Goal: Task Accomplishment & Management: Use online tool/utility

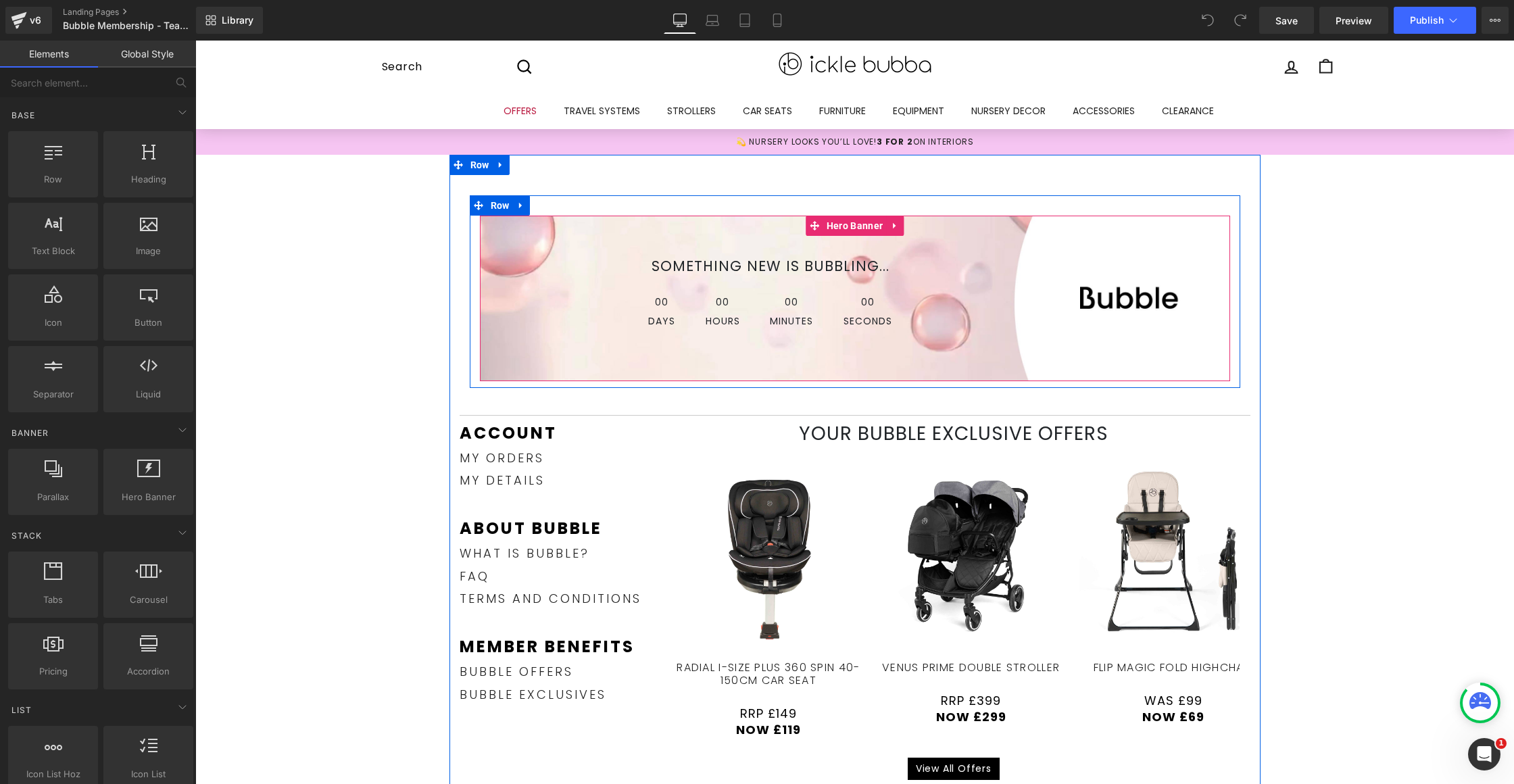
click at [957, 233] on div "SOMETHING NEW IS BUBBLING... Text Block 00 Days 00 Hours 00 Minutes 00 Seconds …" at bounding box center [855, 298] width 750 height 165
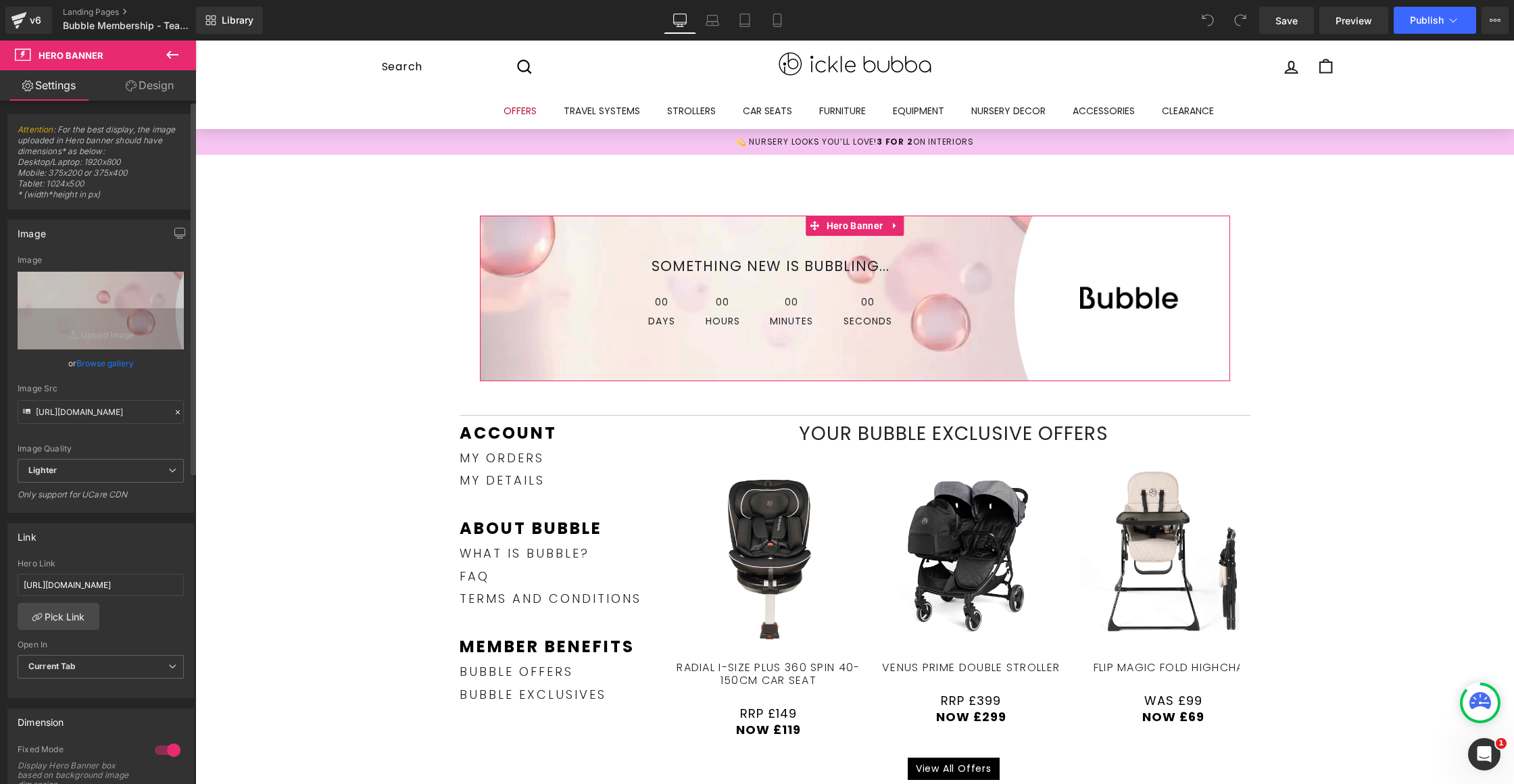
click at [107, 358] on link "Browse gallery" at bounding box center [104, 363] width 57 height 24
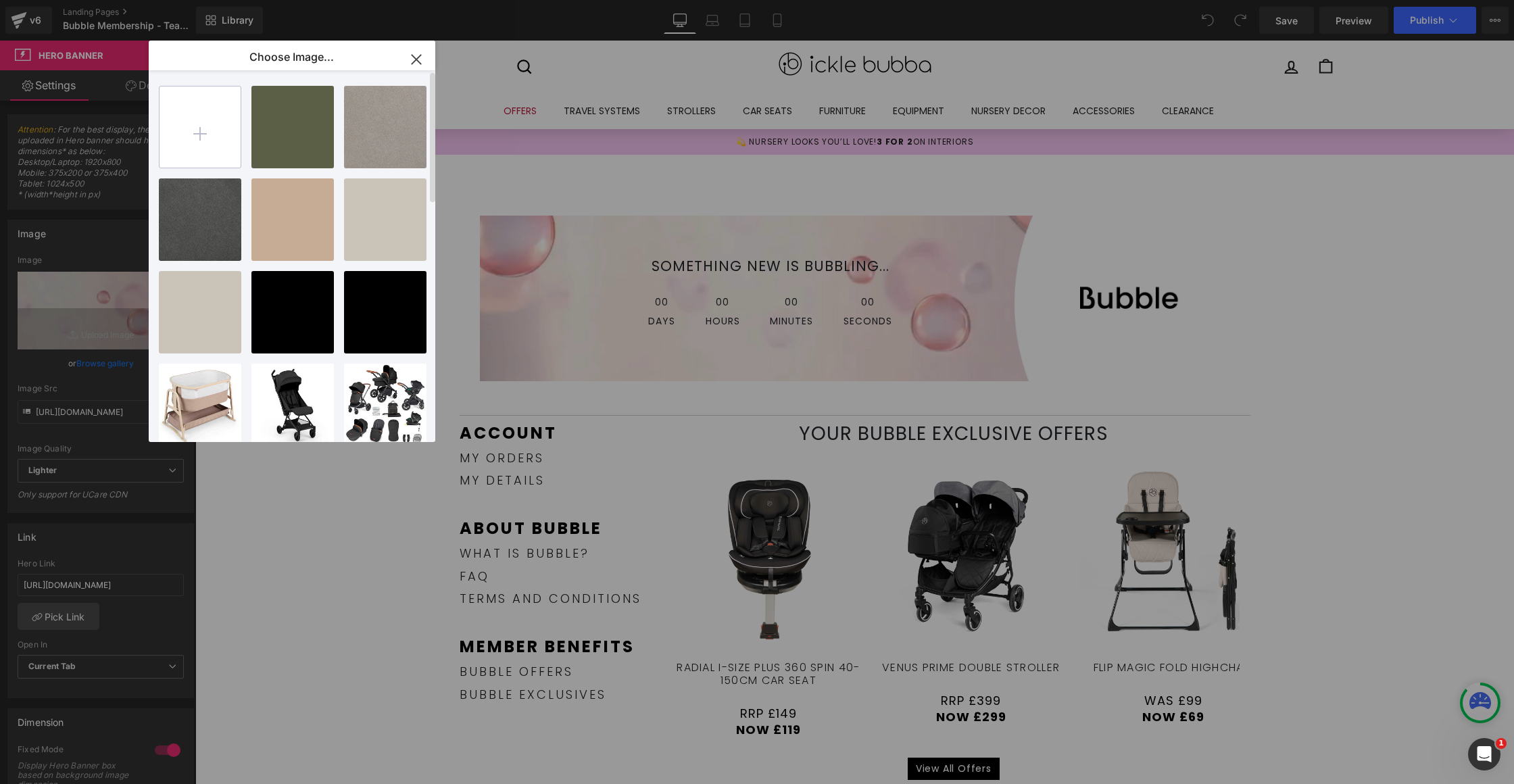
click at [211, 131] on input "file" at bounding box center [200, 126] width 81 height 81
type input "C:\fakepath\IB60314 BF Early Access_WEBSITE ACCOUNT BUBBLE BANNER_DESKTOP UK_IE…"
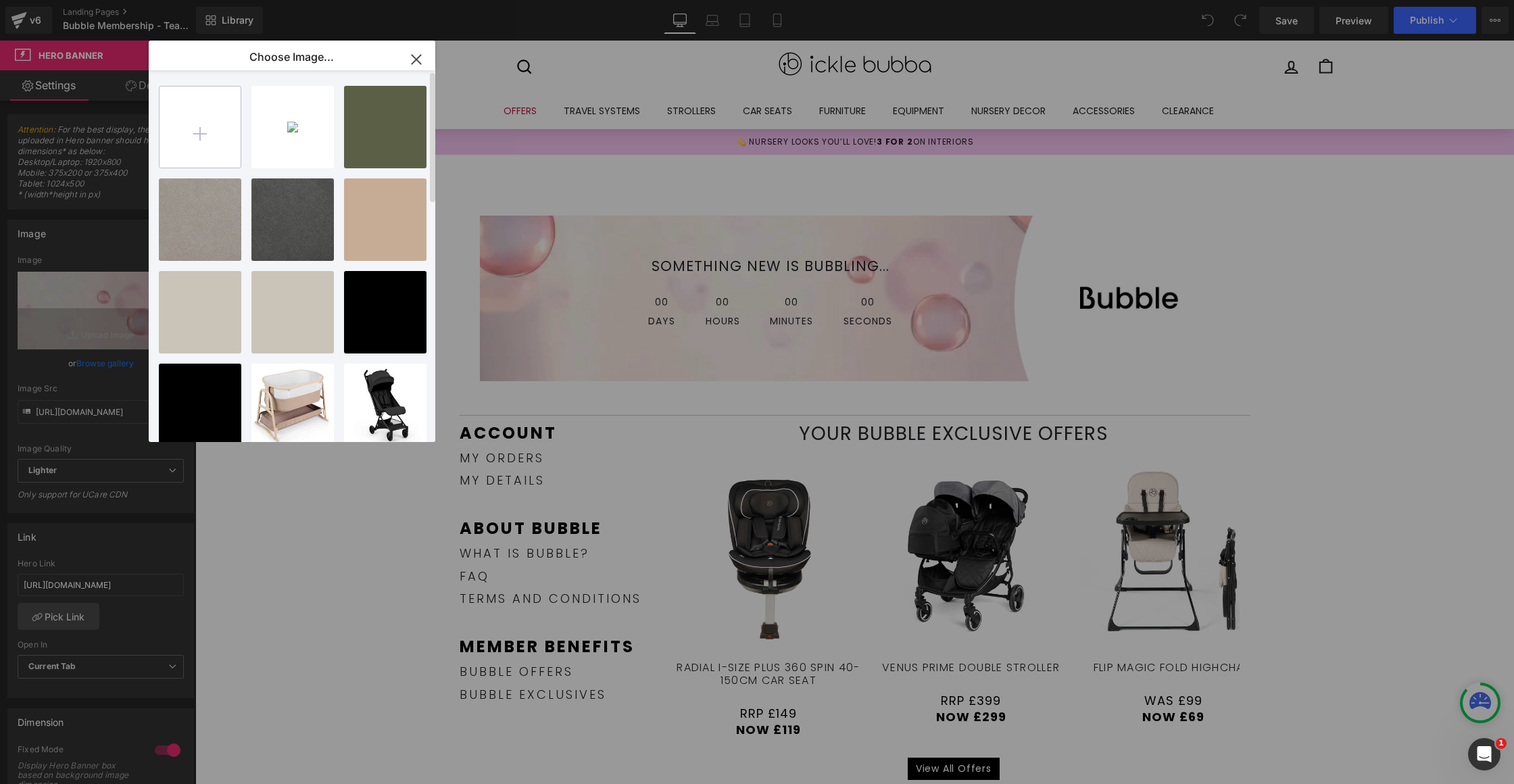
click at [238, 129] on input "file" at bounding box center [200, 126] width 81 height 81
type input "C:\fakepath\IB60314 BF Early Access_WEBSITE ACCOUNT NON BUBBLE BANNER_DESKTOP U…"
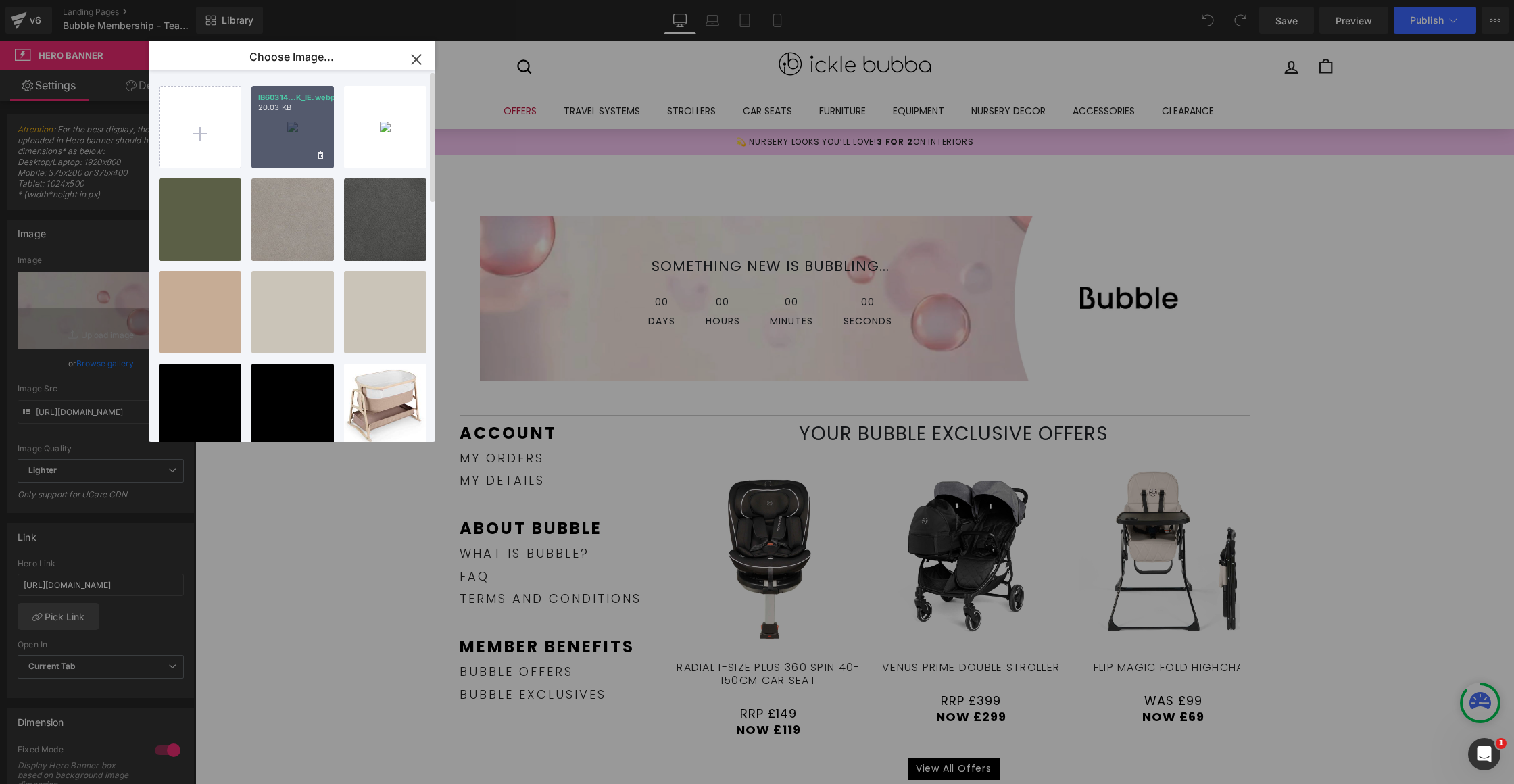
click at [291, 110] on p "20.03 KB" at bounding box center [292, 107] width 69 height 10
type input "[URL][DOMAIN_NAME]"
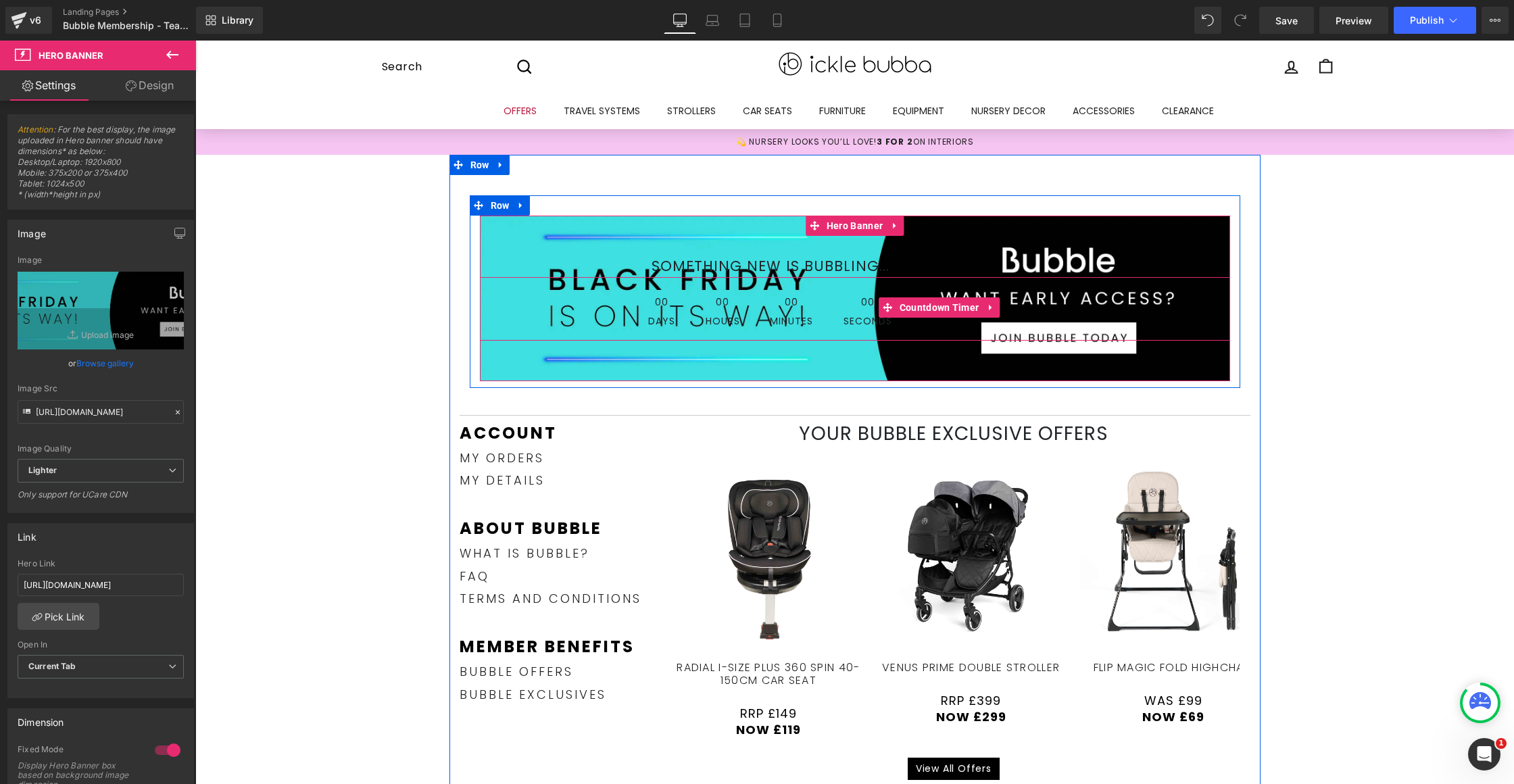
click at [831, 288] on div "00 Seconds" at bounding box center [867, 311] width 75 height 58
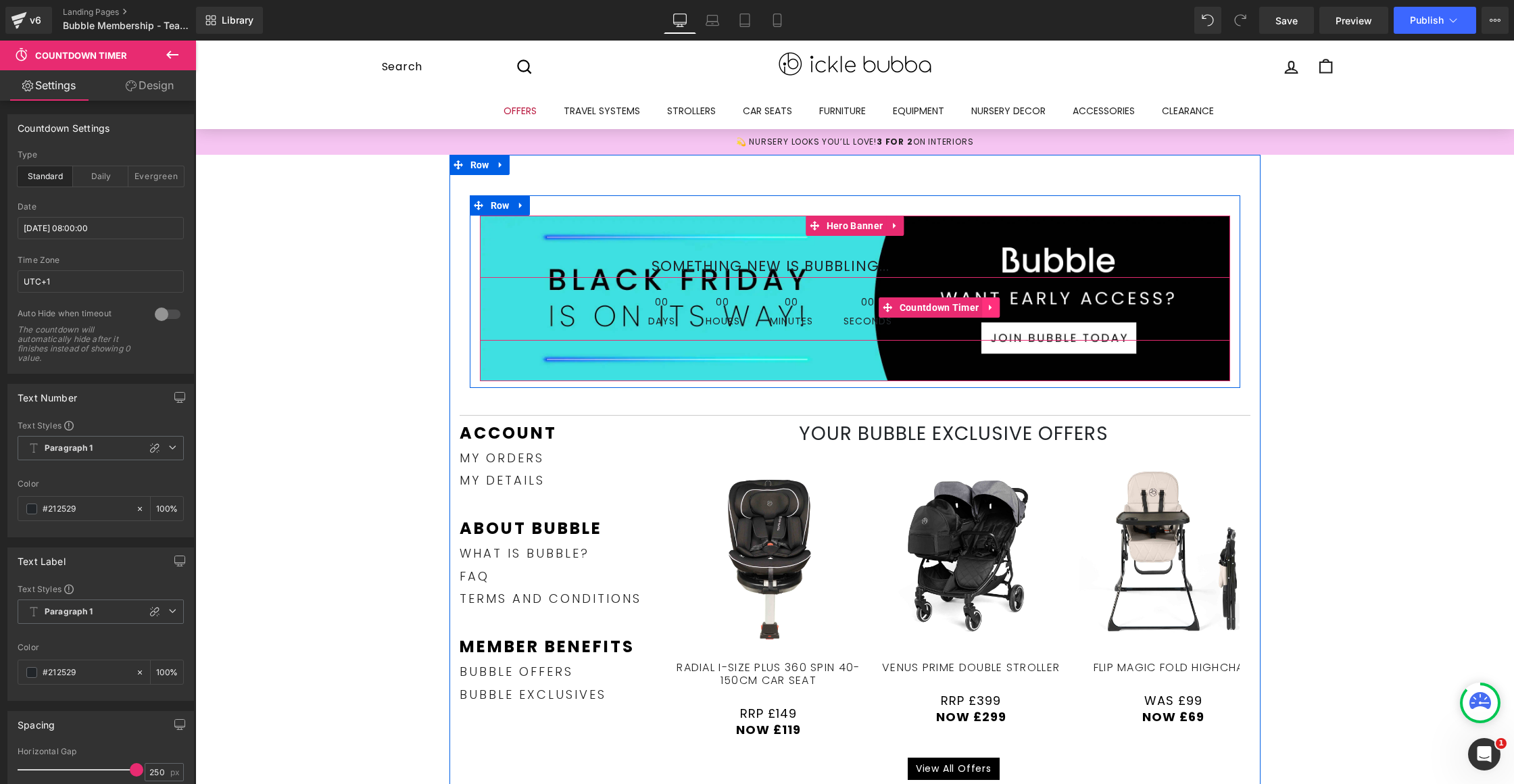
click at [986, 302] on icon at bounding box center [990, 307] width 9 height 10
click at [995, 307] on icon at bounding box center [999, 308] width 9 height 9
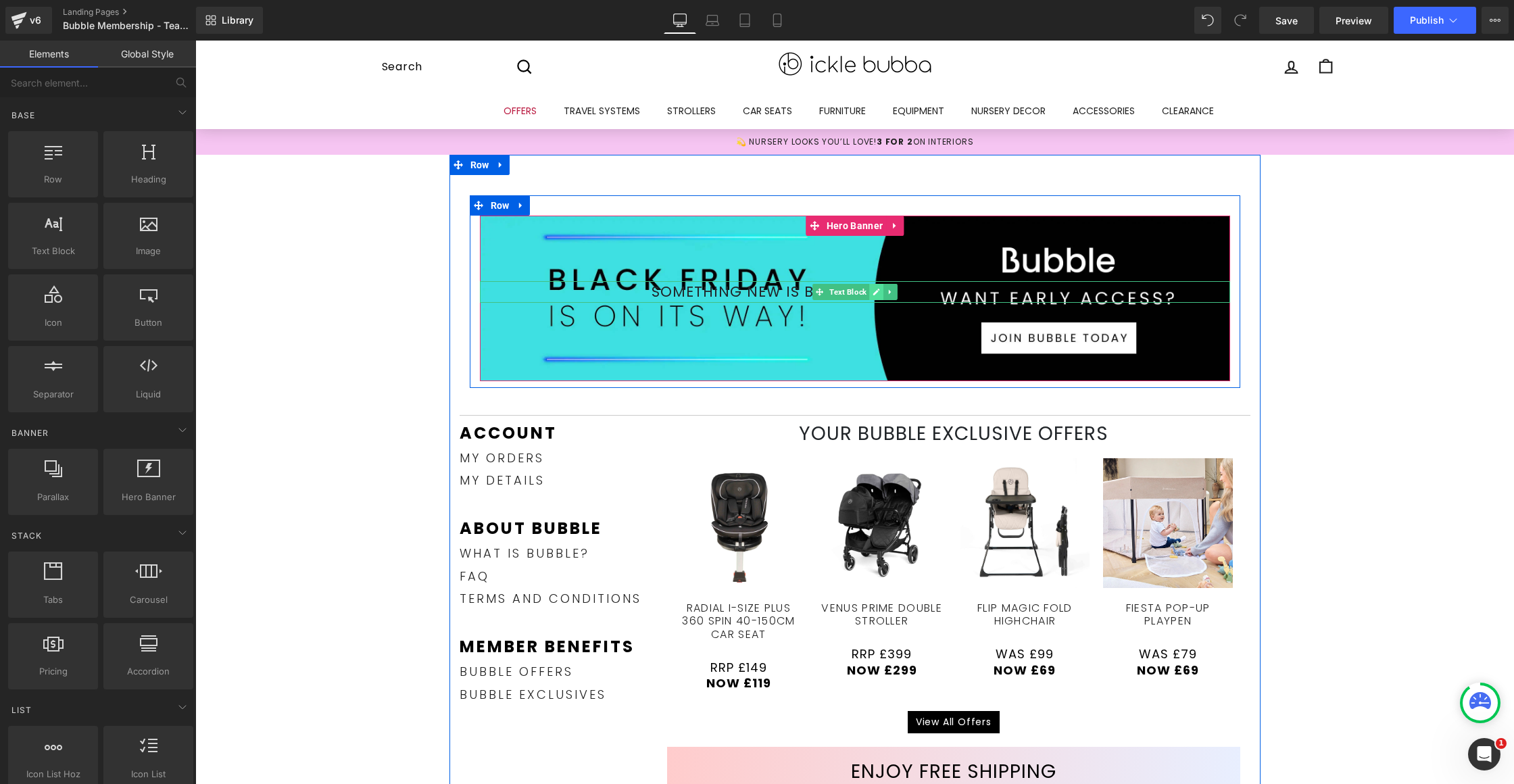
click at [872, 291] on icon at bounding box center [875, 291] width 6 height 6
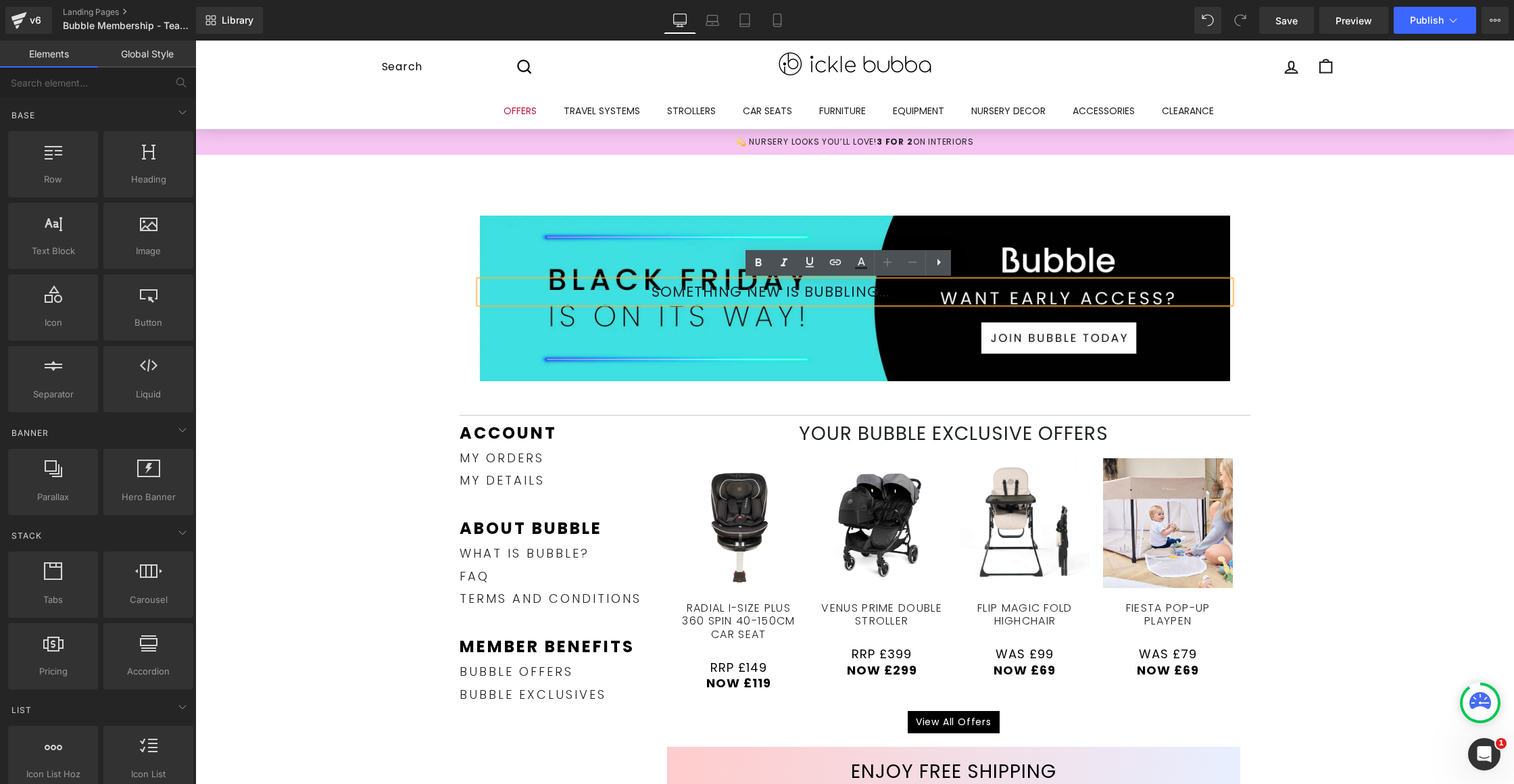
click at [912, 336] on div "SOMETHING NEW IS BUBBLING... Text Block" at bounding box center [855, 298] width 750 height 165
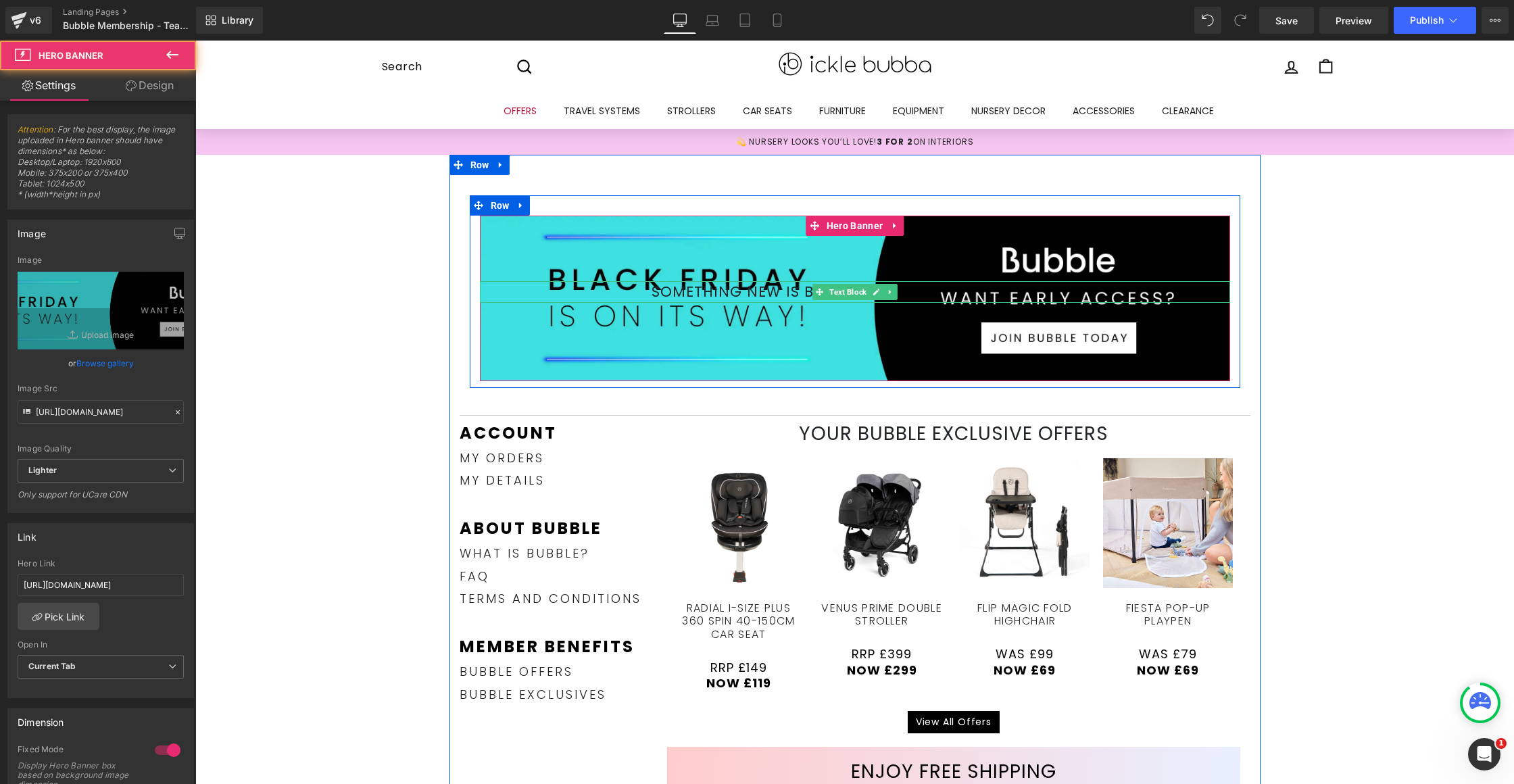
click at [917, 288] on p "SOMETHING NEW IS BUBBLING..." at bounding box center [771, 292] width 581 height 22
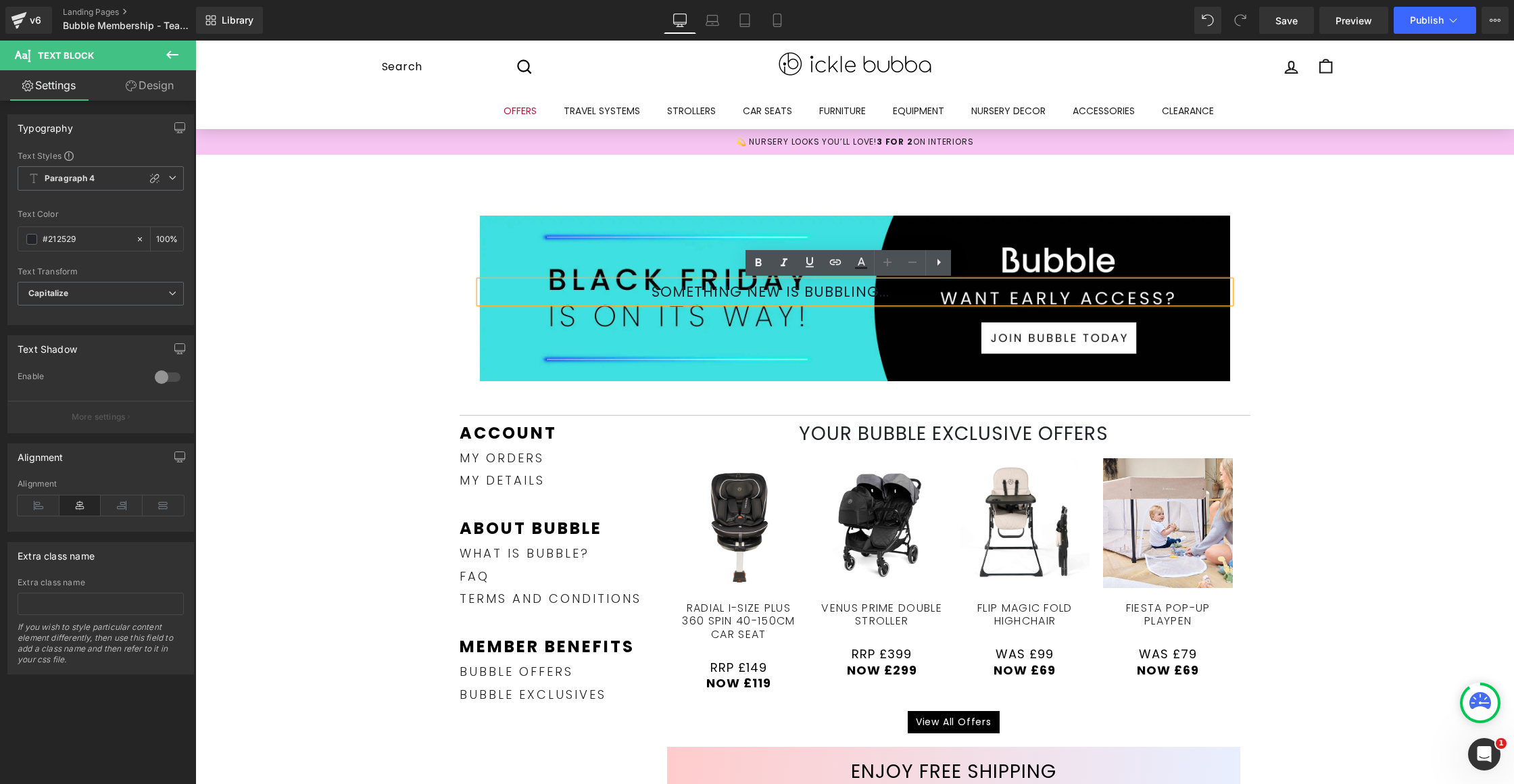
click at [887, 310] on span "SOMETHING NEW IS BUBBLING... Text Block" at bounding box center [855, 298] width 750 height 34
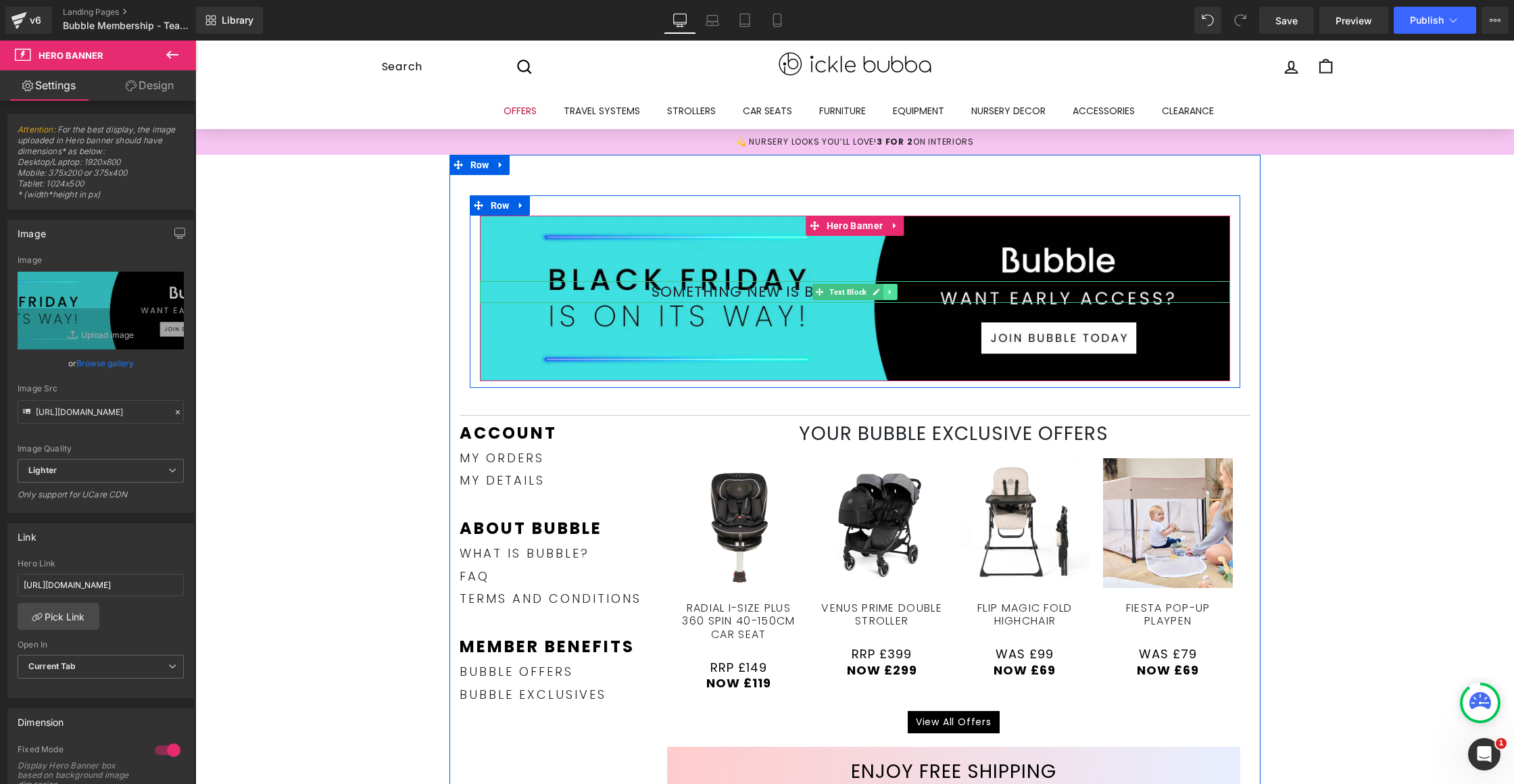
click at [886, 292] on icon at bounding box center [890, 291] width 7 height 8
click at [893, 293] on icon at bounding box center [897, 291] width 7 height 8
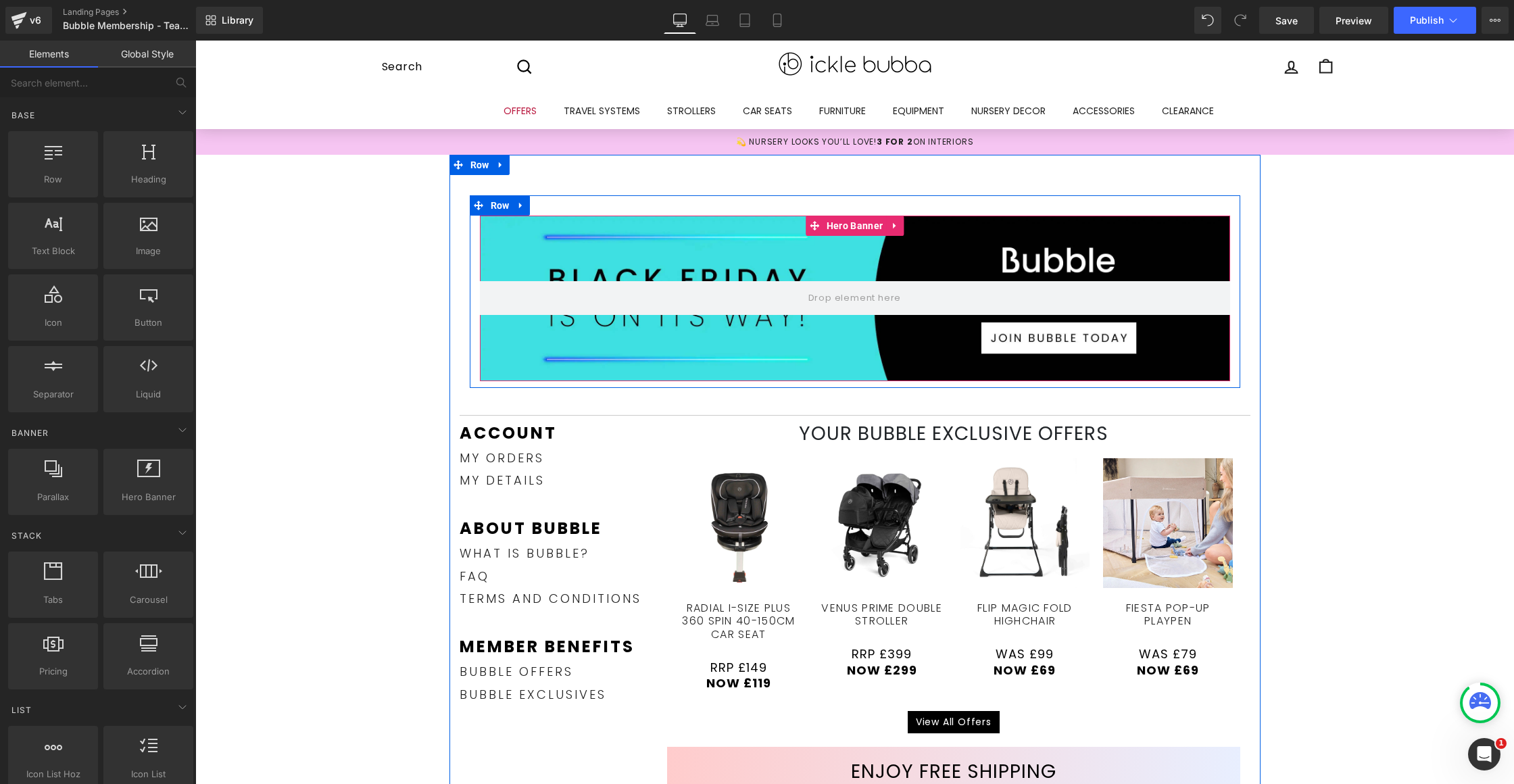
click at [941, 265] on div at bounding box center [855, 298] width 750 height 165
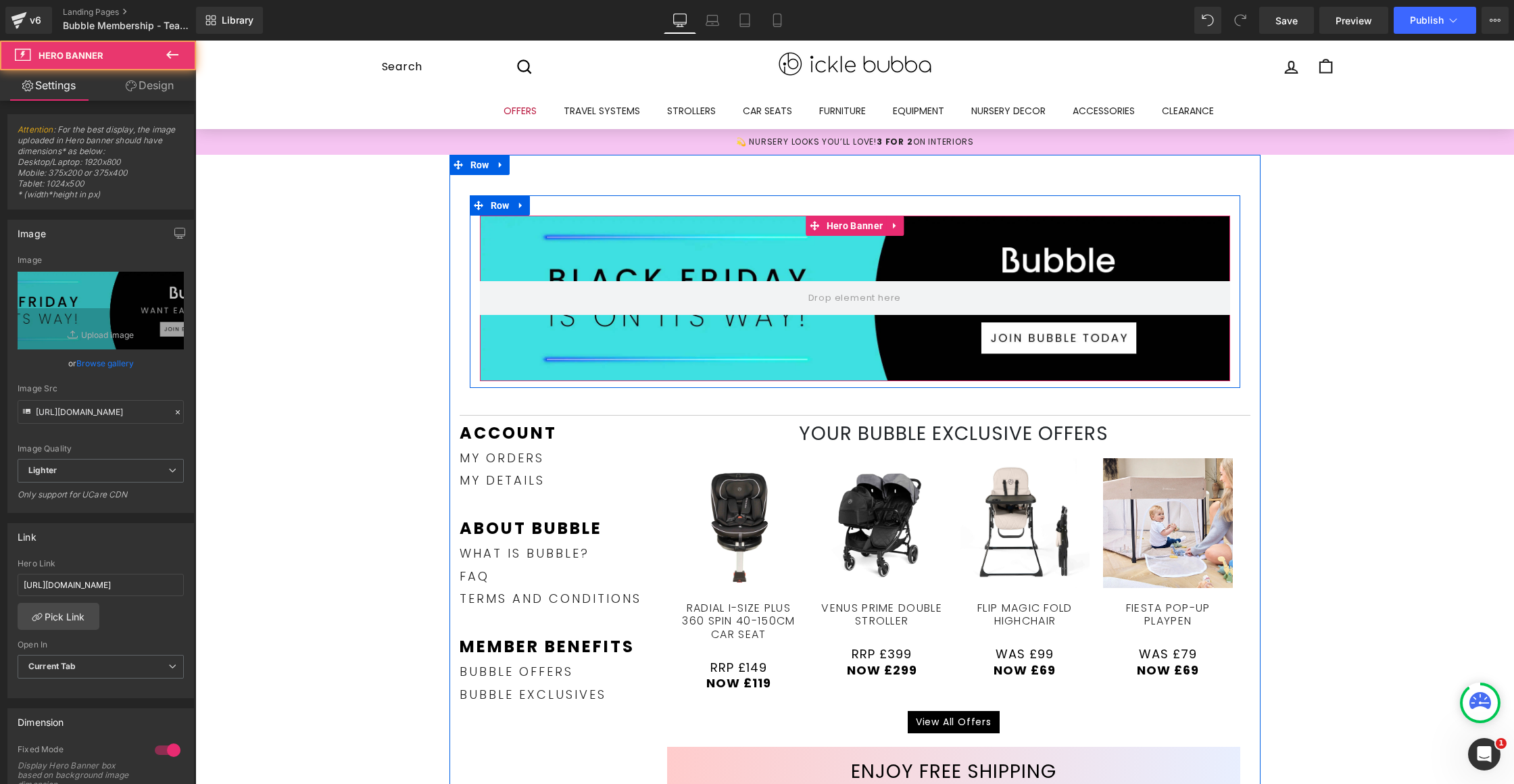
click at [912, 240] on div at bounding box center [855, 298] width 750 height 165
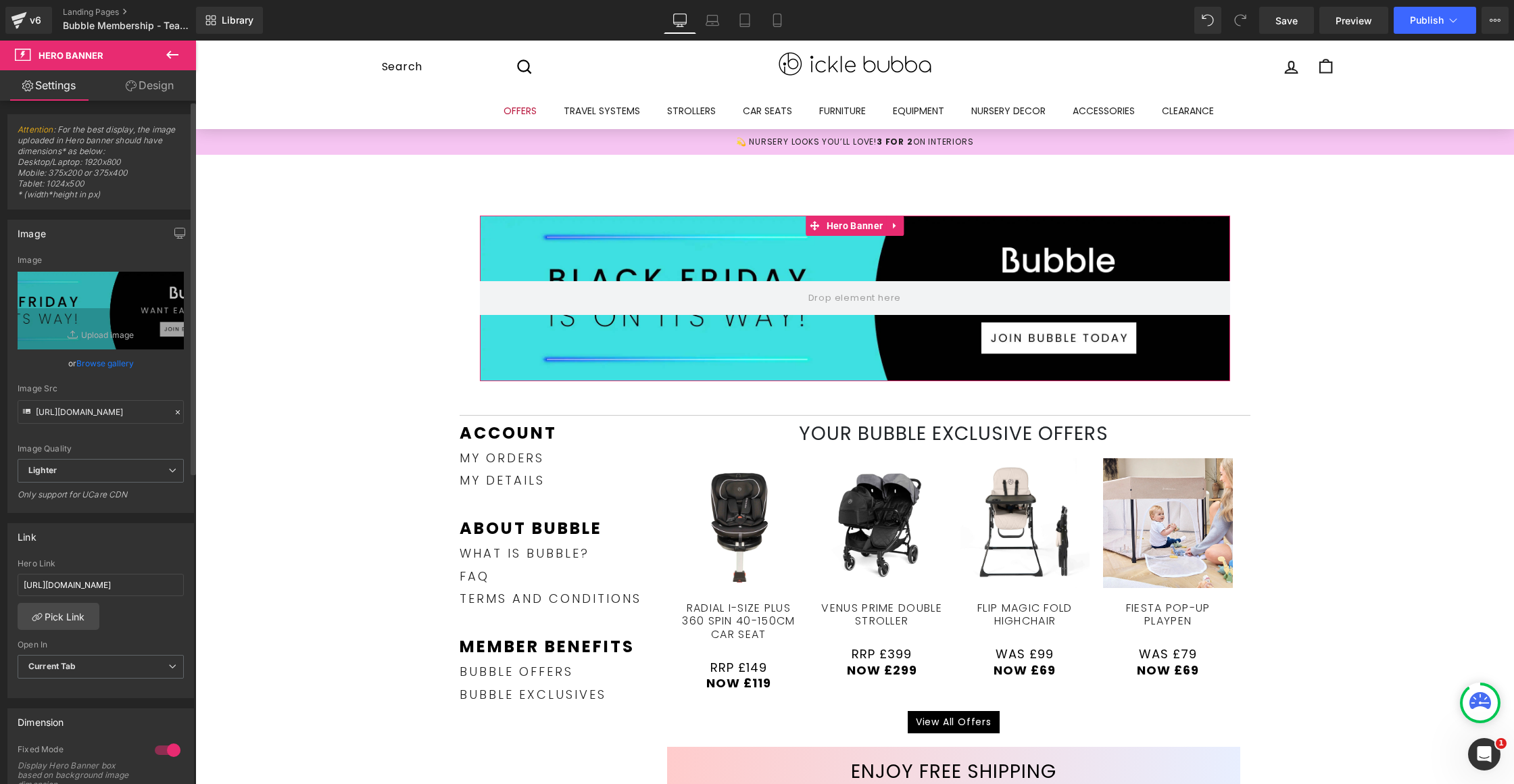
click at [89, 363] on link "Browse gallery" at bounding box center [104, 363] width 57 height 24
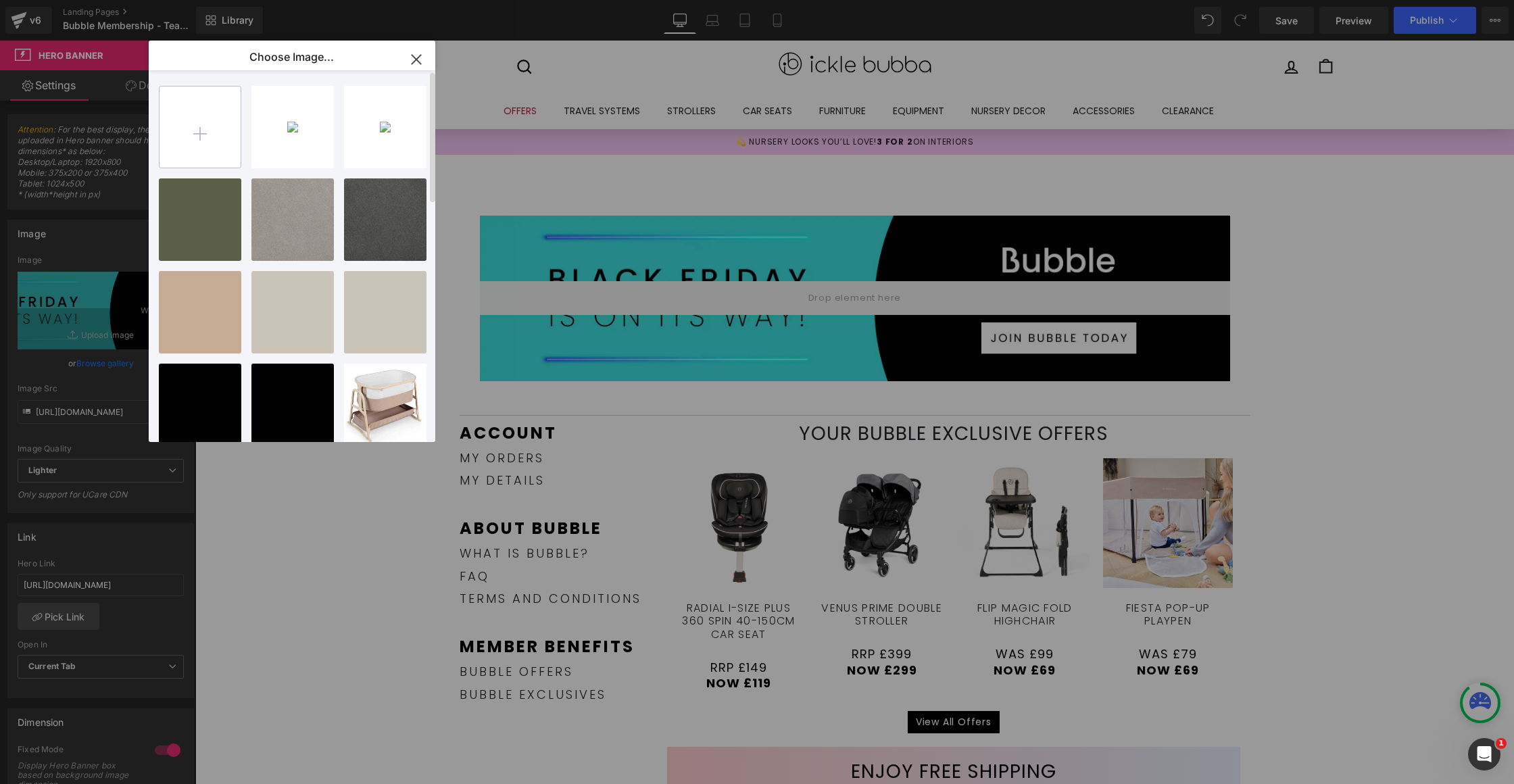
click at [205, 128] on input "file" at bounding box center [200, 126] width 81 height 81
type input "C:\fakepath\IB60314 BF Early Access_WEBSITE ACCOUNT BUBBLE BANNER_DESKTOP UK_IE…"
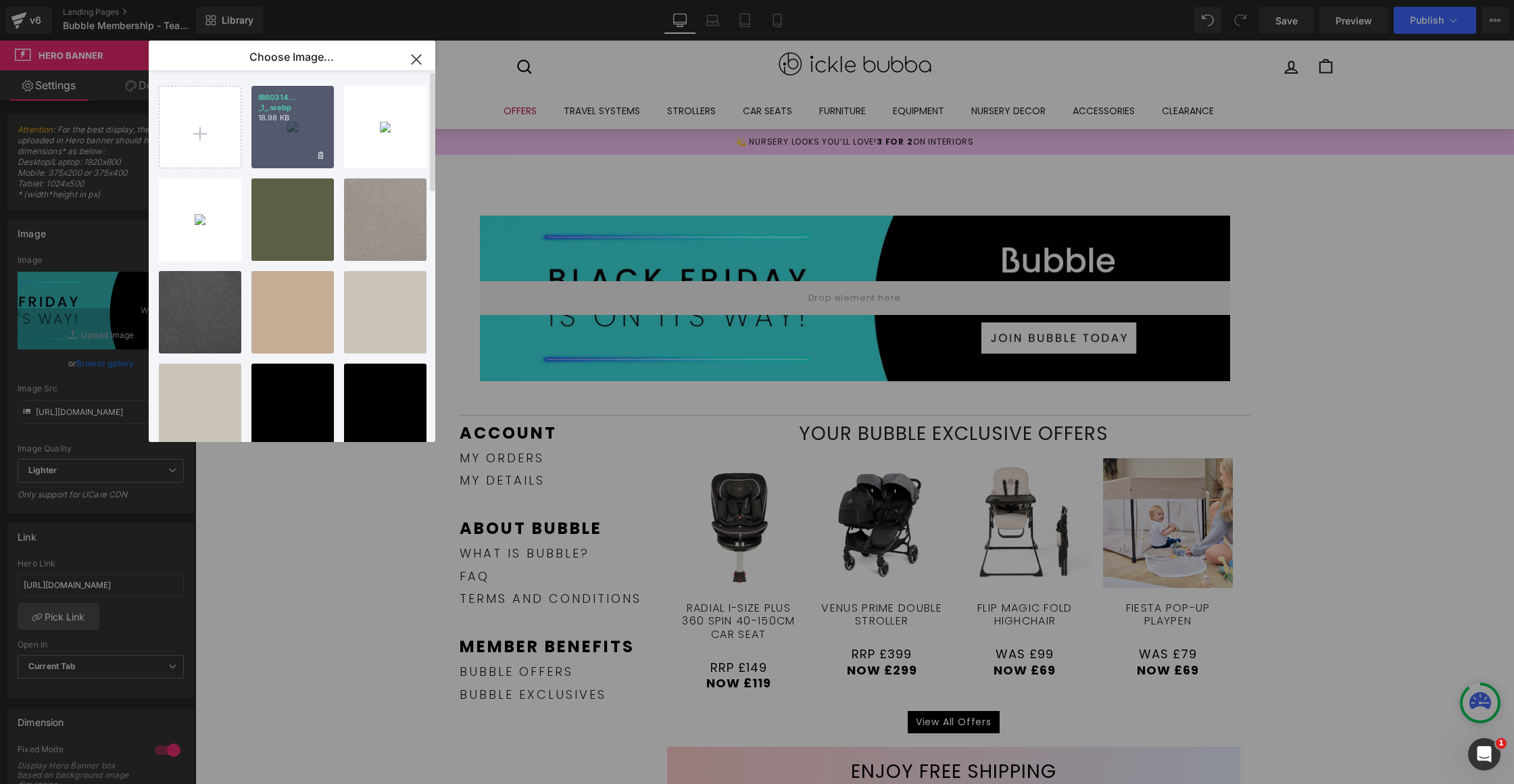
click at [278, 109] on p "IB60314... _1_.webp" at bounding box center [292, 103] width 69 height 20
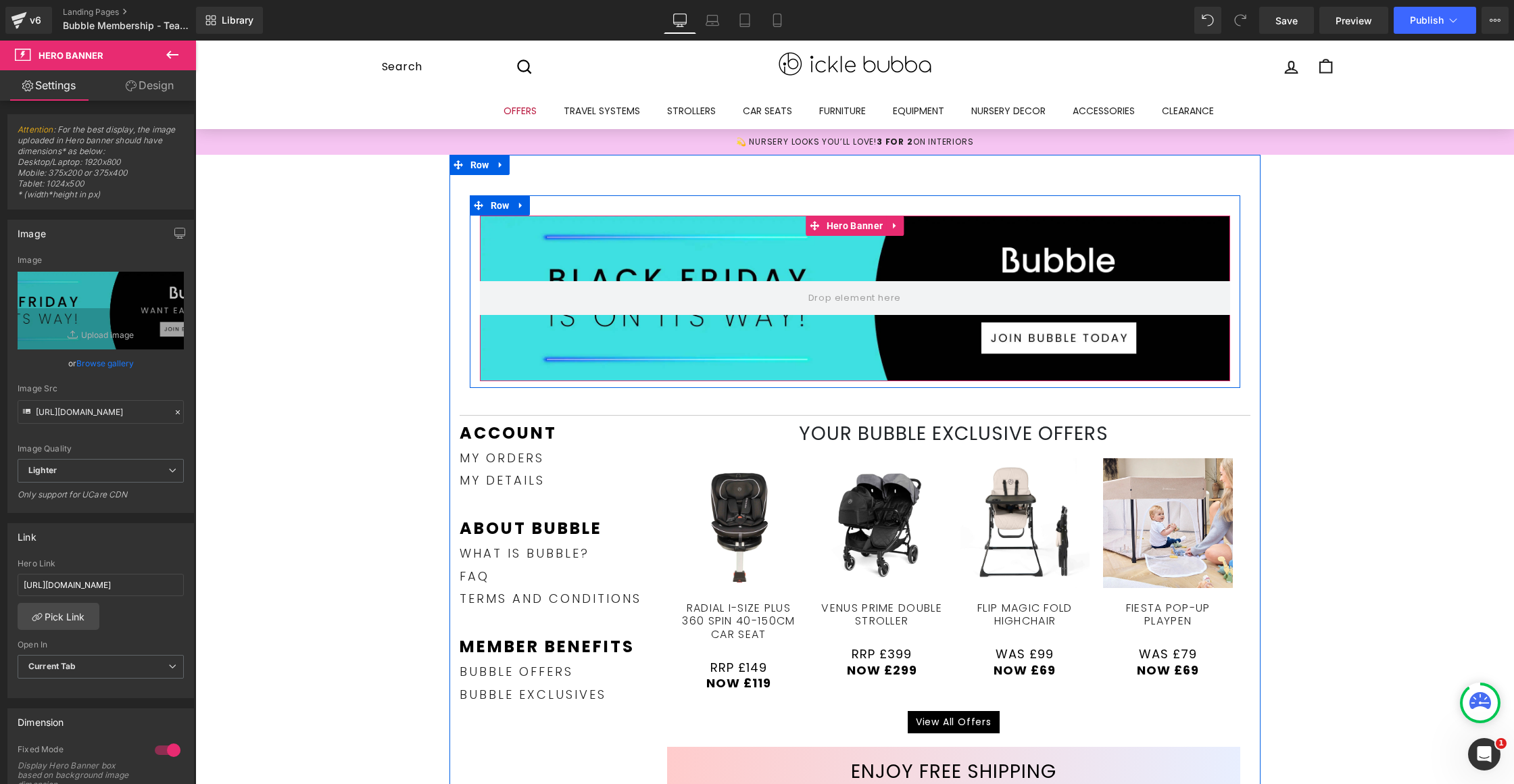
click at [938, 259] on div at bounding box center [855, 298] width 750 height 165
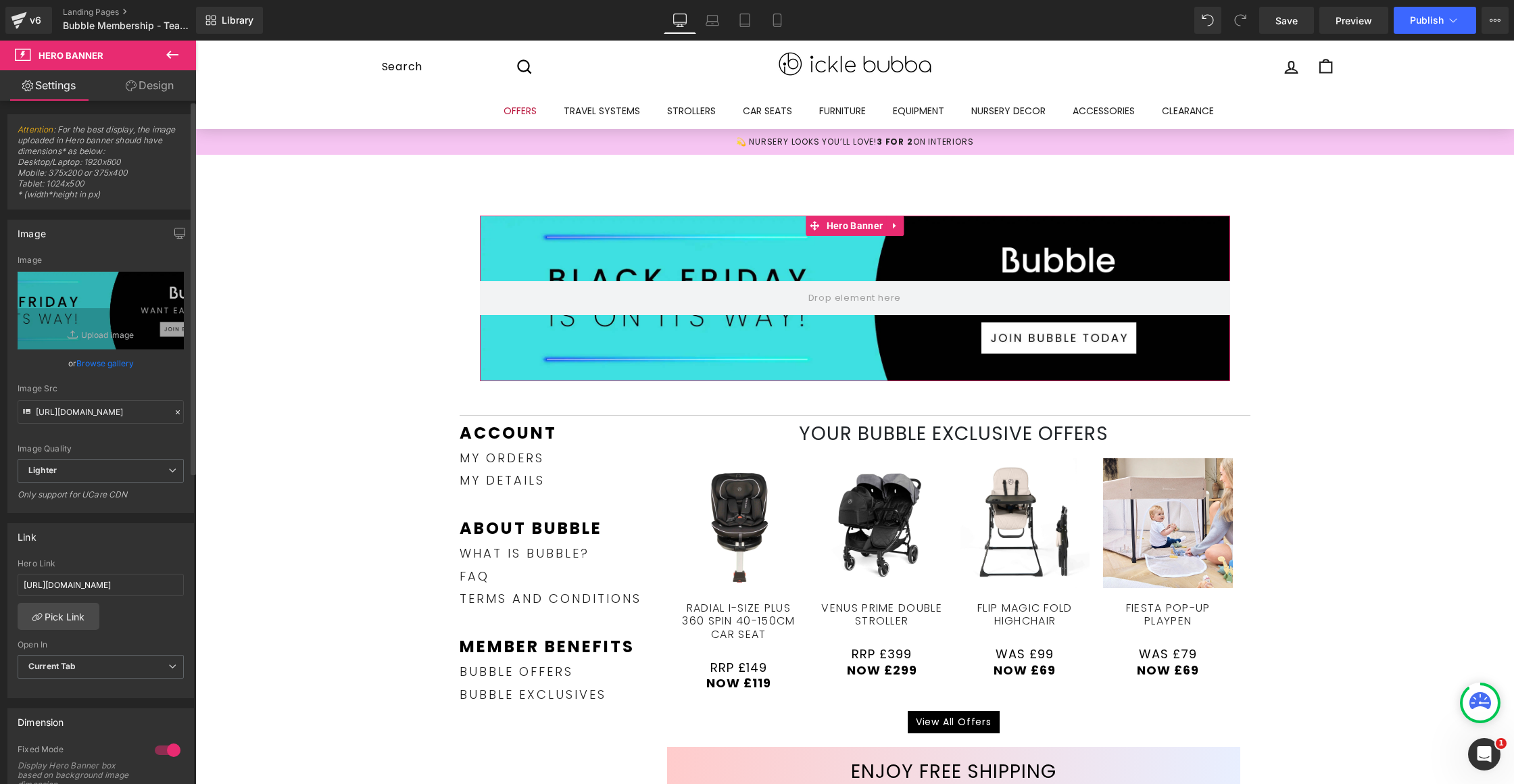
click at [102, 359] on link "Browse gallery" at bounding box center [104, 363] width 57 height 24
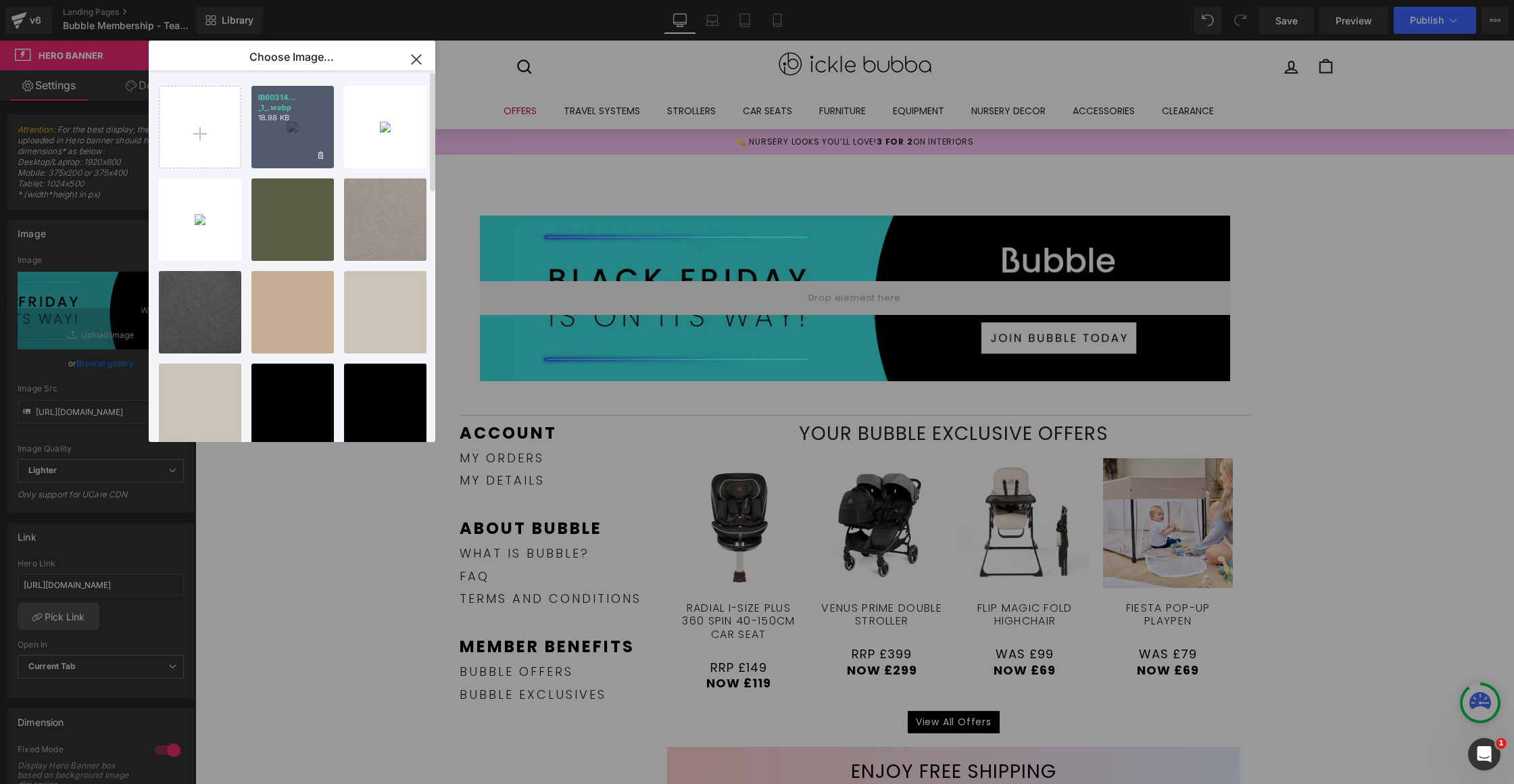
click at [290, 128] on div "IB60314... _1_.webp 18.98 KB" at bounding box center [292, 127] width 83 height 83
type input "[URL][DOMAIN_NAME]"
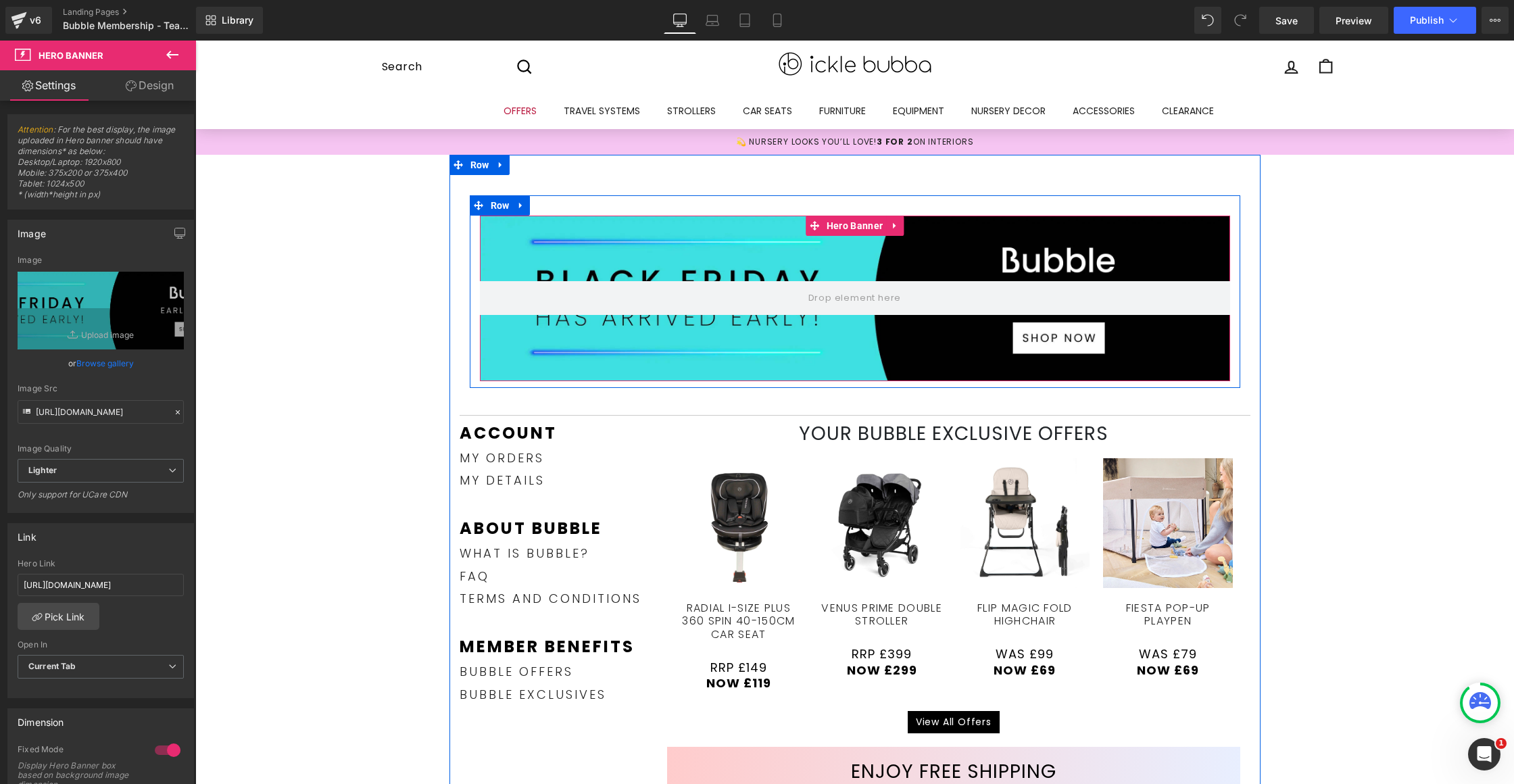
click at [1062, 253] on div at bounding box center [855, 298] width 750 height 165
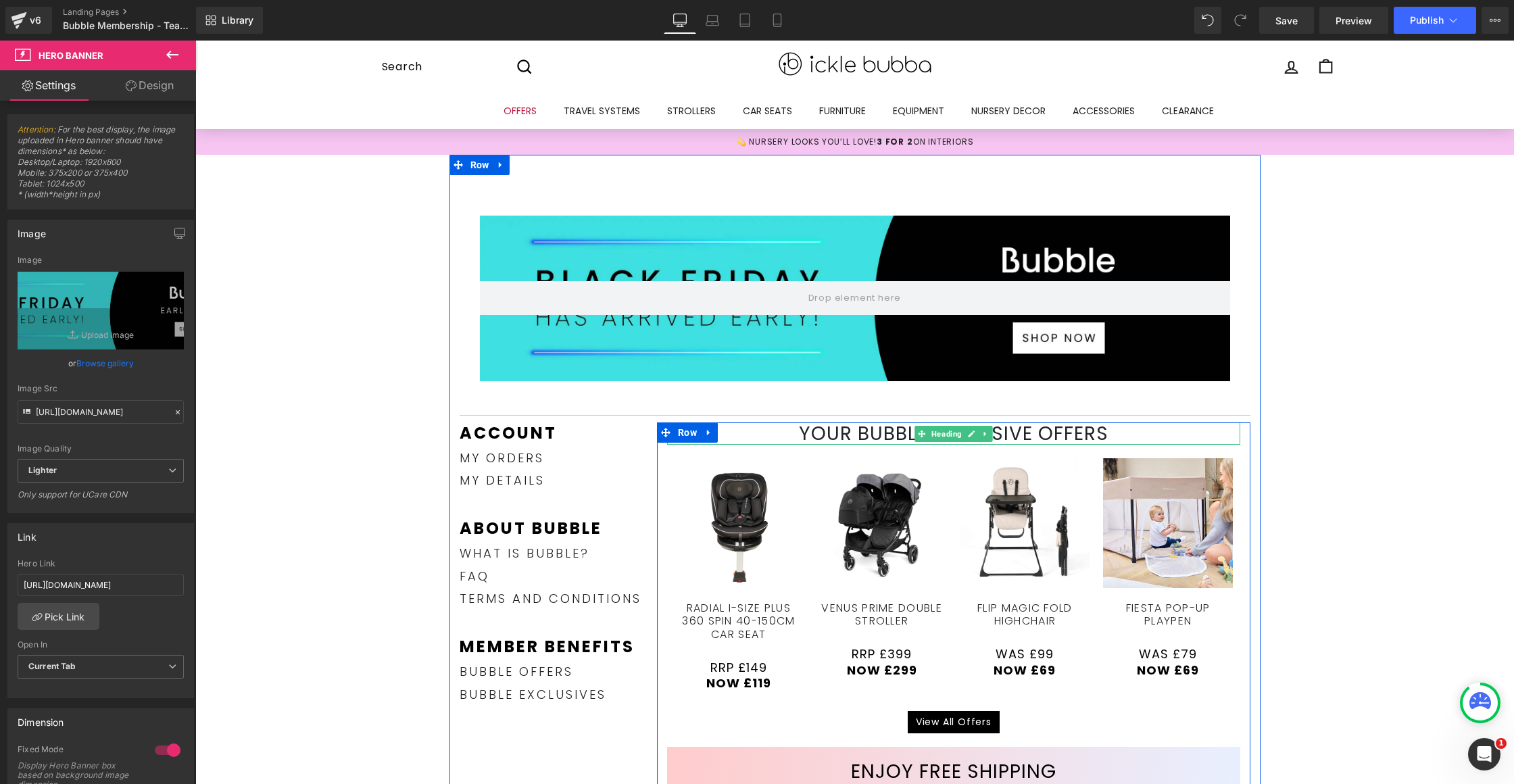
click at [878, 432] on h1 "YOUR BUBBLE EXCLUSIVE OFFERS" at bounding box center [953, 433] width 573 height 23
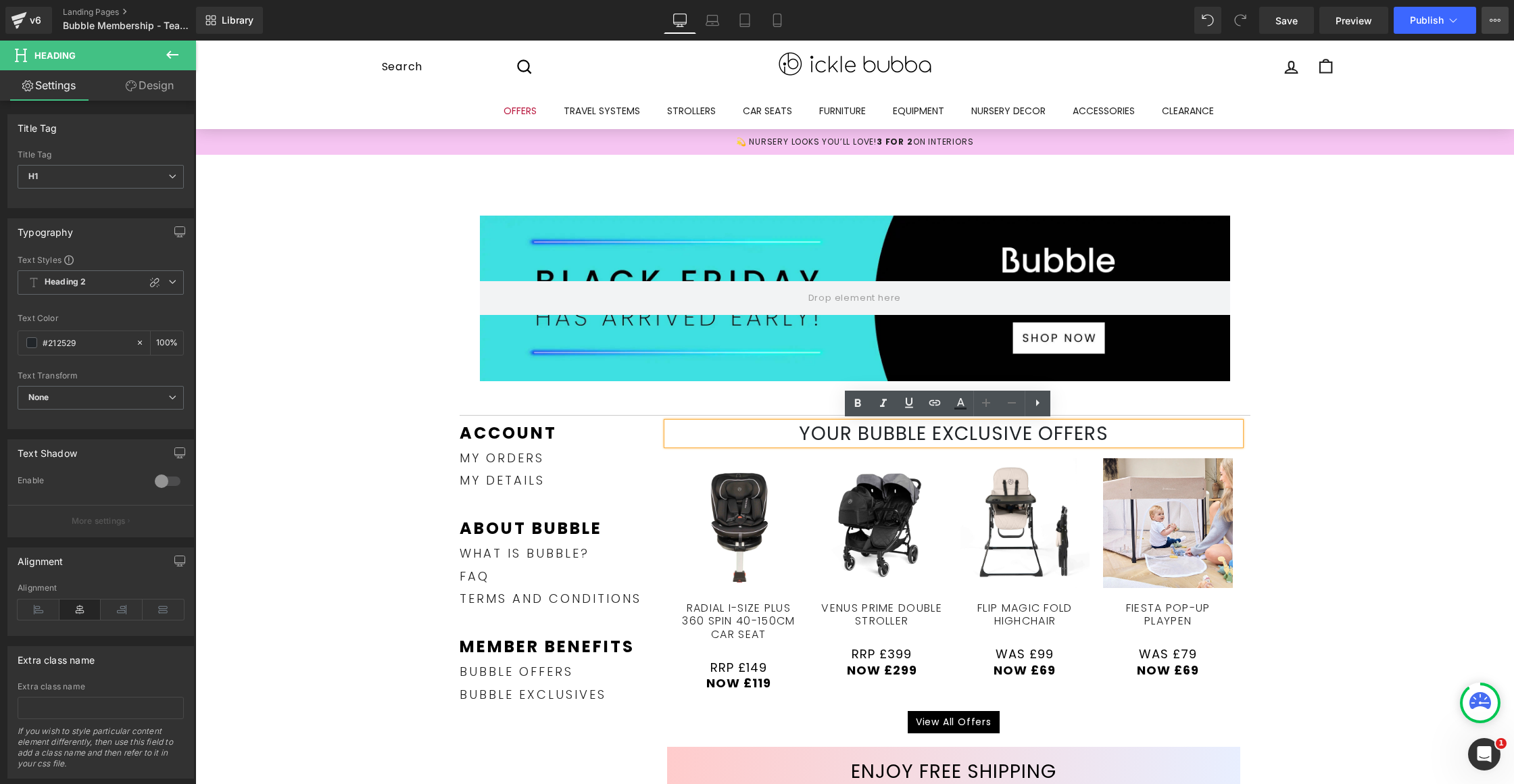
click at [1497, 17] on icon at bounding box center [1495, 20] width 11 height 11
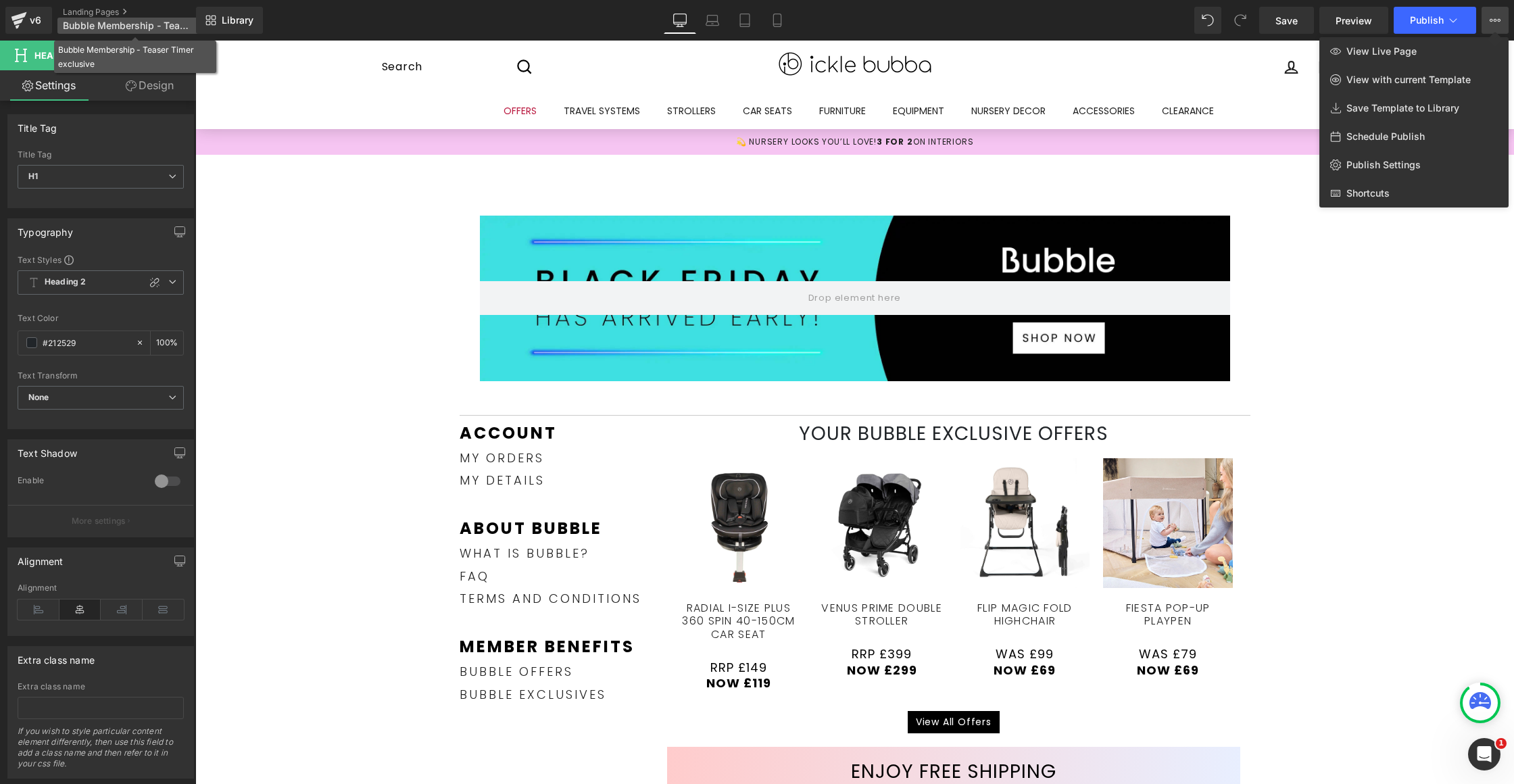
click at [130, 24] on span "Bubble Membership - Teaser Timer exclusive" at bounding box center [127, 25] width 130 height 11
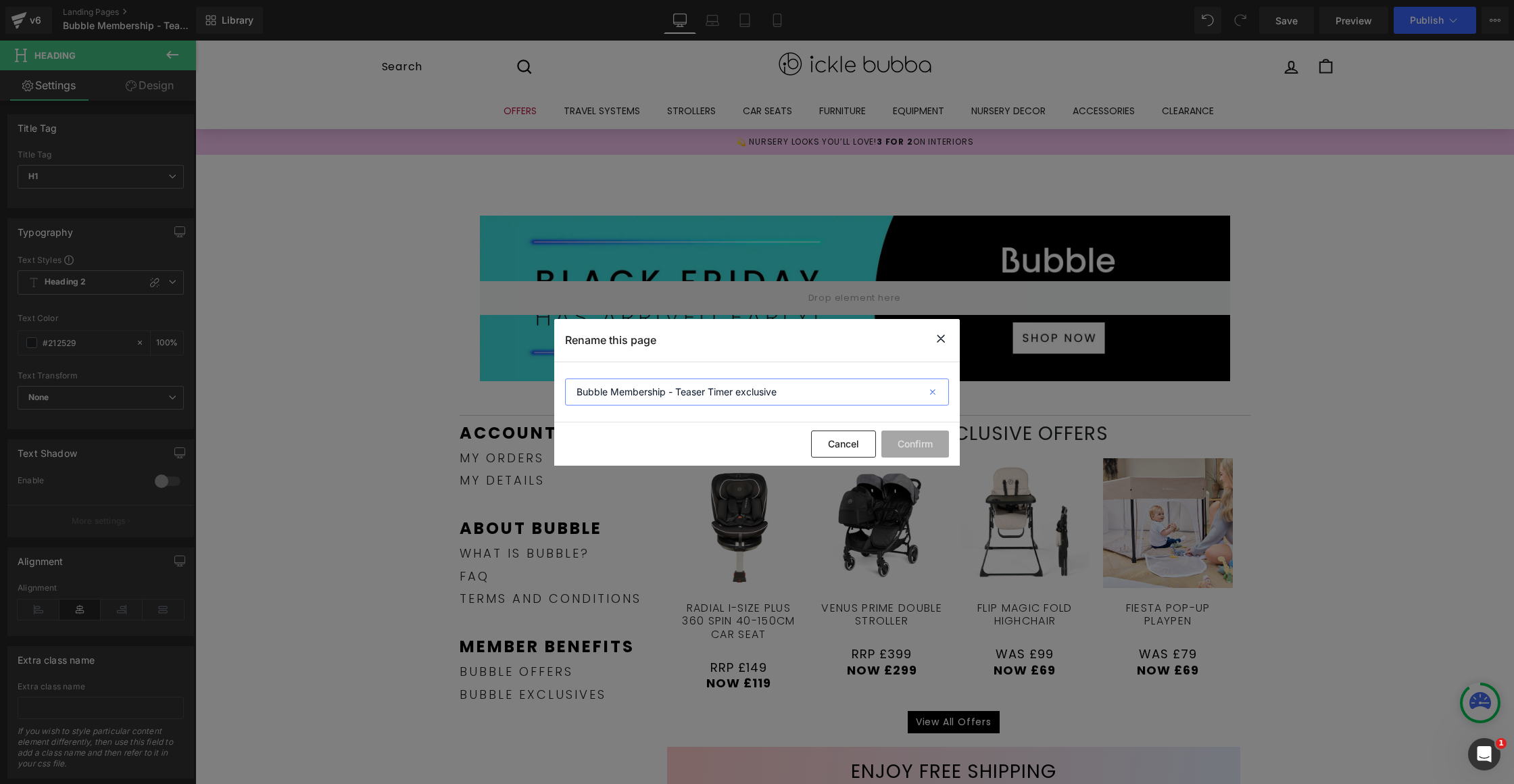
drag, startPoint x: 676, startPoint y: 391, endPoint x: 938, endPoint y: 403, distance: 262.3
click at [930, 410] on section "Bubble Membership - Teaser Timer exclusive" at bounding box center [756, 392] width 406 height 60
type input "Bubble Membership - BF Early Access"
click at [907, 440] on button "Confirm" at bounding box center [915, 444] width 67 height 27
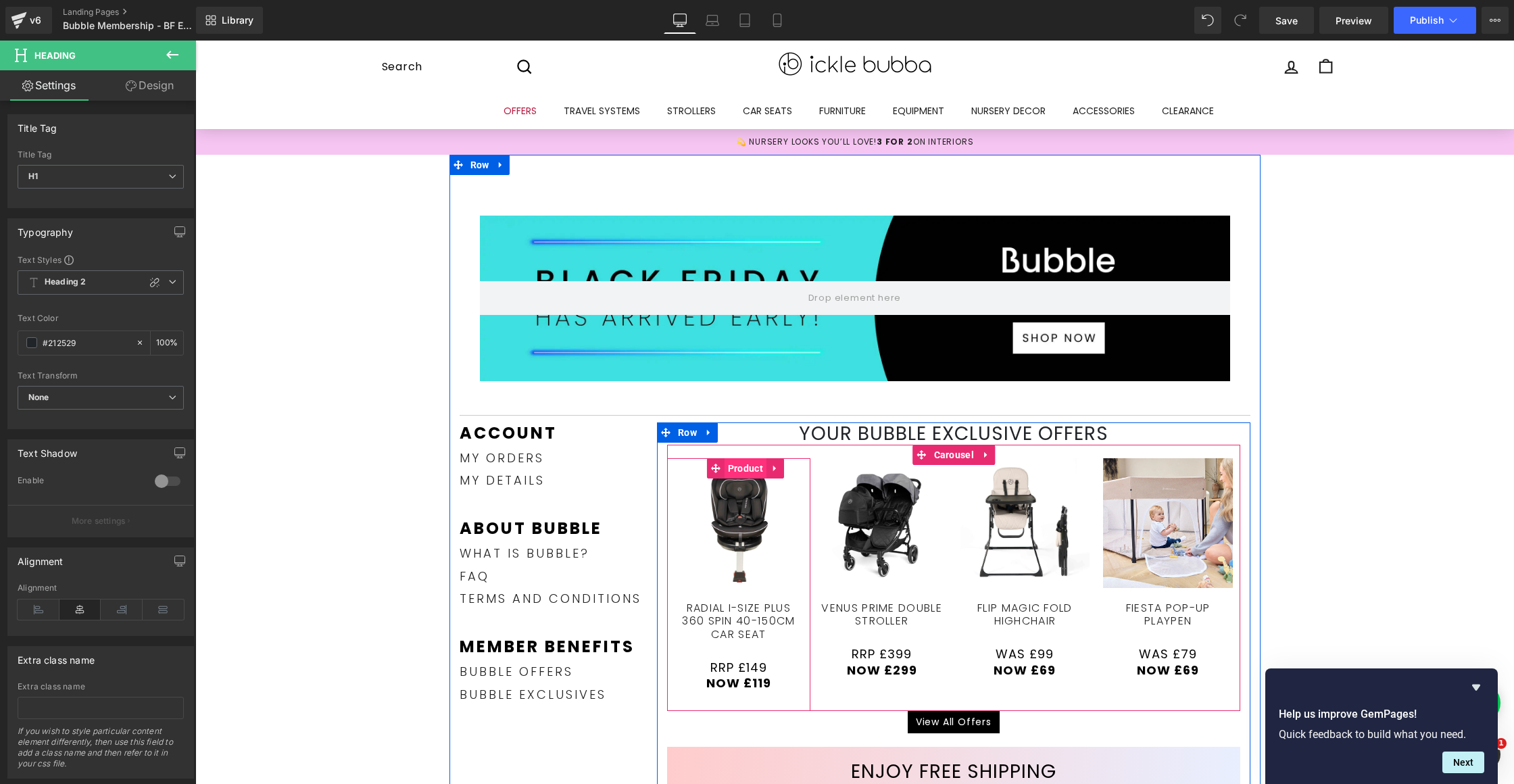
click at [732, 466] on span "Product" at bounding box center [745, 468] width 42 height 20
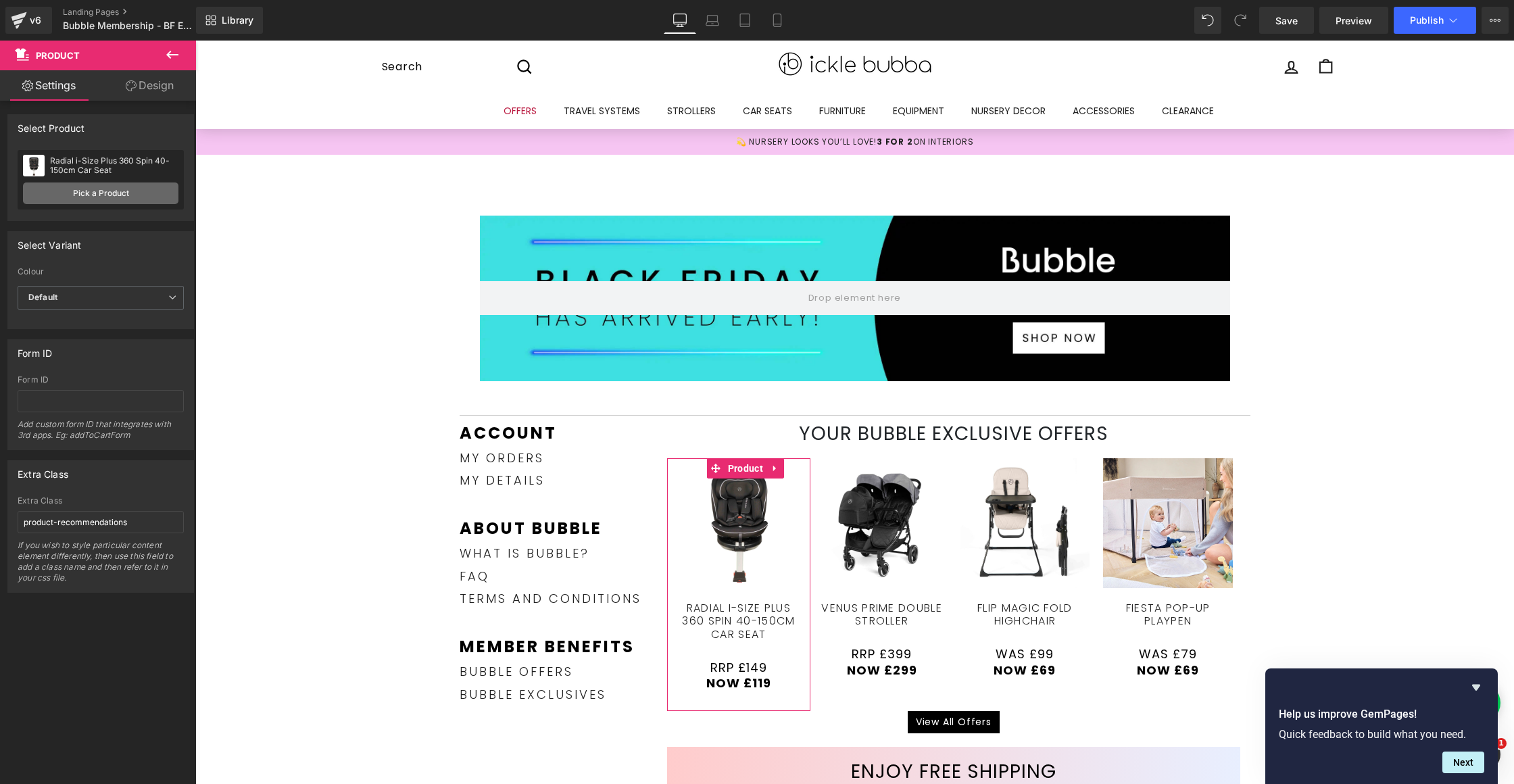
click at [94, 194] on link "Pick a Product" at bounding box center [100, 193] width 155 height 22
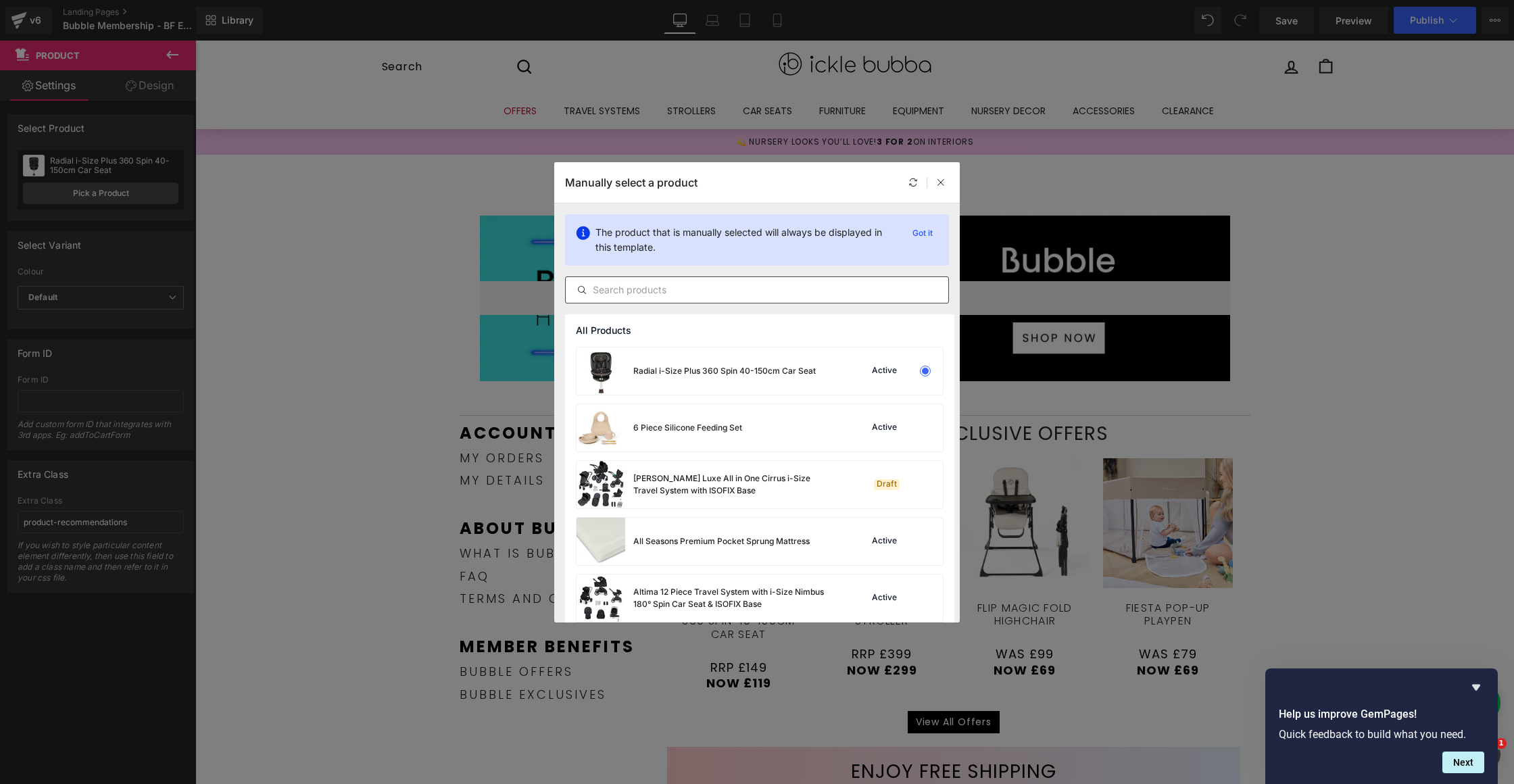
click at [624, 289] on input "text" at bounding box center [756, 289] width 382 height 16
paste input "[PHONE_NUMBER]"
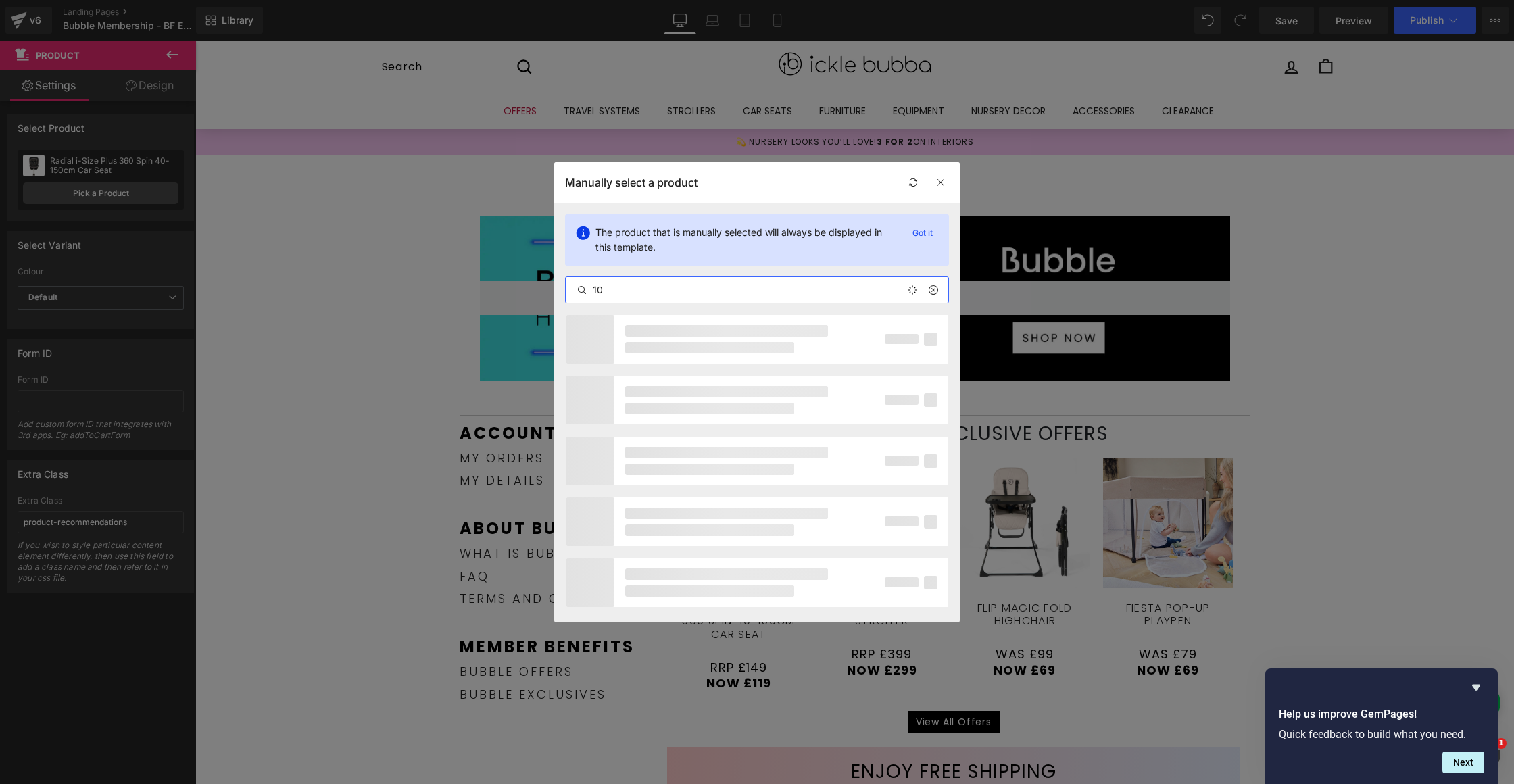
type input "1"
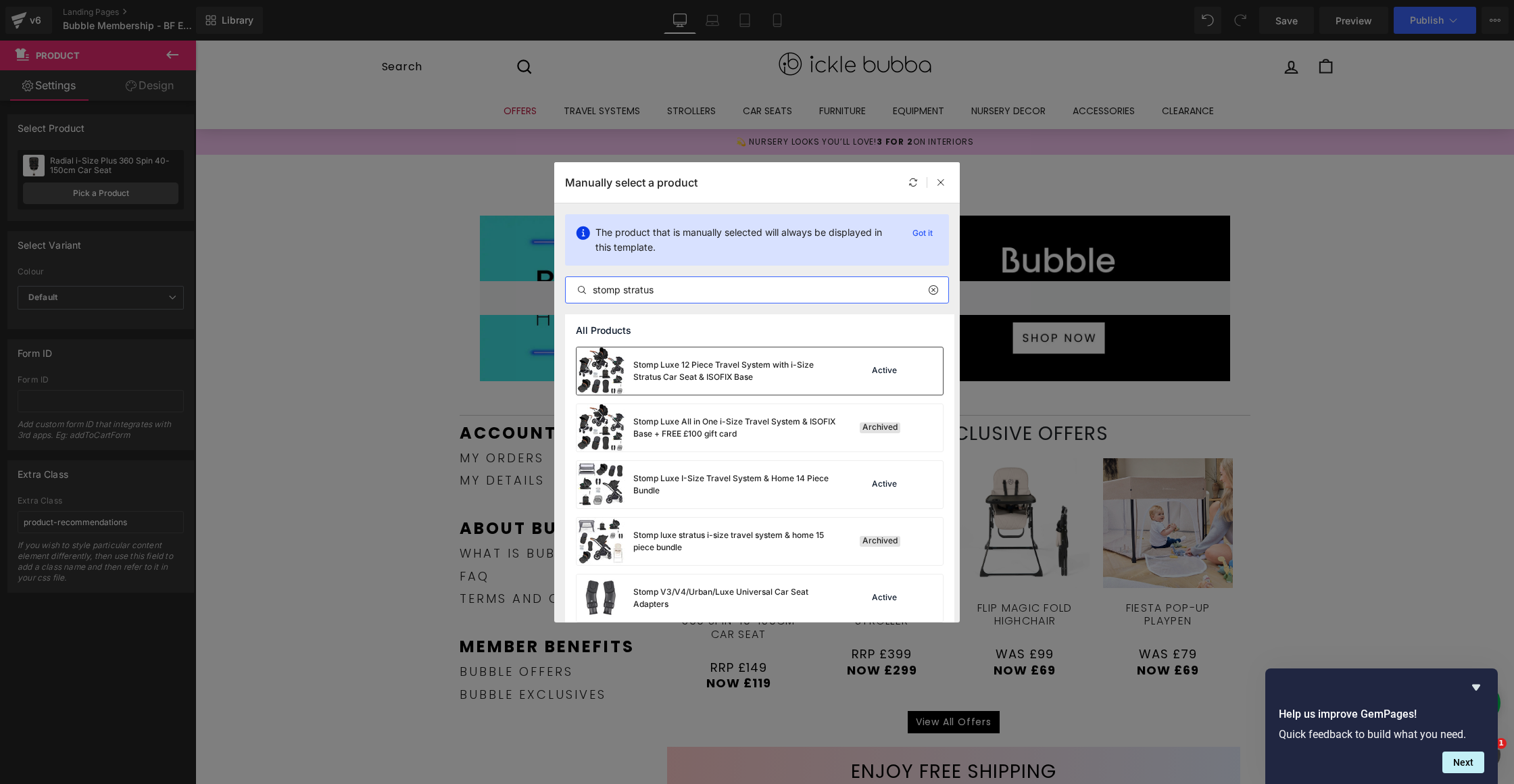
type input "stomp stratus"
click at [759, 387] on div "Stomp Luxe 12 Piece Travel System with i-Size Stratus Car Seat & ISOFIX Base" at bounding box center [706, 371] width 260 height 47
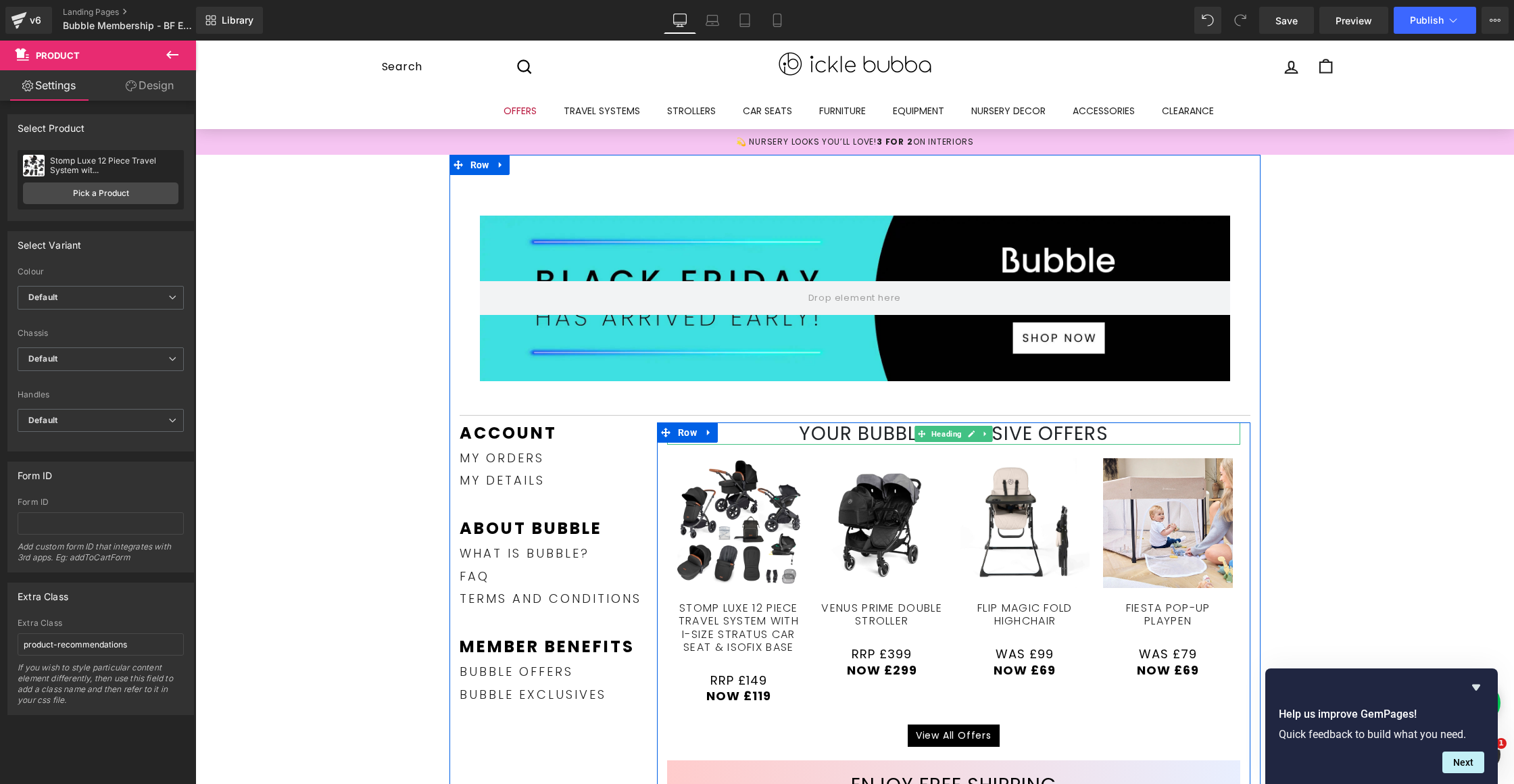
click at [834, 432] on h1 "YOUR BUBBLE EXCLUSIVE OFFERS" at bounding box center [953, 433] width 573 height 23
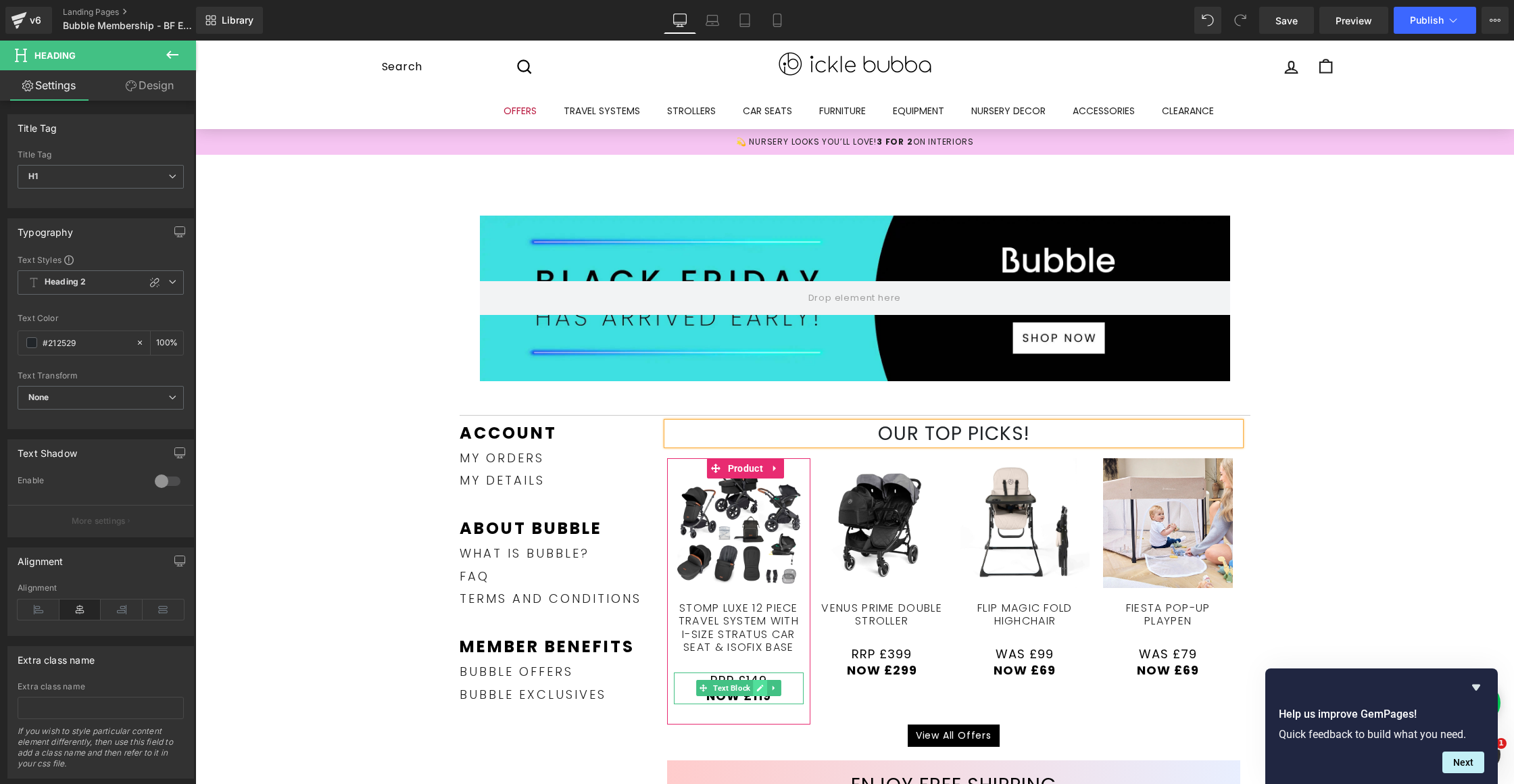
click at [757, 687] on icon at bounding box center [760, 687] width 6 height 6
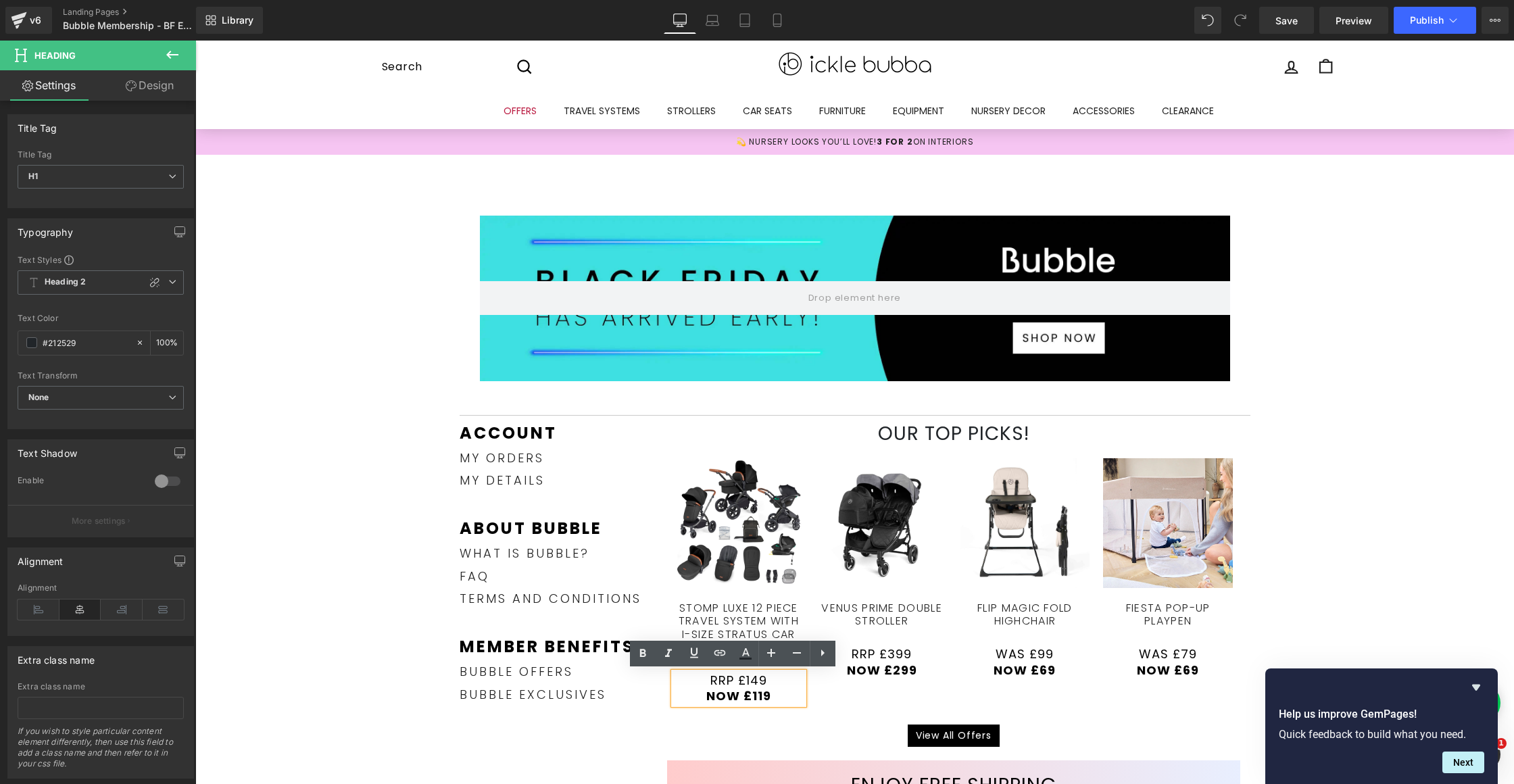
click at [745, 678] on span "RRP £149" at bounding box center [738, 680] width 57 height 17
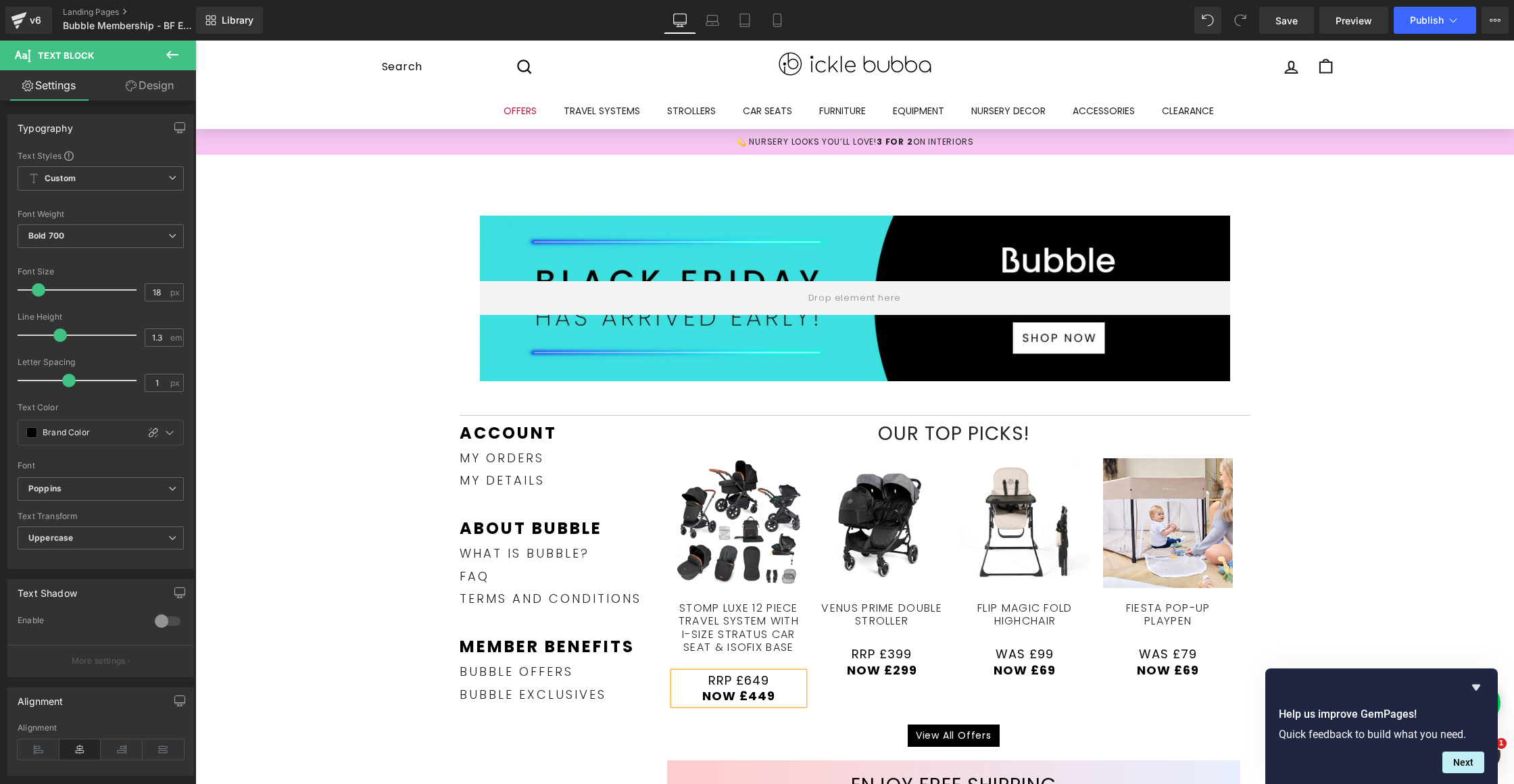
click at [719, 739] on div "View All Offers" at bounding box center [953, 735] width 573 height 23
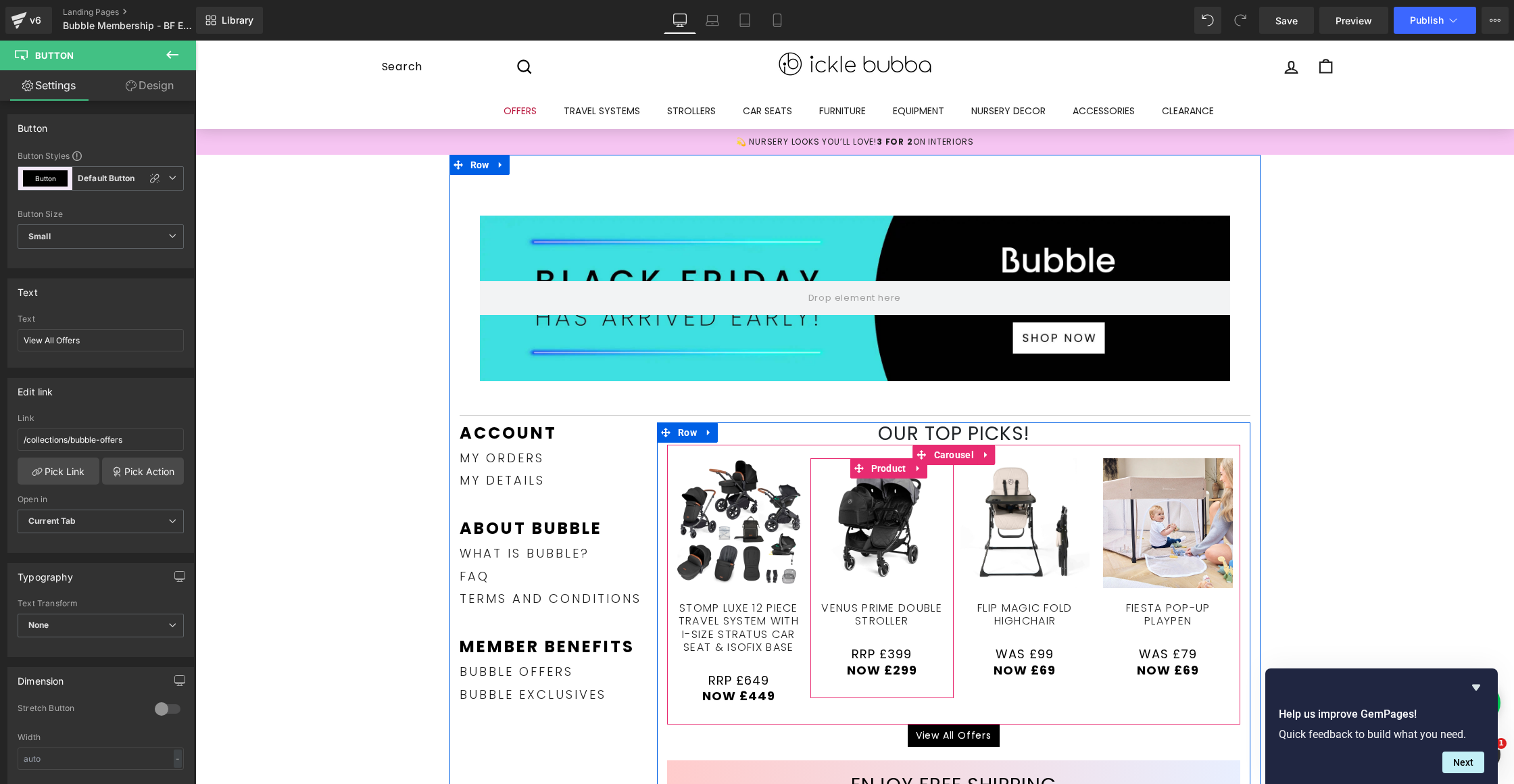
click at [887, 627] on link "Venus Prime Double Stroller" at bounding box center [881, 607] width 130 height 39
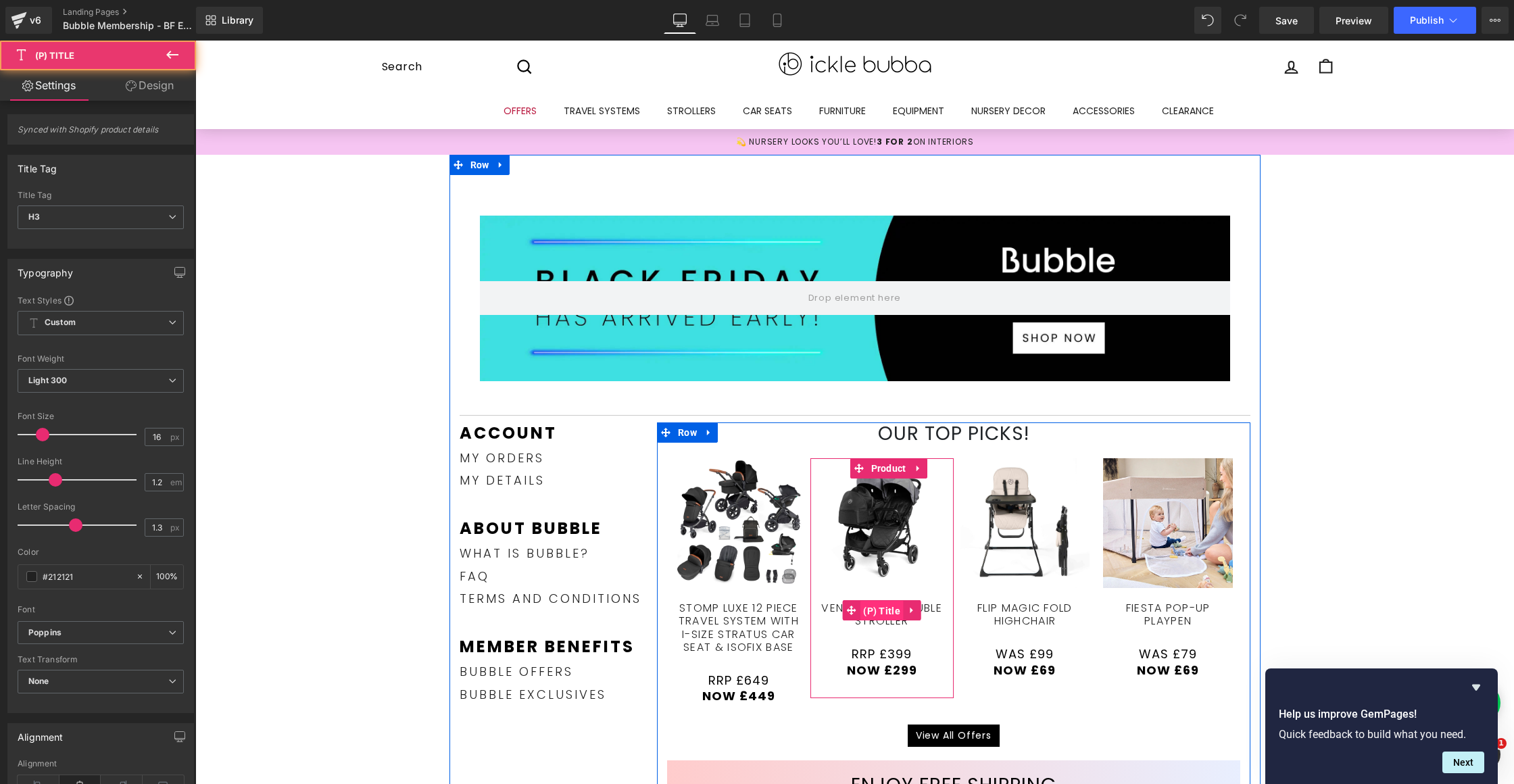
click at [889, 613] on span "(P) Title" at bounding box center [881, 611] width 44 height 20
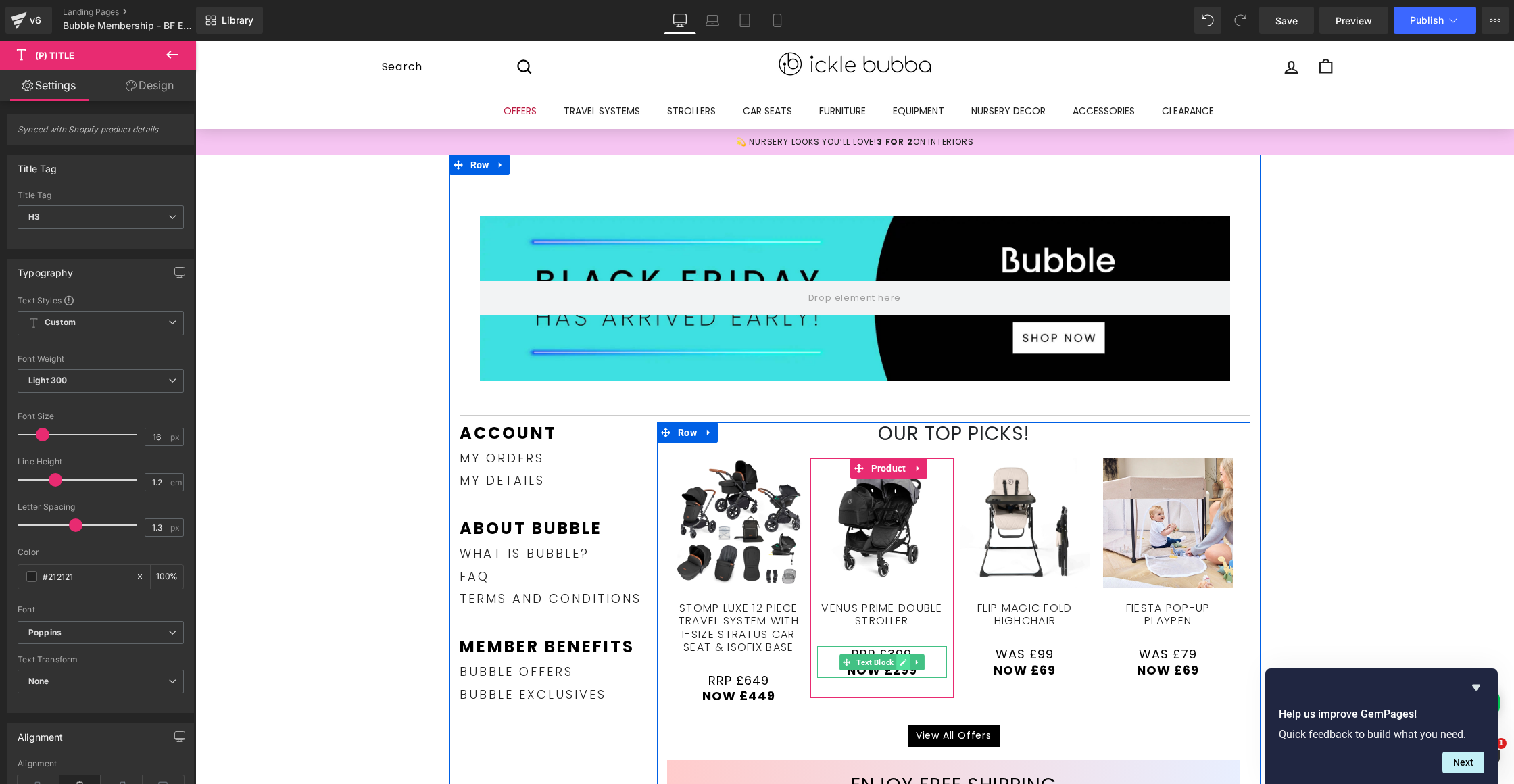
click at [900, 660] on icon at bounding box center [903, 662] width 7 height 8
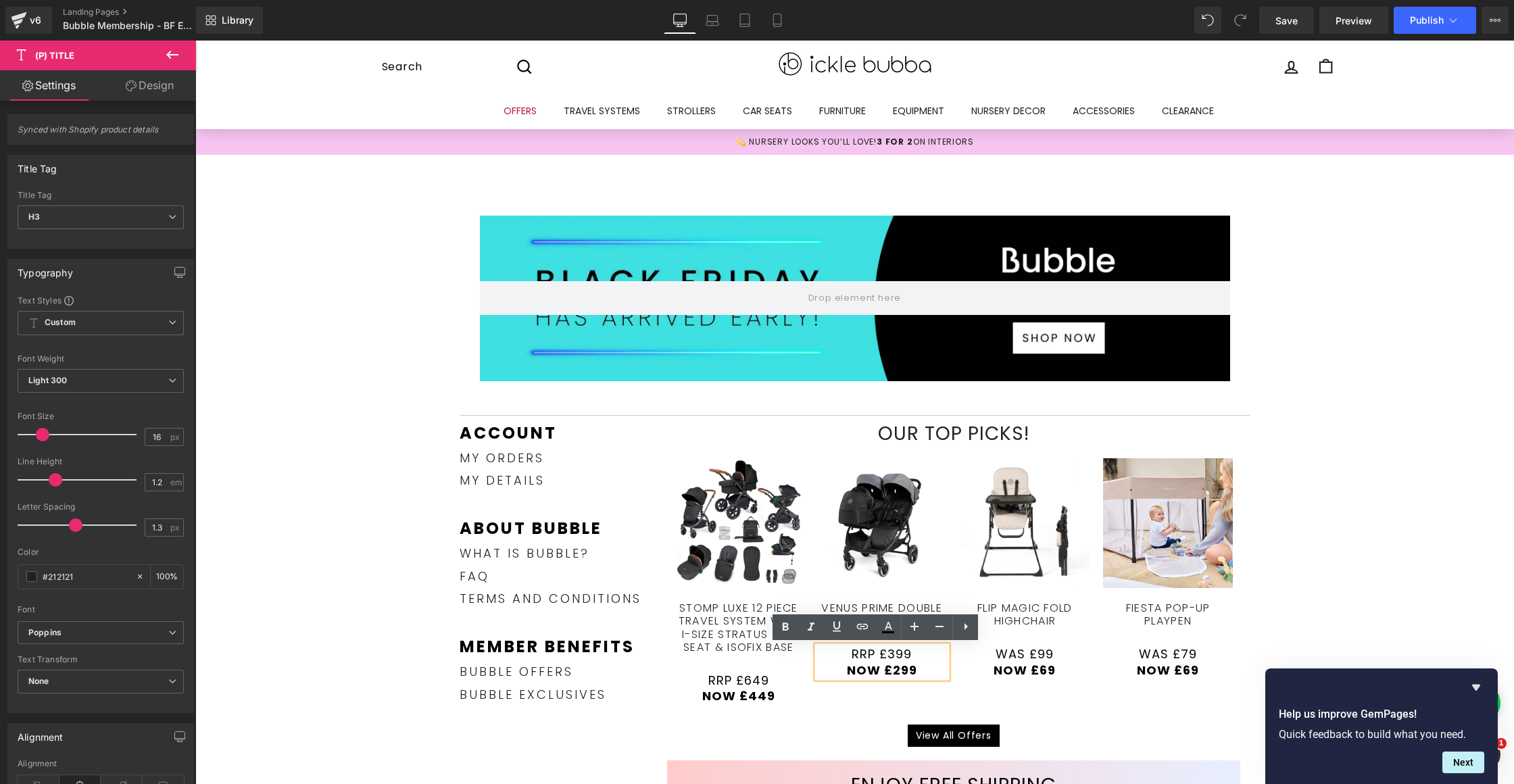
click at [844, 653] on p "RRP £399" at bounding box center [881, 653] width 130 height 15
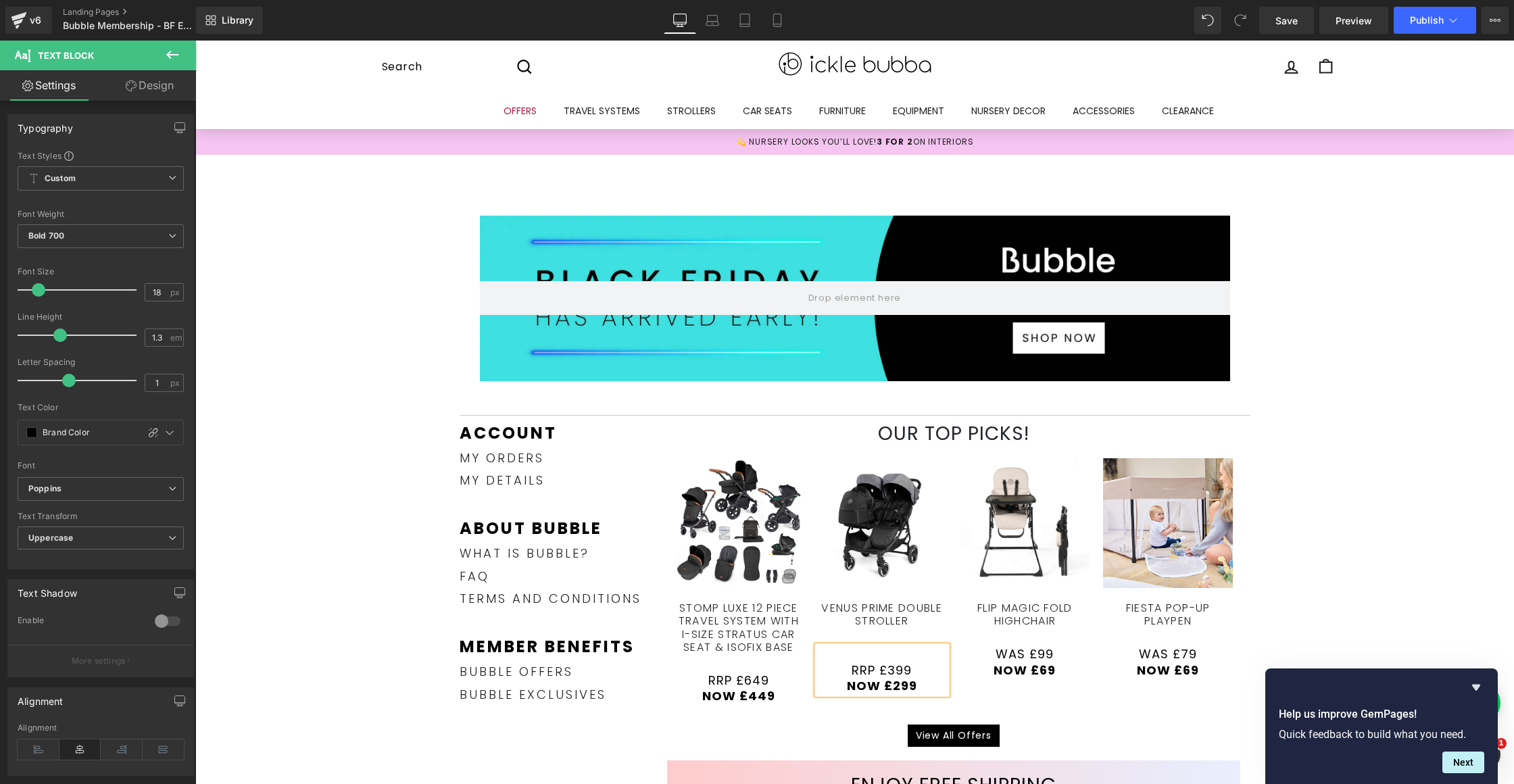
click at [1009, 701] on div "Sale Off (P) Image Stomp Luxe 12 Piece Travel System with i-Size Stratus Car Se…" at bounding box center [953, 591] width 573 height 266
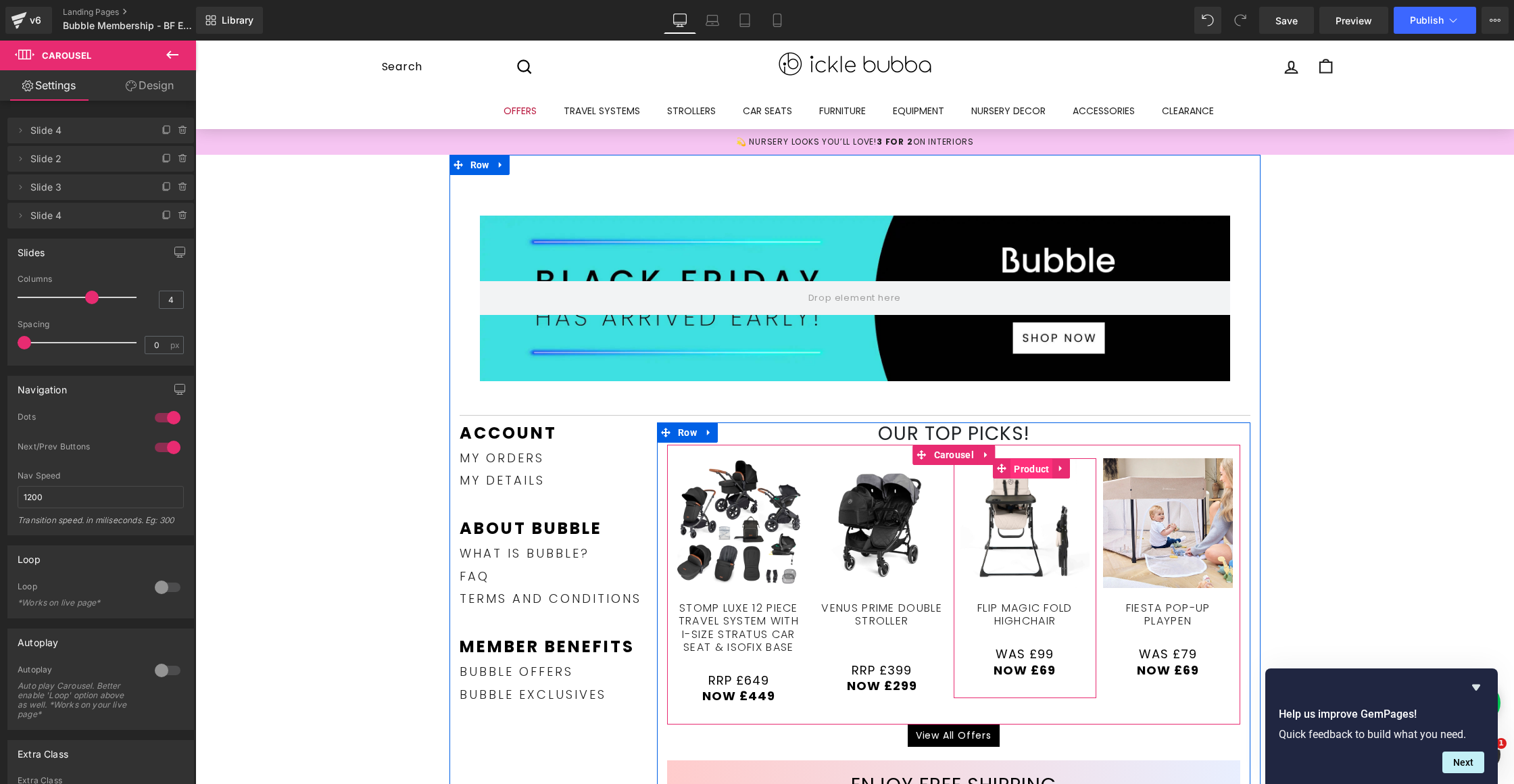
click at [1023, 474] on span "Product" at bounding box center [1031, 469] width 42 height 20
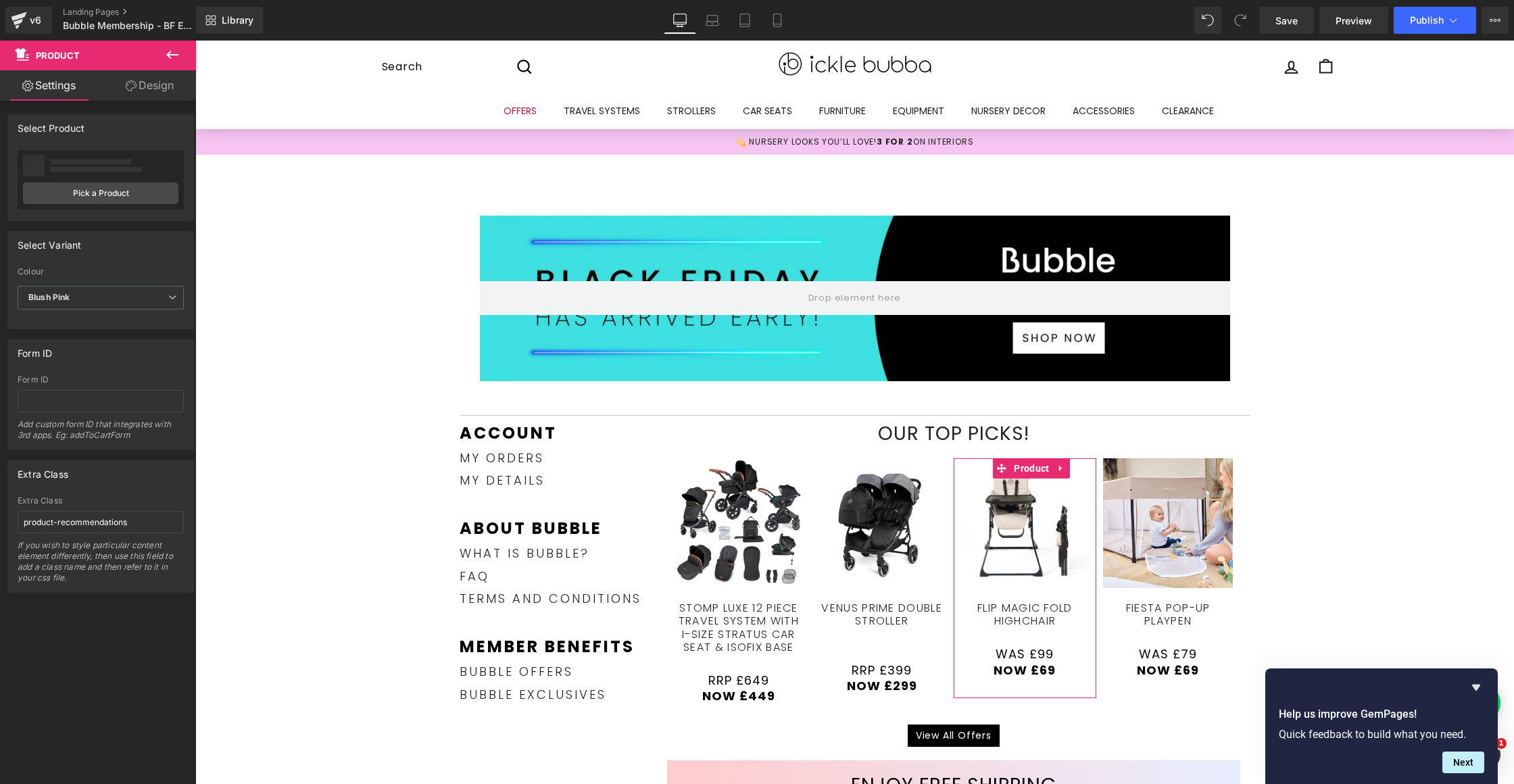
click at [116, 203] on div "No product selected Flip Magic Fold Highchair Pick a Product" at bounding box center [100, 180] width 166 height 60
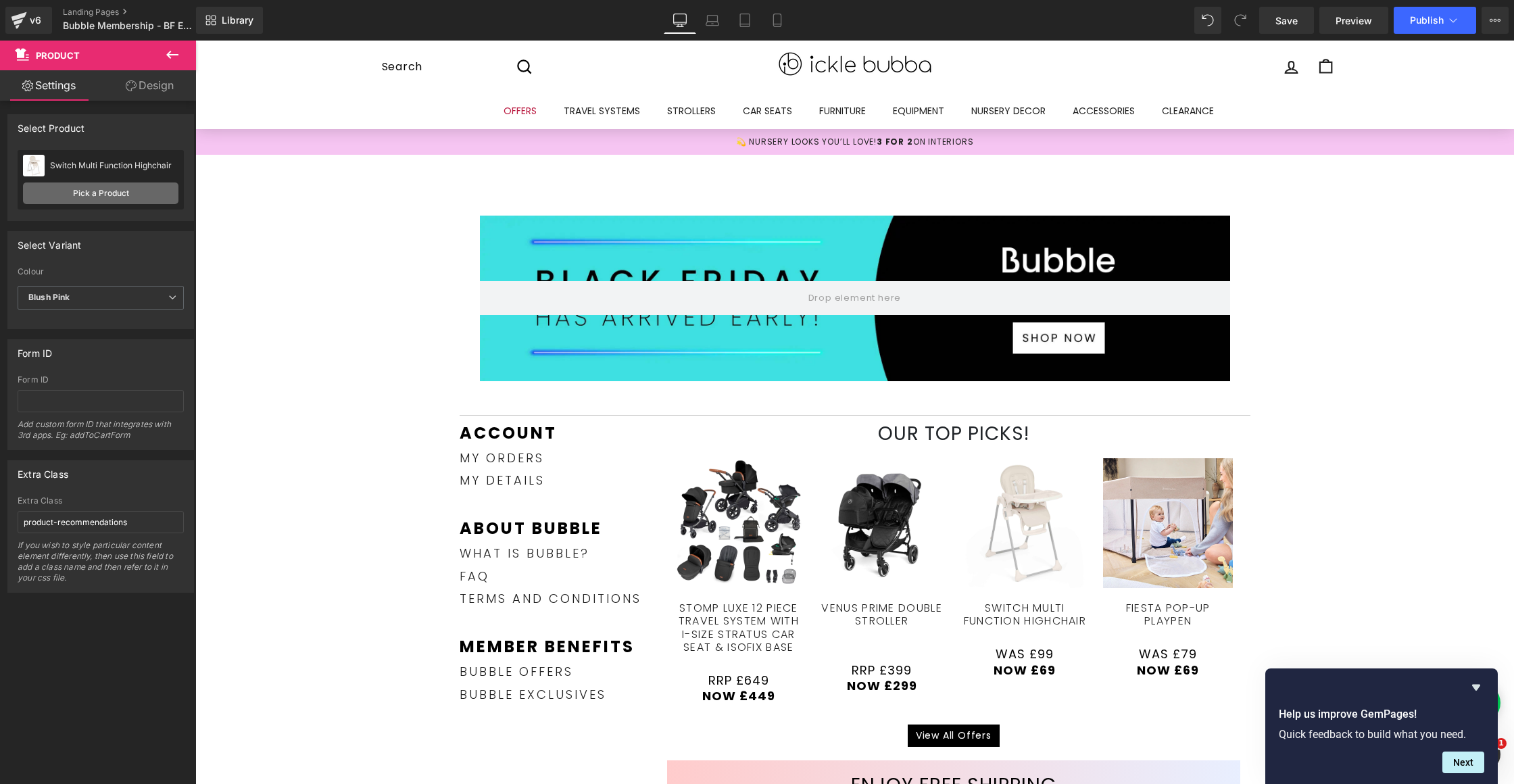
click at [118, 198] on link "Pick a Product" at bounding box center [100, 193] width 155 height 22
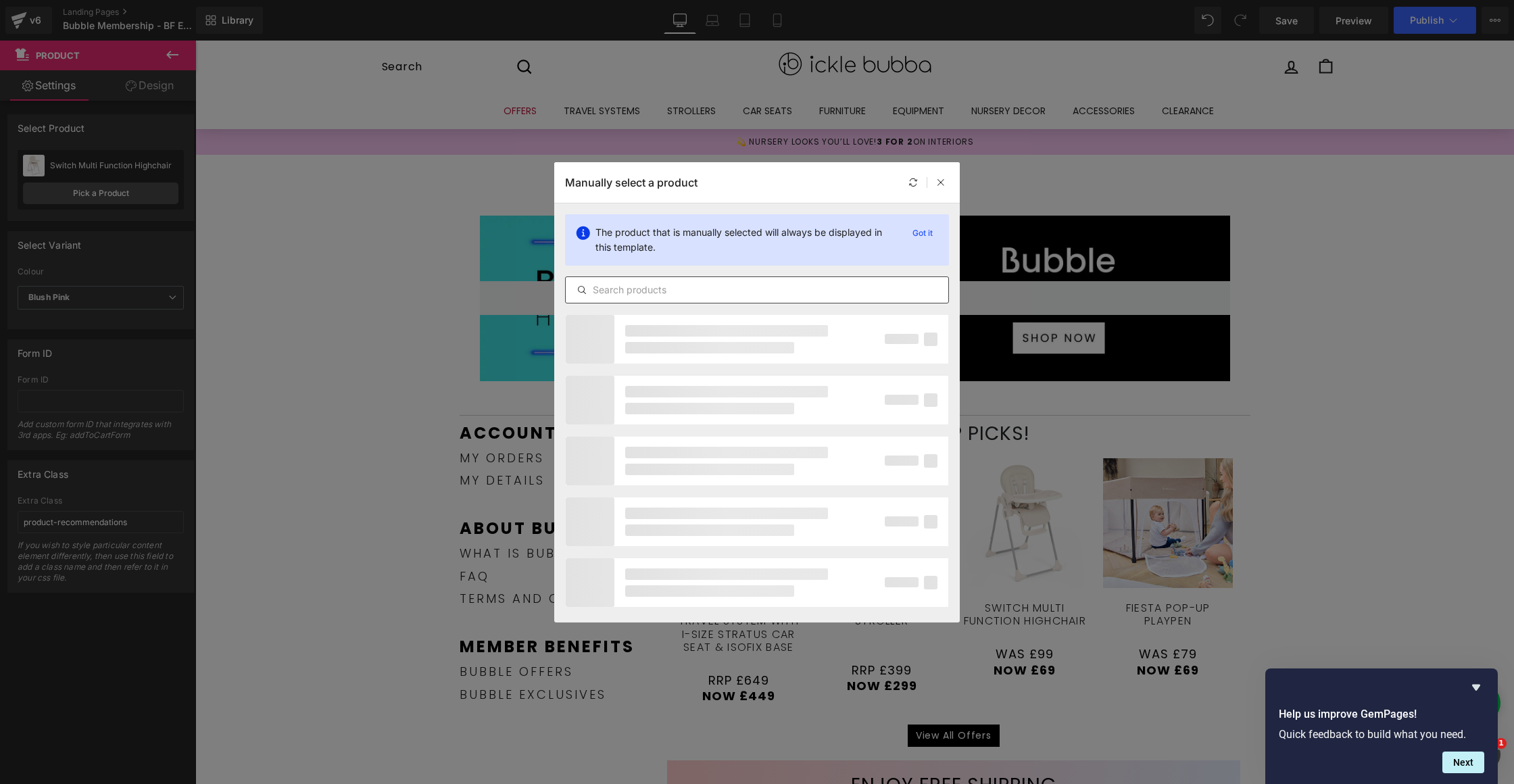
click at [672, 292] on input "text" at bounding box center [756, 289] width 382 height 16
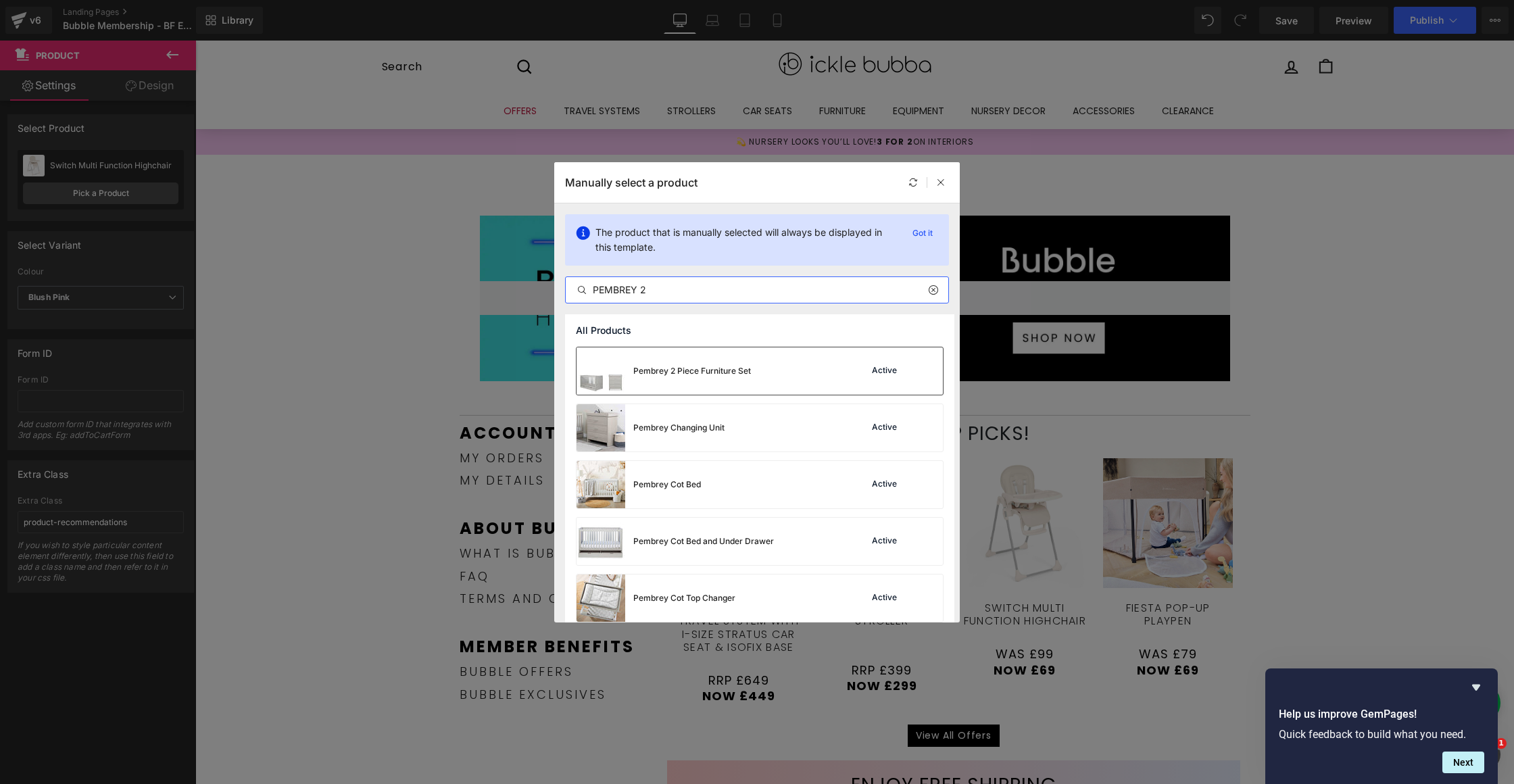
type input "PEMBREY 2"
click at [715, 372] on div "Pembrey 2 Piece Furniture Set" at bounding box center [693, 370] width 118 height 12
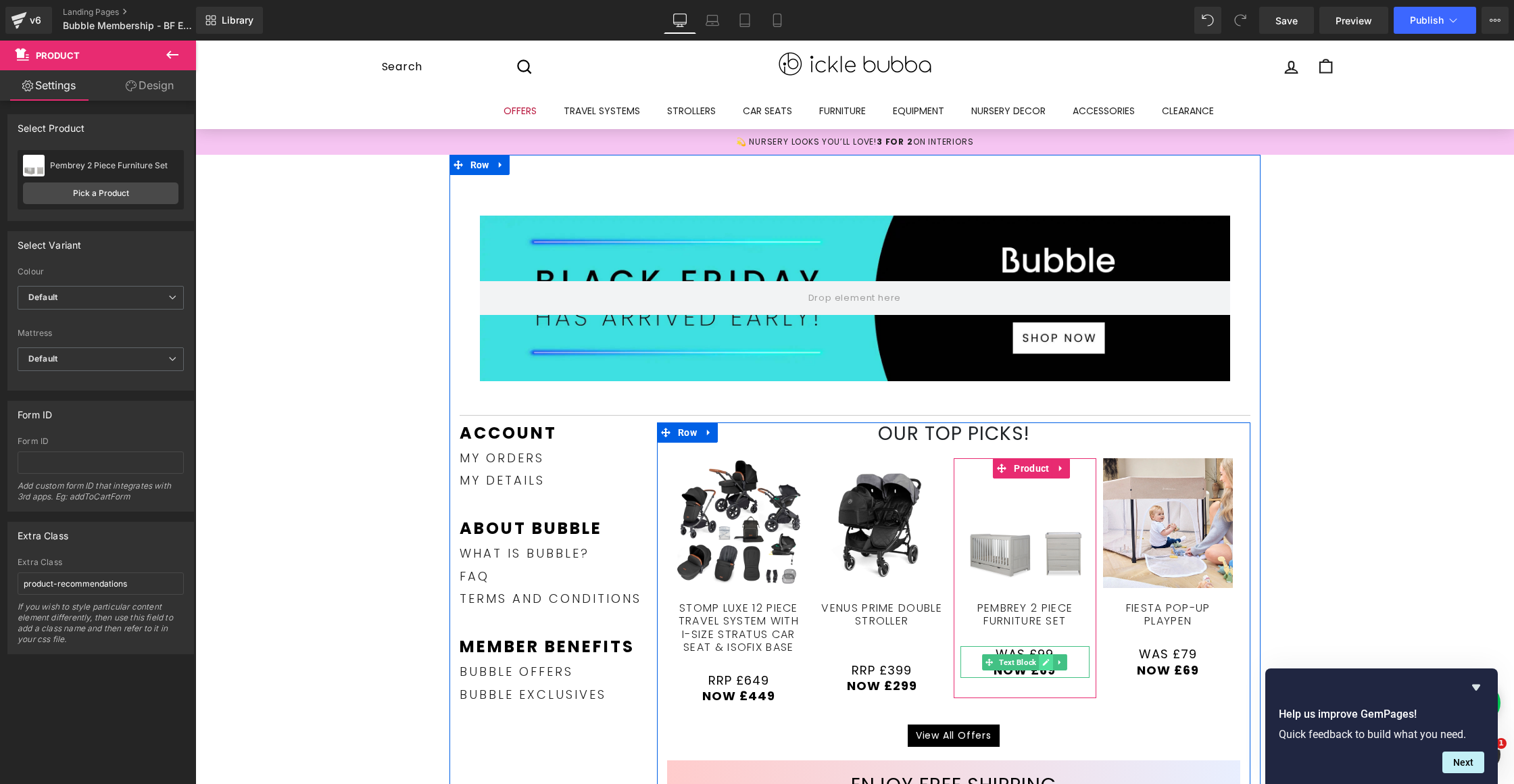
click at [1039, 659] on link at bounding box center [1047, 662] width 15 height 16
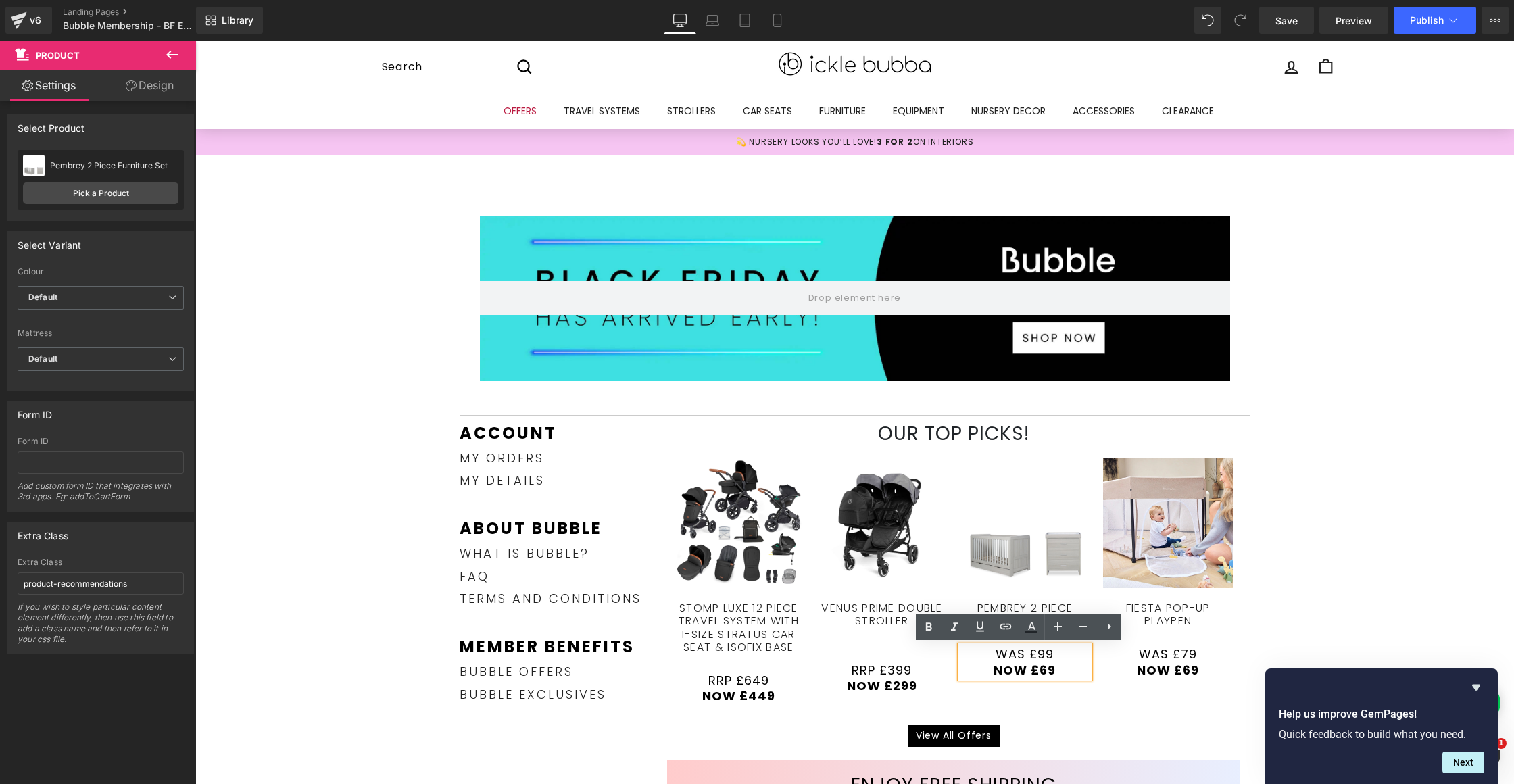
click at [1010, 657] on span "Was £99" at bounding box center [1025, 653] width 58 height 17
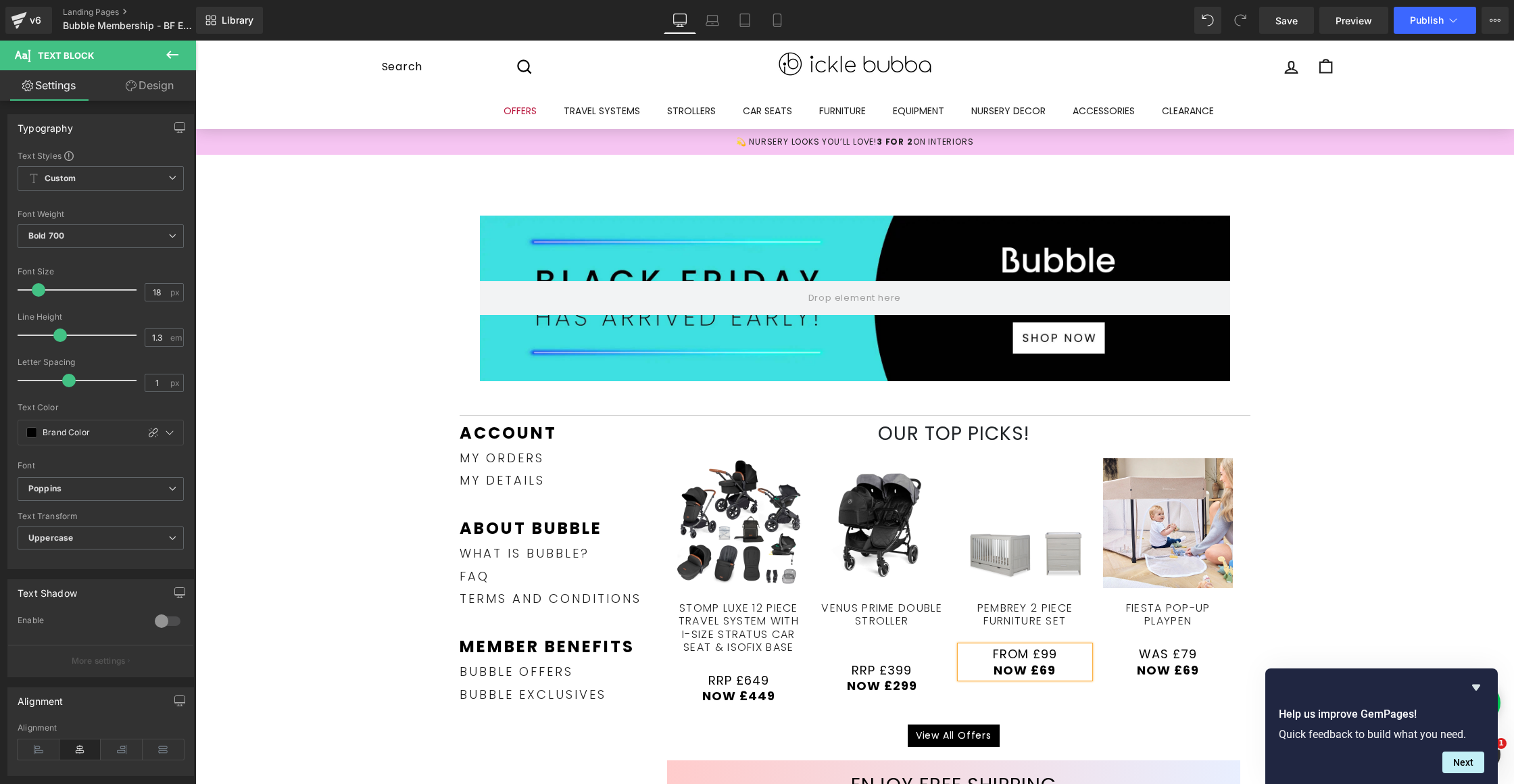
click at [1041, 656] on span "from £99" at bounding box center [1025, 653] width 64 height 17
click at [1021, 522] on span "(P) Image" at bounding box center [1025, 523] width 51 height 20
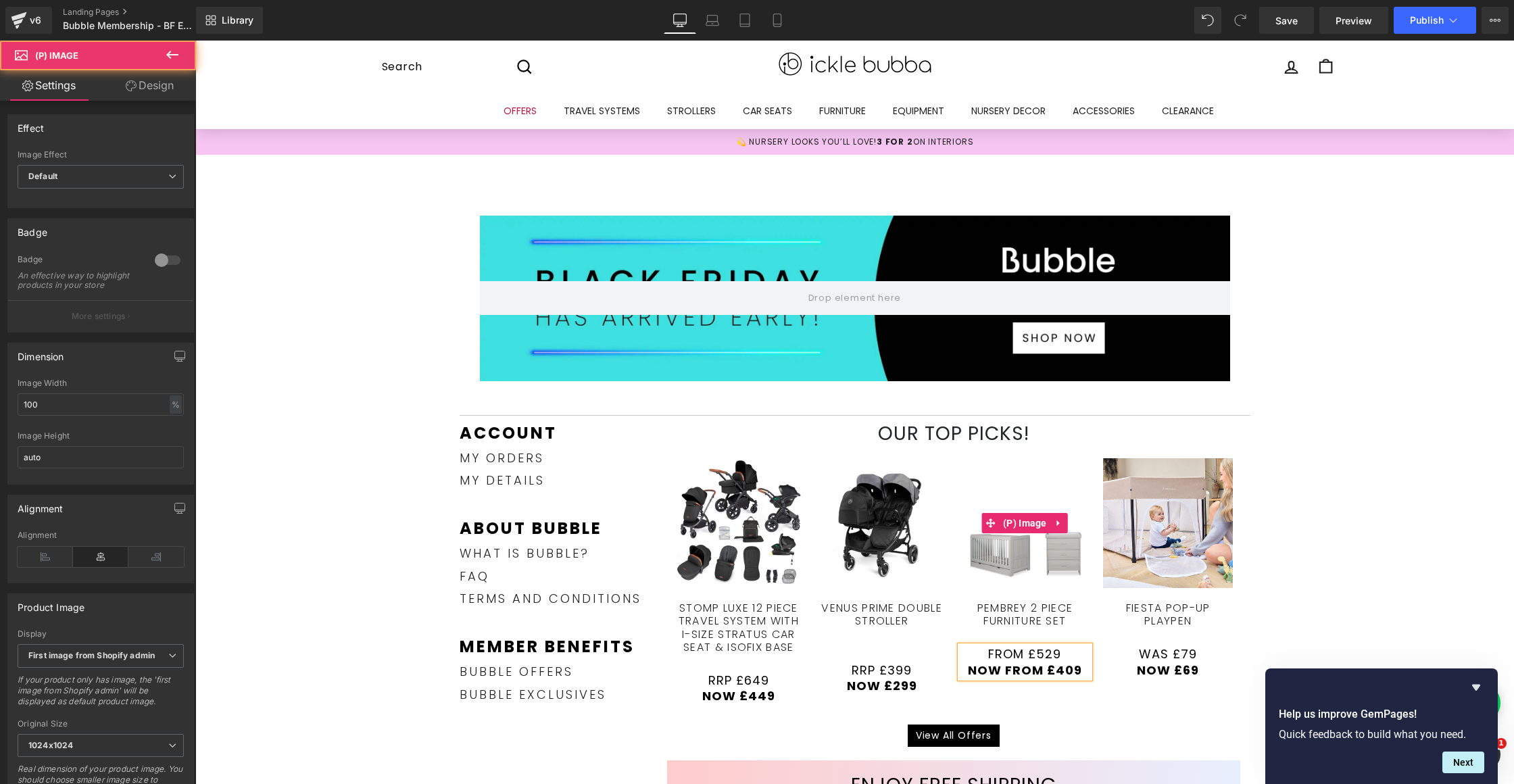
click at [1012, 459] on img at bounding box center [1025, 523] width 130 height 130
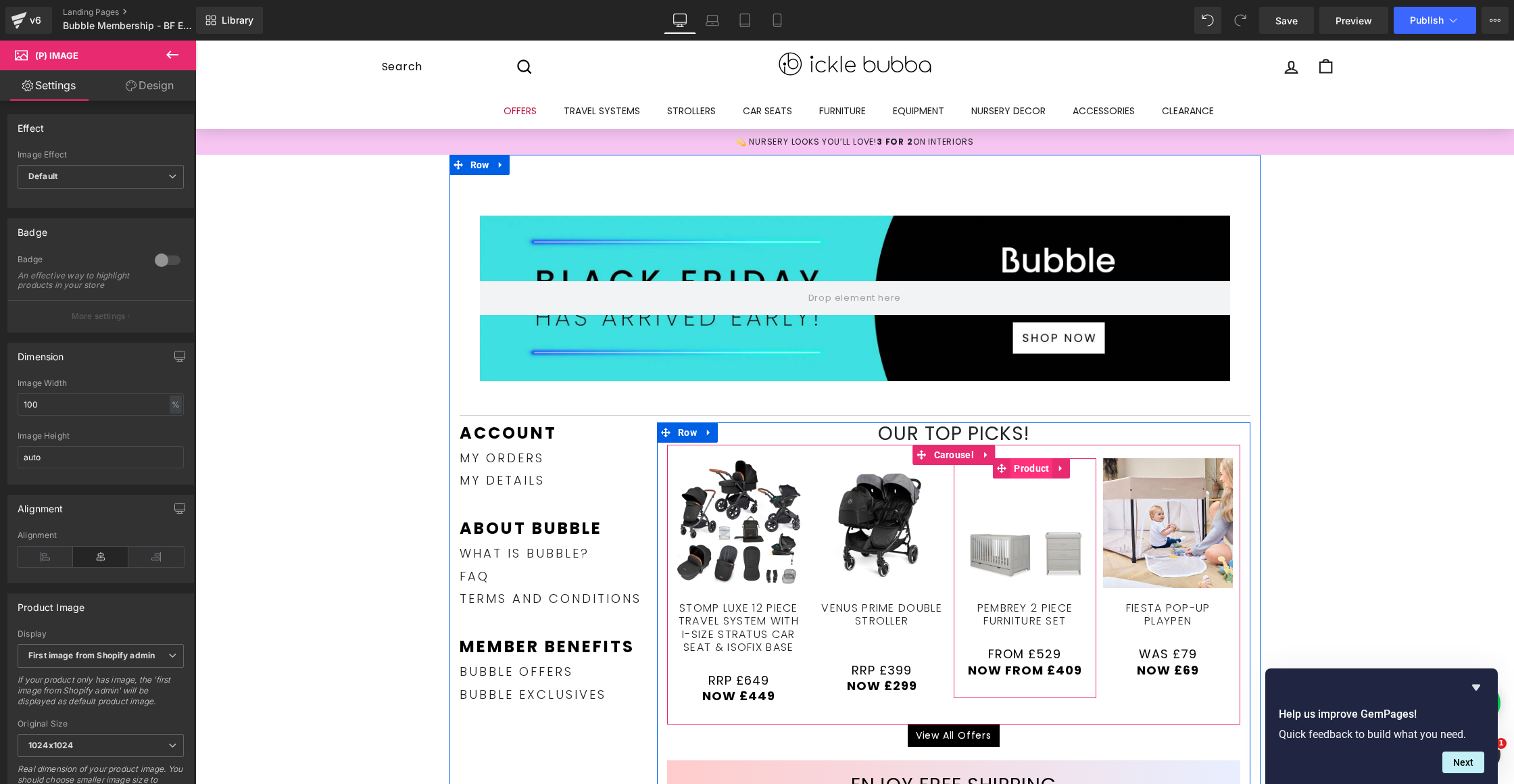
click at [1012, 464] on span "Product" at bounding box center [1031, 468] width 42 height 20
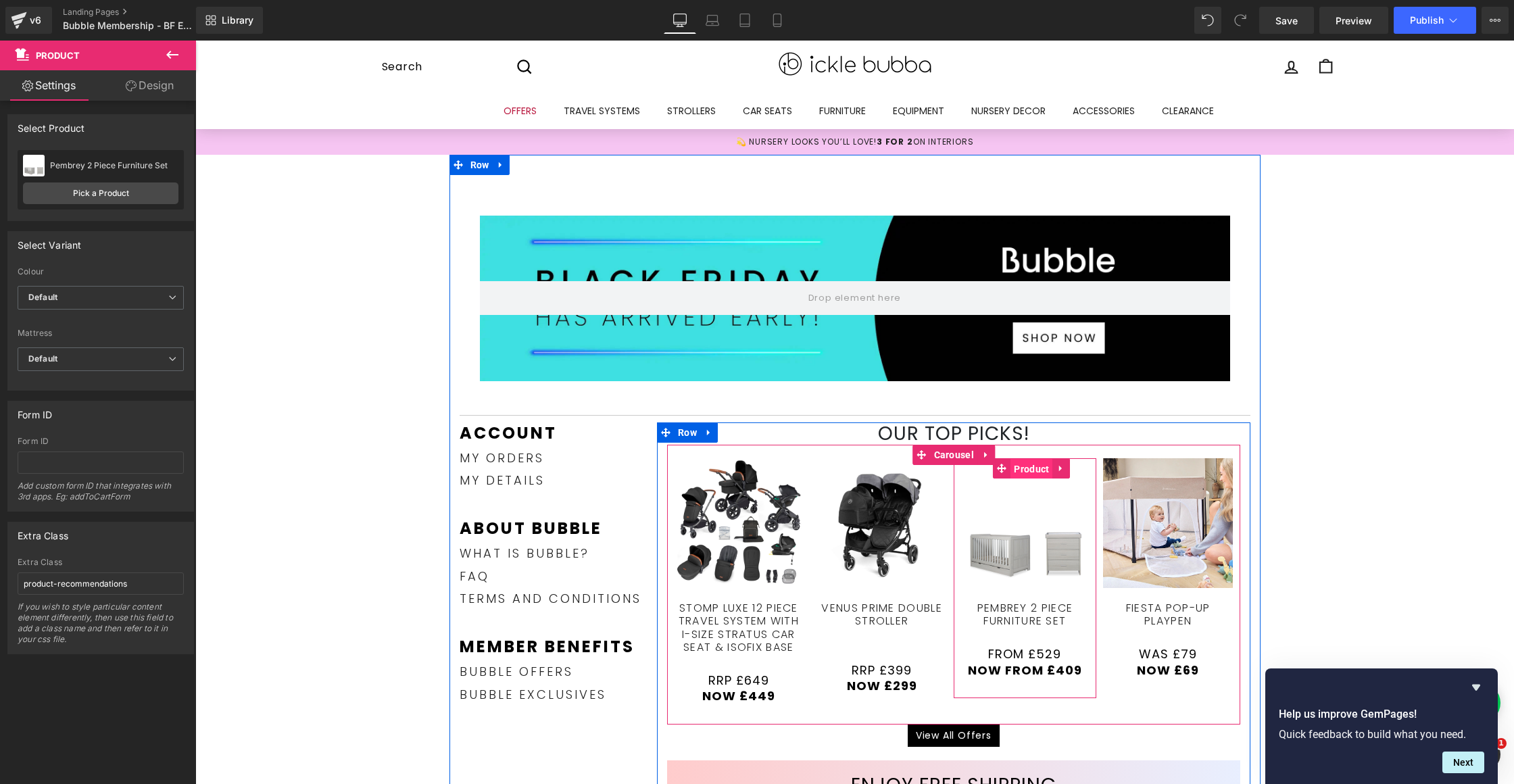
click at [1025, 461] on span "Product" at bounding box center [1031, 469] width 42 height 20
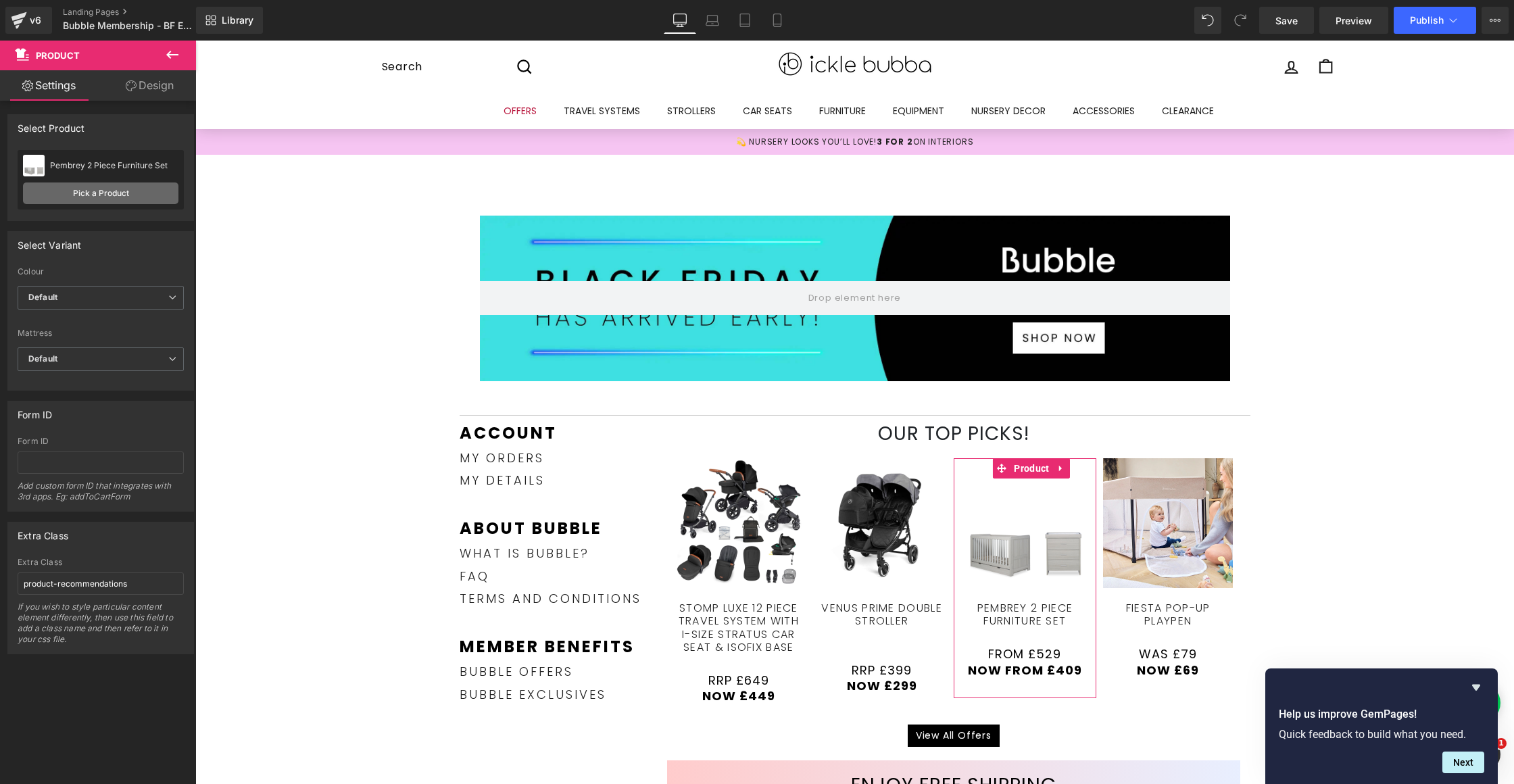
click at [125, 191] on link "Pick a Product" at bounding box center [100, 193] width 155 height 22
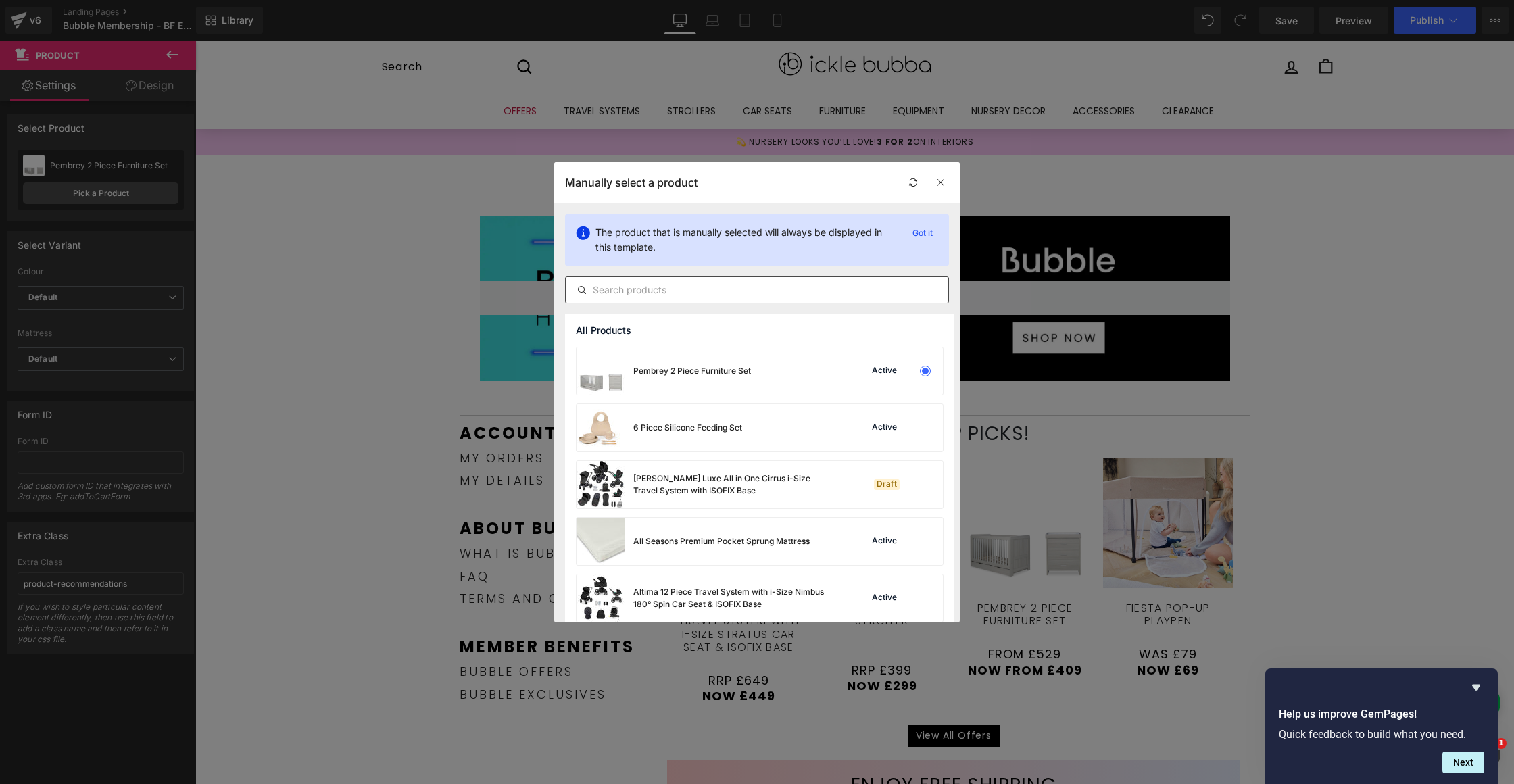
click at [722, 298] on div at bounding box center [756, 290] width 384 height 27
click at [721, 297] on input "text" at bounding box center [756, 289] width 382 height 16
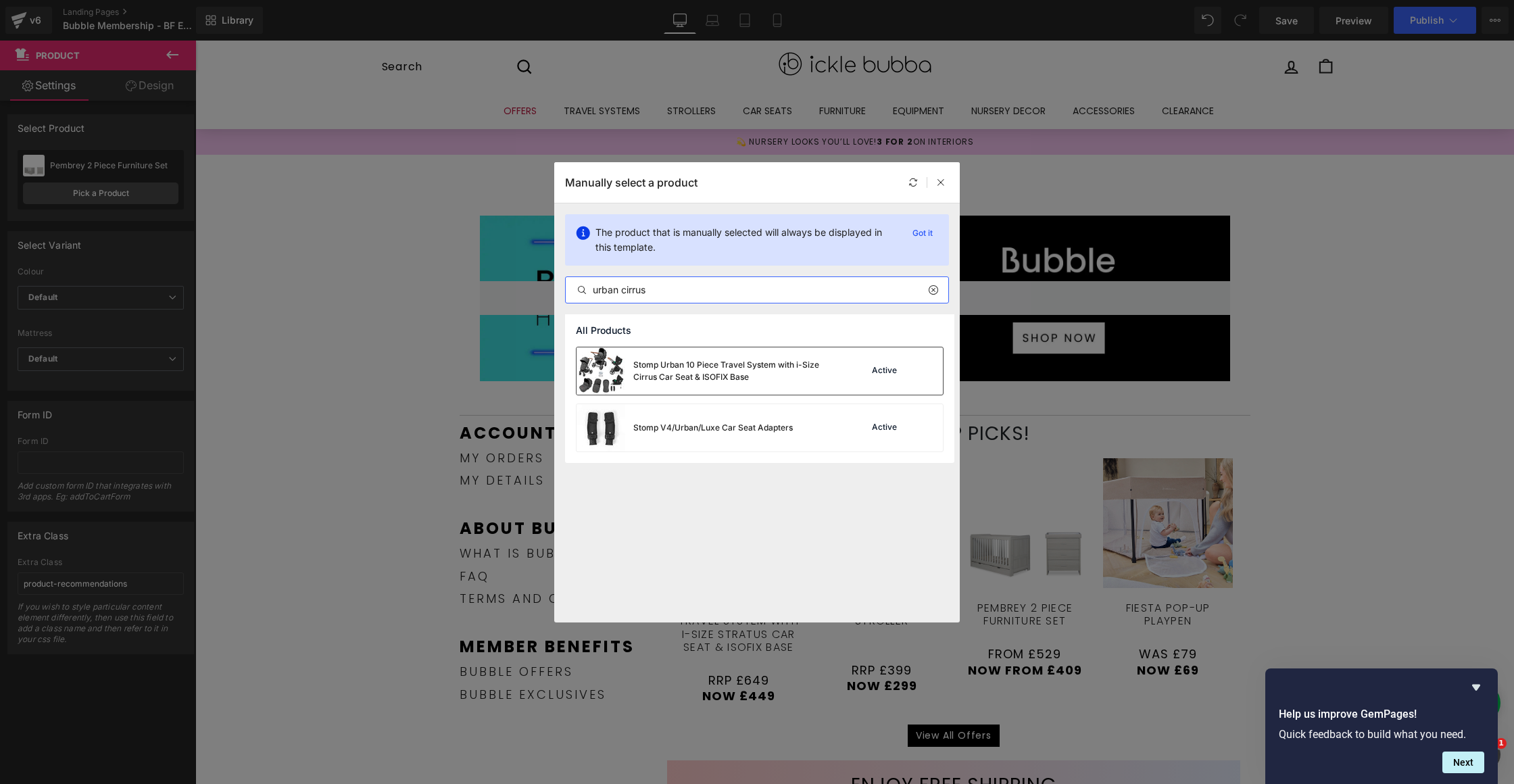
type input "urban cirrus"
click at [735, 379] on div "Stomp Urban 10 Piece Travel System with i-Size Cirrus Car Seat & ISOFIX Base" at bounding box center [734, 370] width 202 height 24
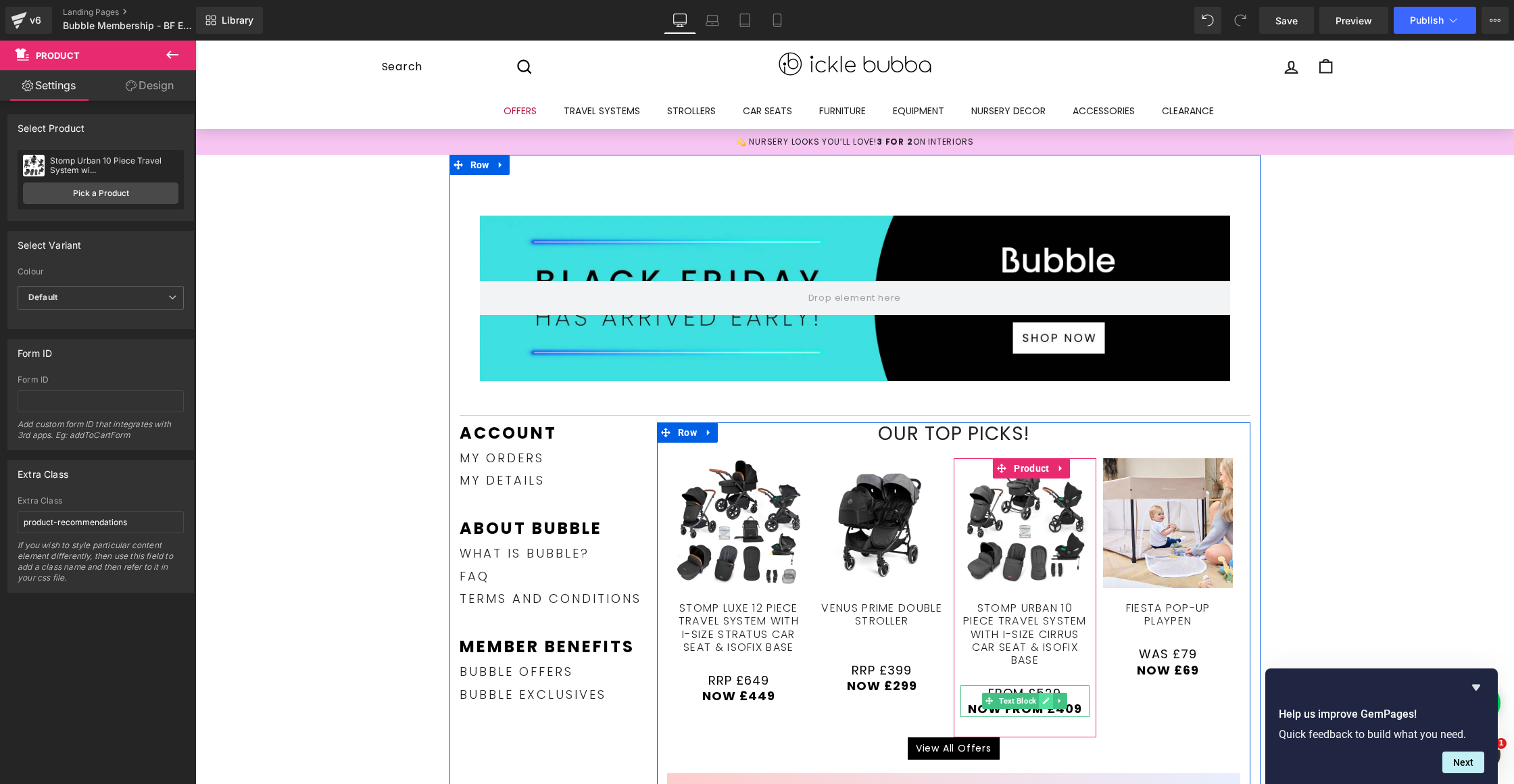
click at [1043, 699] on icon at bounding box center [1046, 701] width 6 height 6
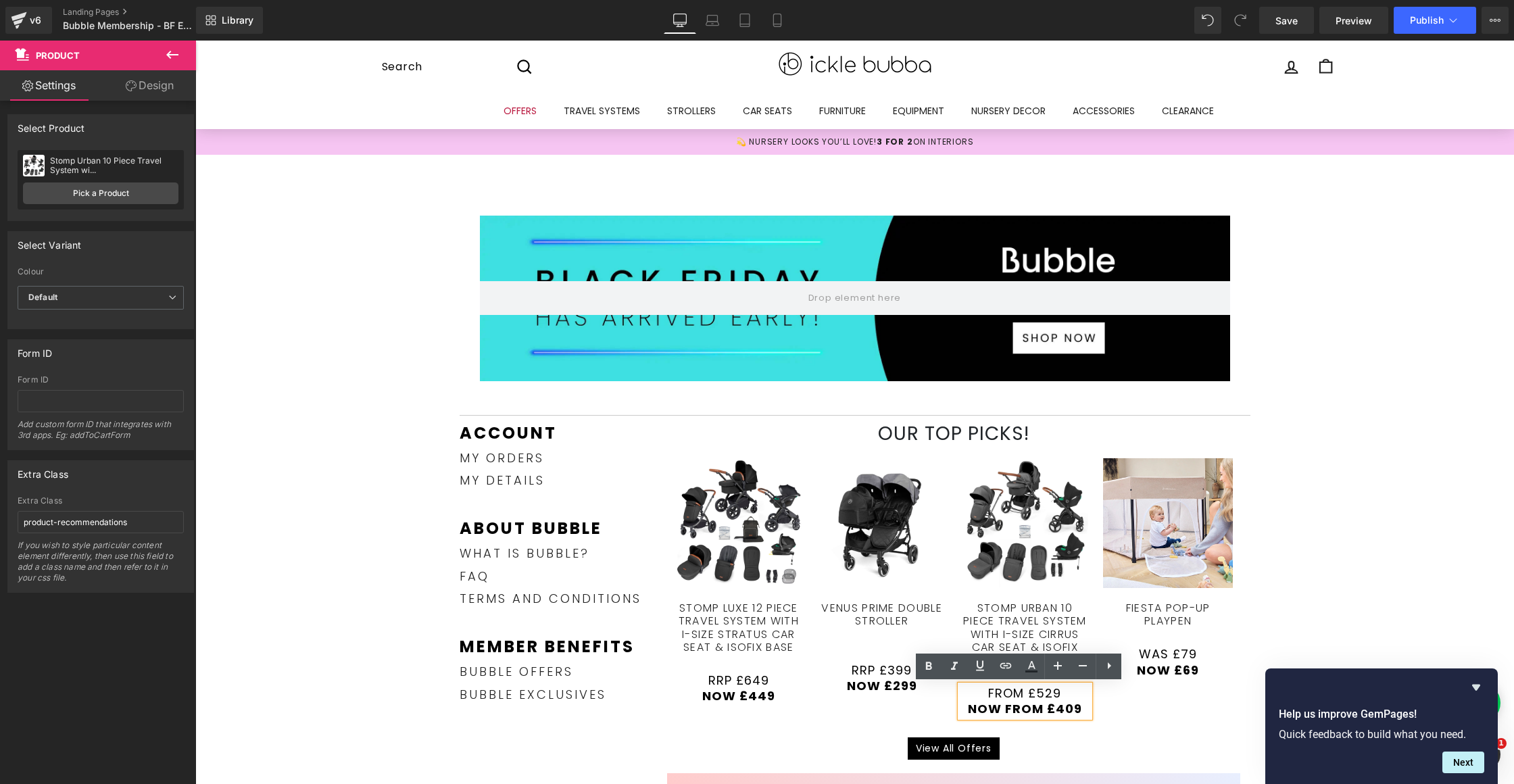
click at [1044, 694] on span "from £529" at bounding box center [1024, 692] width 73 height 17
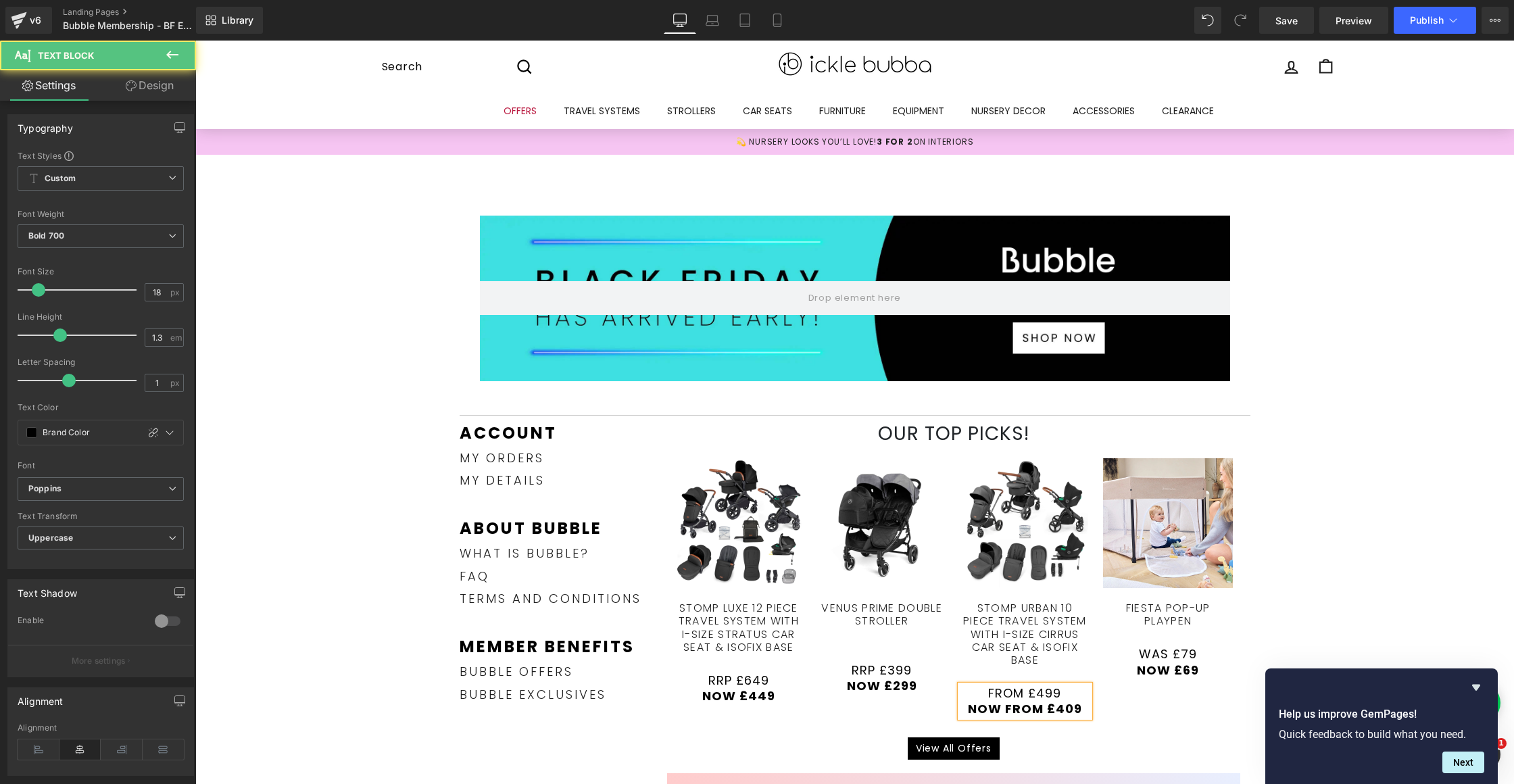
click at [1062, 708] on p "NOW from £409" at bounding box center [1025, 708] width 130 height 15
click at [1005, 642] on link "Stomp Urban 10 Piece Travel System with i-Size Cirrus Car Seat & ISOFIX Base" at bounding box center [1025, 627] width 130 height 78
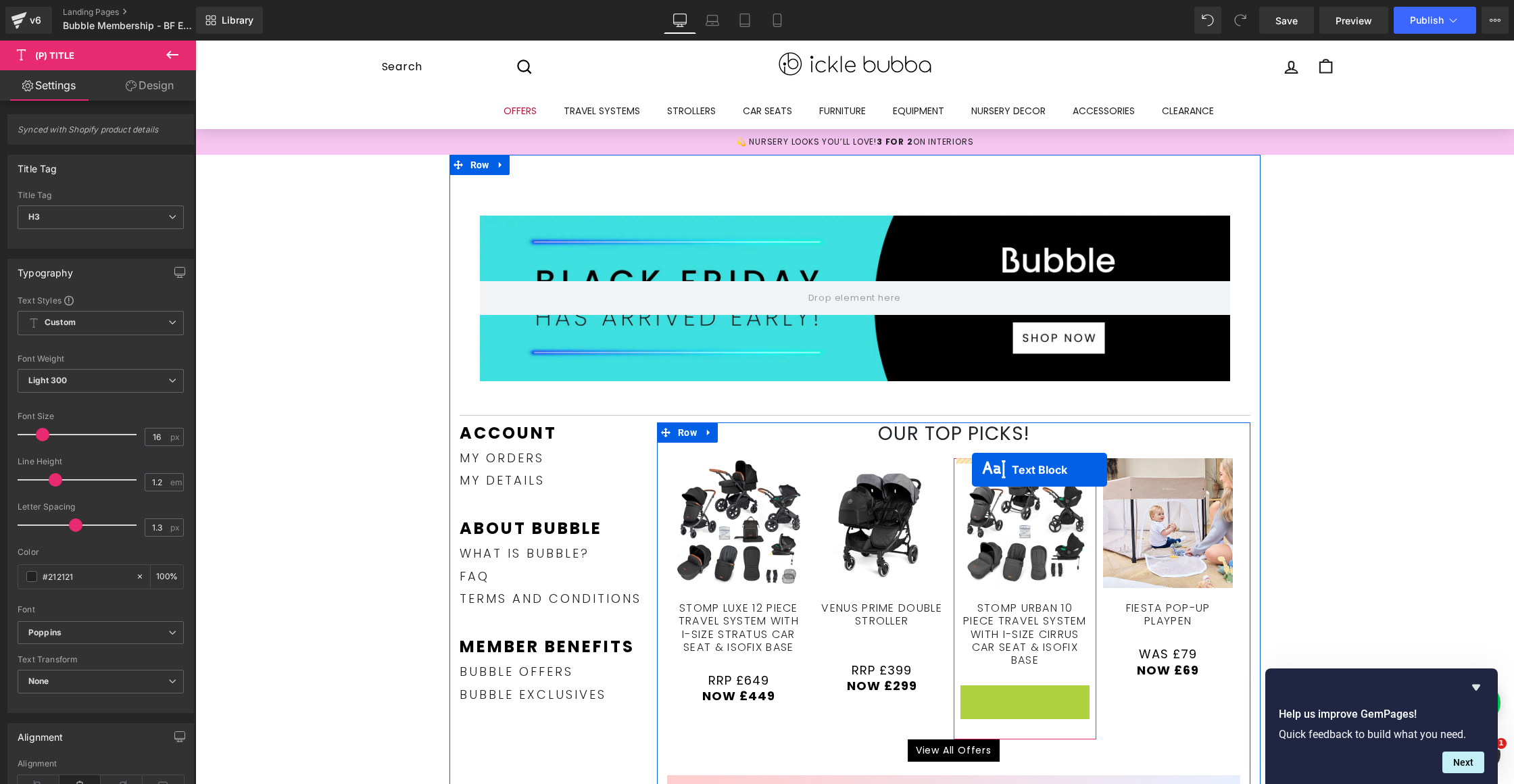
drag, startPoint x: 985, startPoint y: 701, endPoint x: 972, endPoint y: 469, distance: 232.4
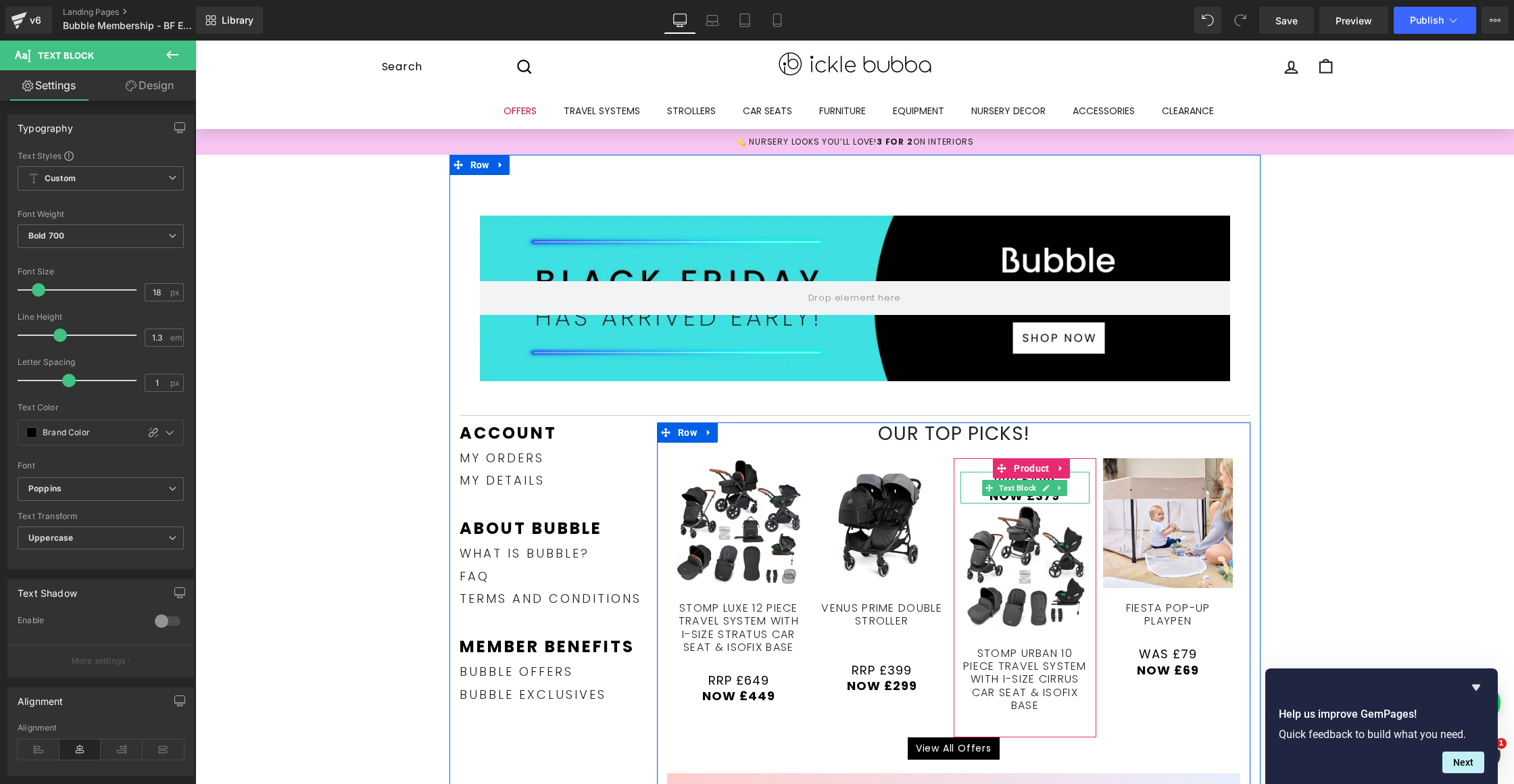
click at [1067, 488] on p "now £379" at bounding box center [1025, 495] width 130 height 15
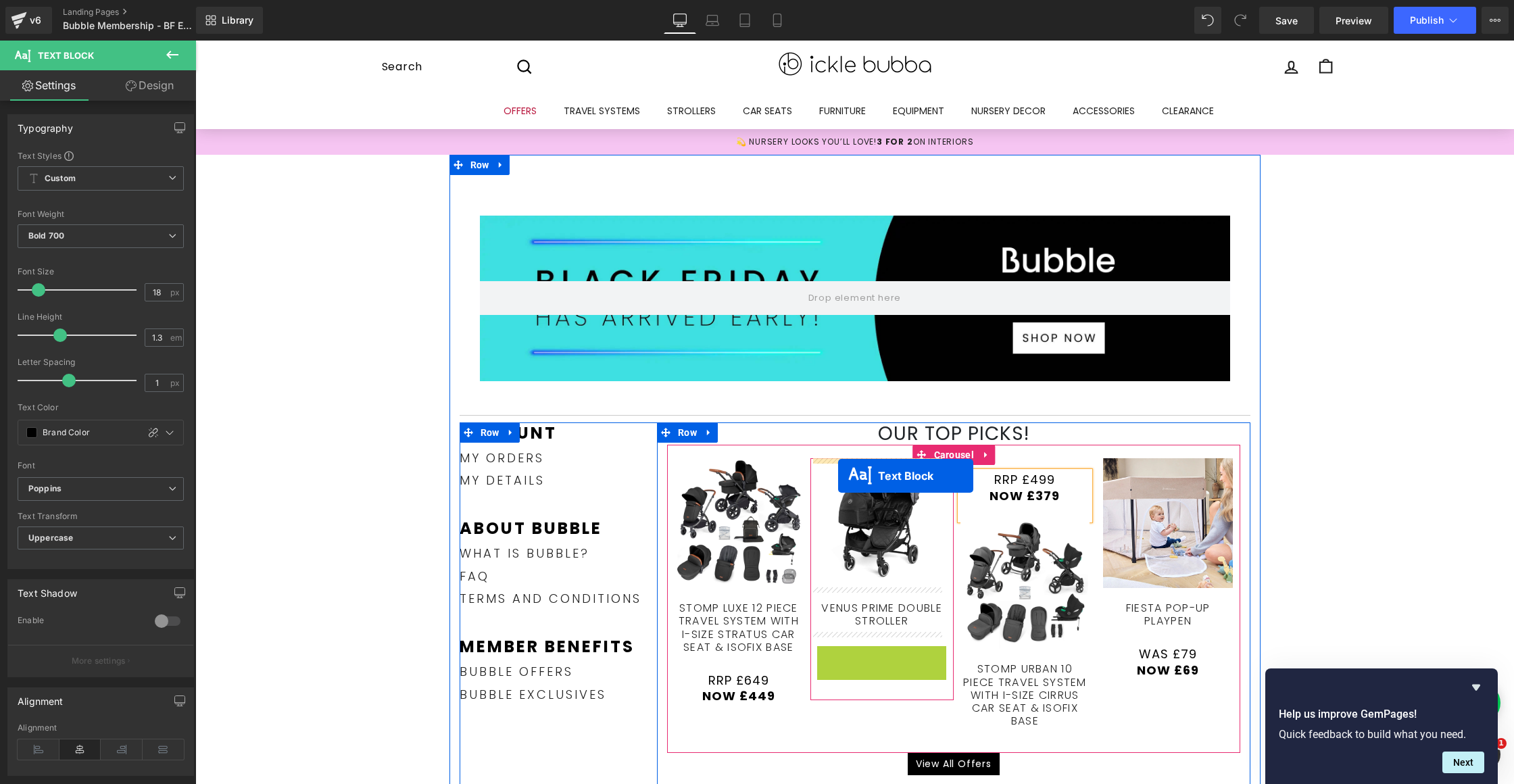
drag, startPoint x: 837, startPoint y: 673, endPoint x: 837, endPoint y: 475, distance: 198.0
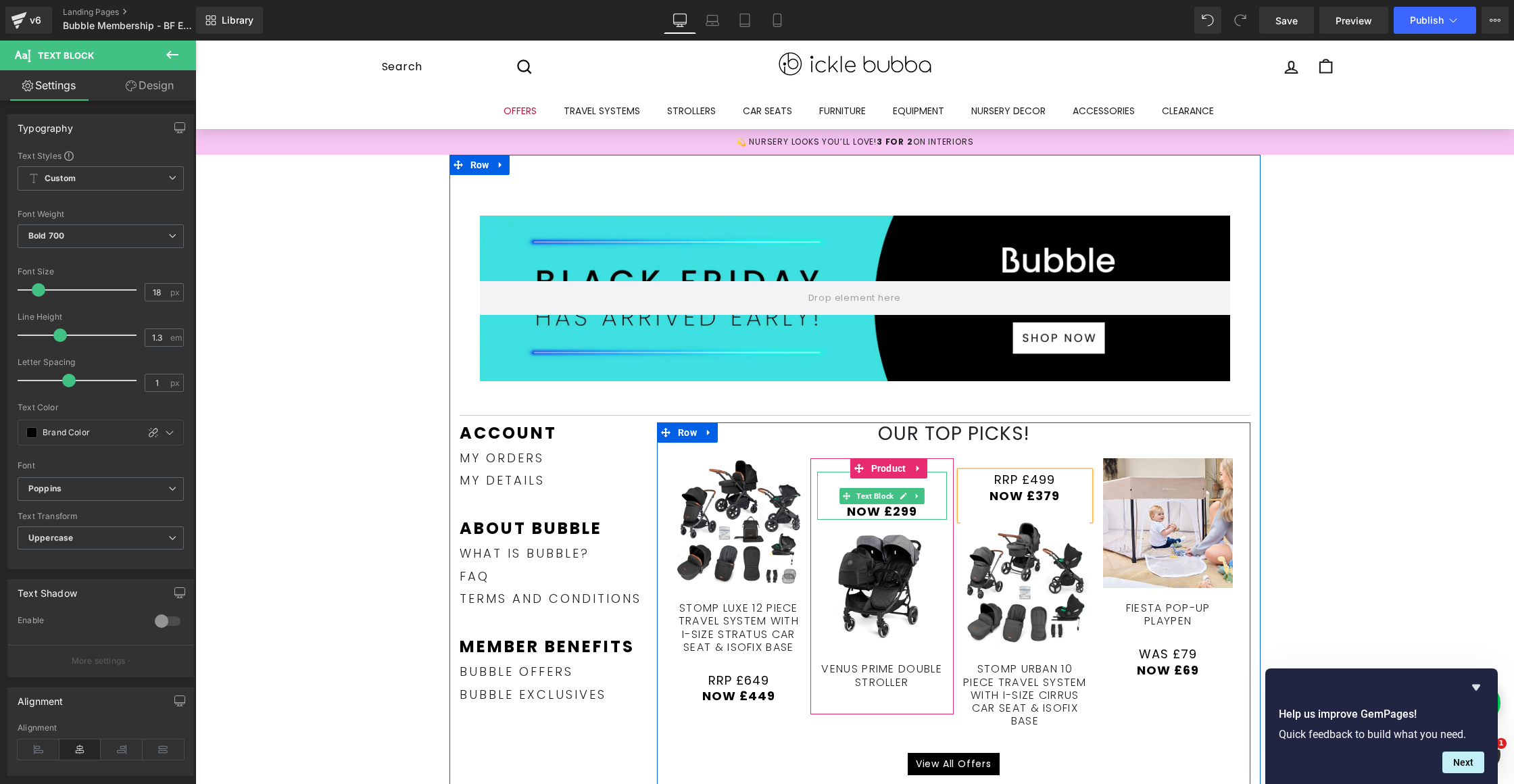
click at [928, 505] on p "NOW £299" at bounding box center [881, 511] width 130 height 15
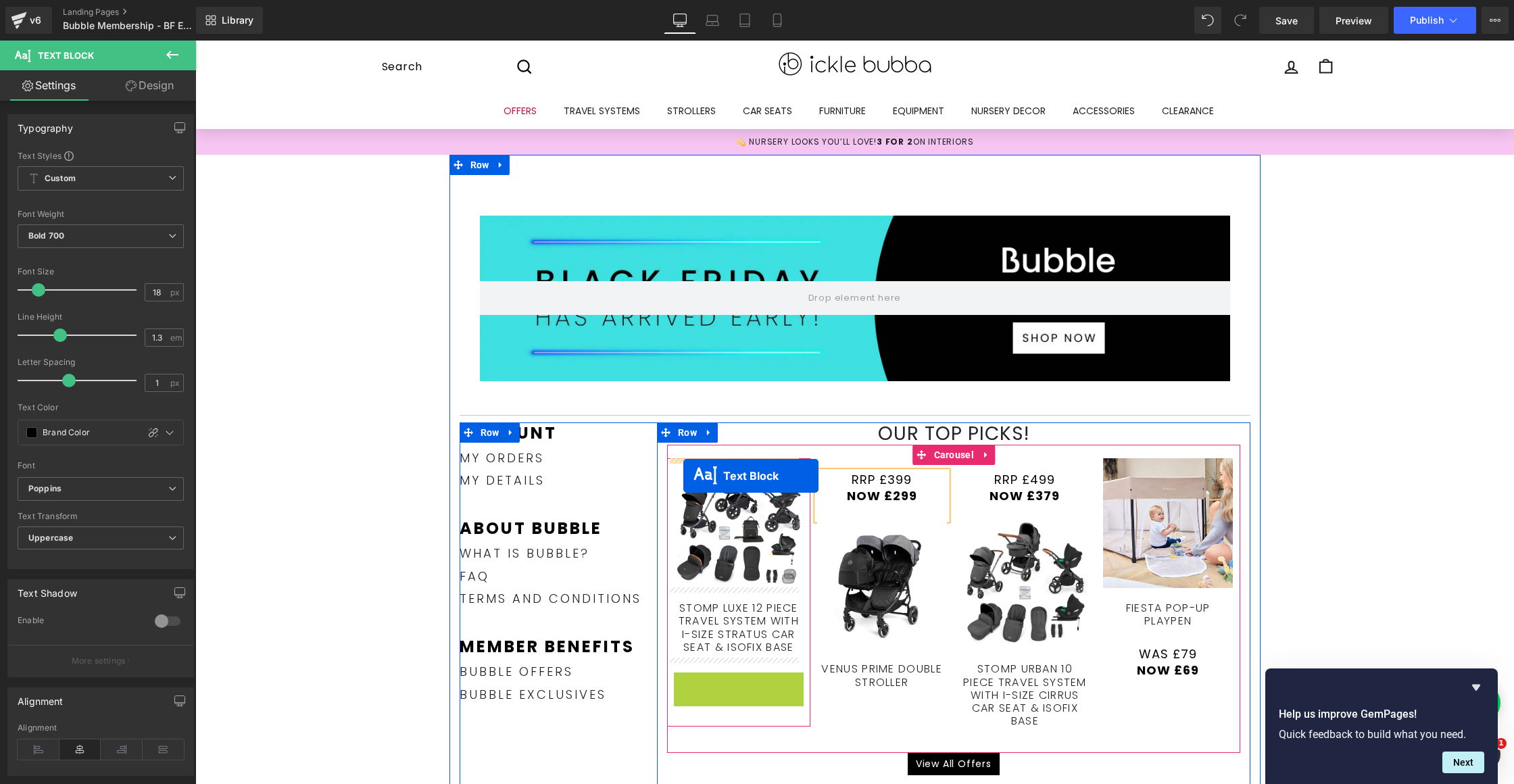
drag, startPoint x: 696, startPoint y: 686, endPoint x: 717, endPoint y: 471, distance: 216.0
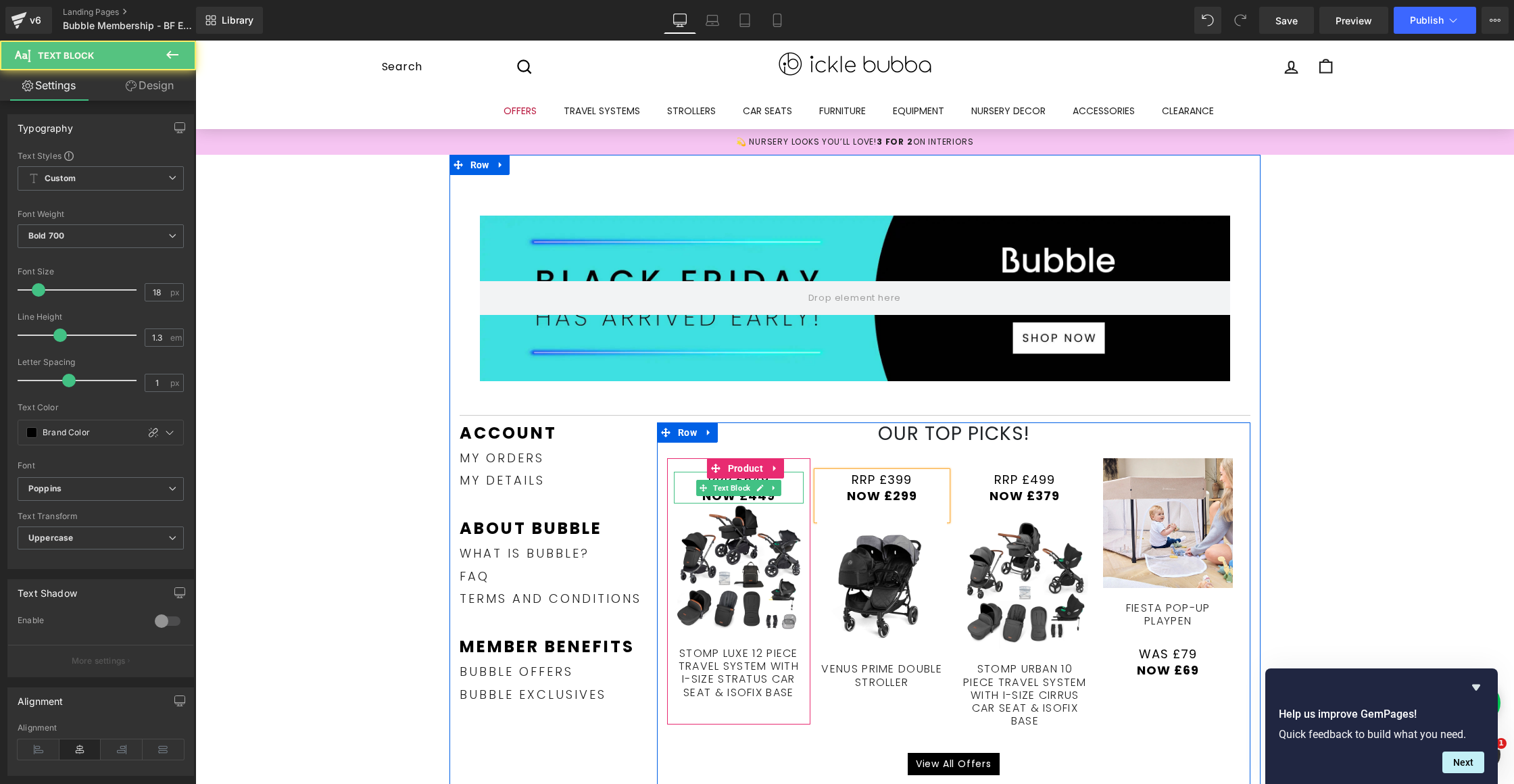
click at [776, 493] on p "NOW £449" at bounding box center [738, 495] width 130 height 15
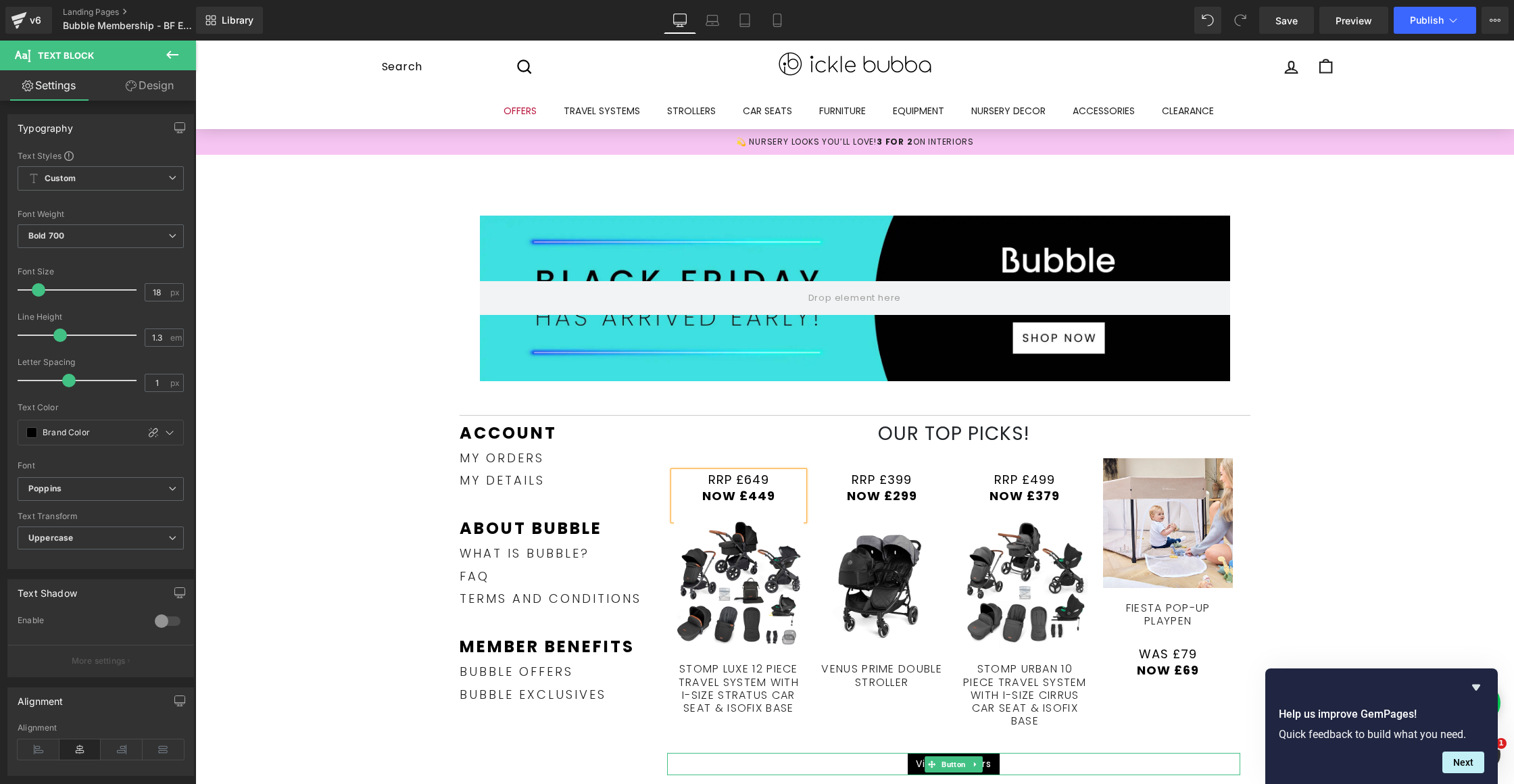
click at [831, 760] on div "View All Offers" at bounding box center [953, 763] width 573 height 23
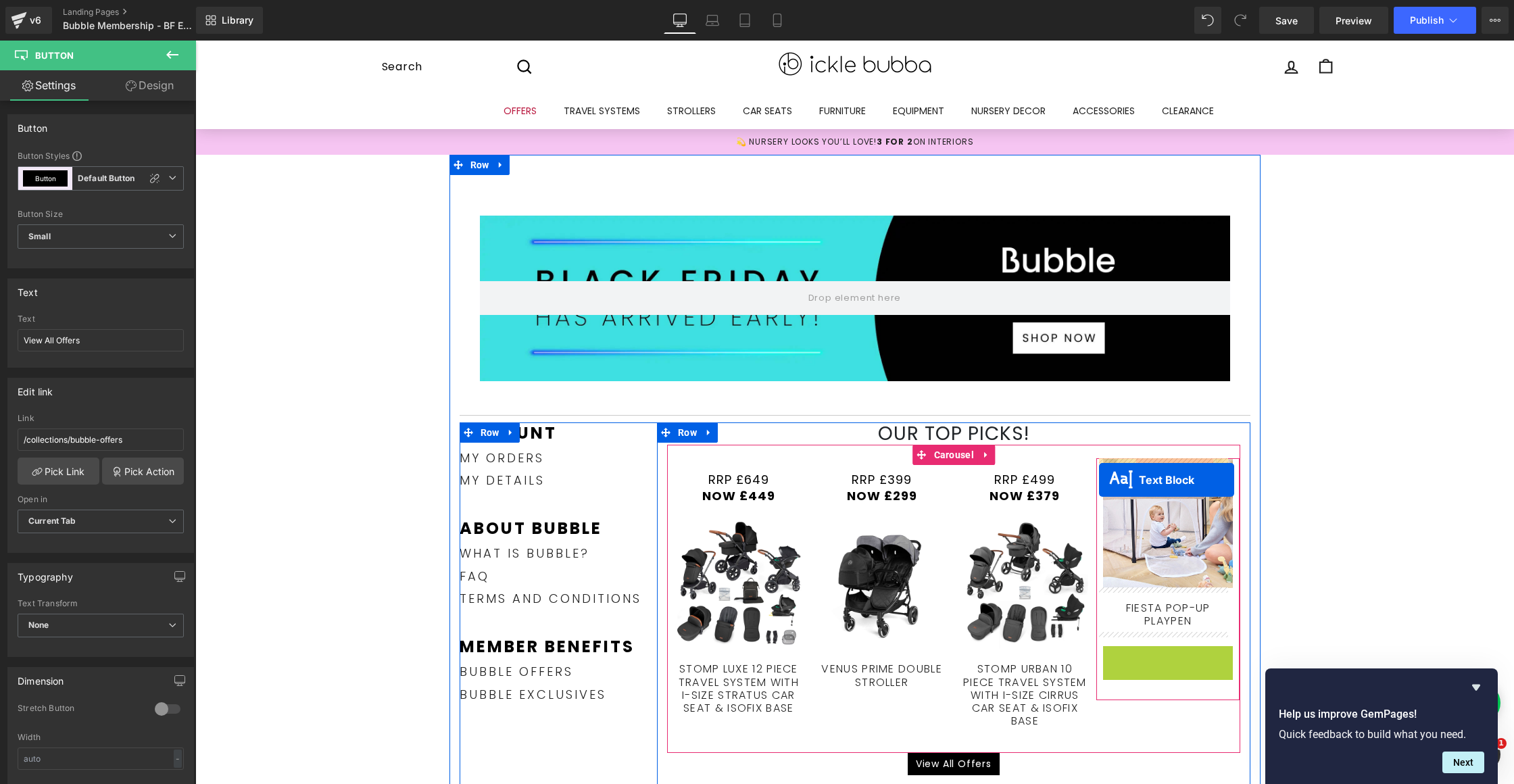
drag, startPoint x: 1128, startPoint y: 662, endPoint x: 1099, endPoint y: 480, distance: 184.3
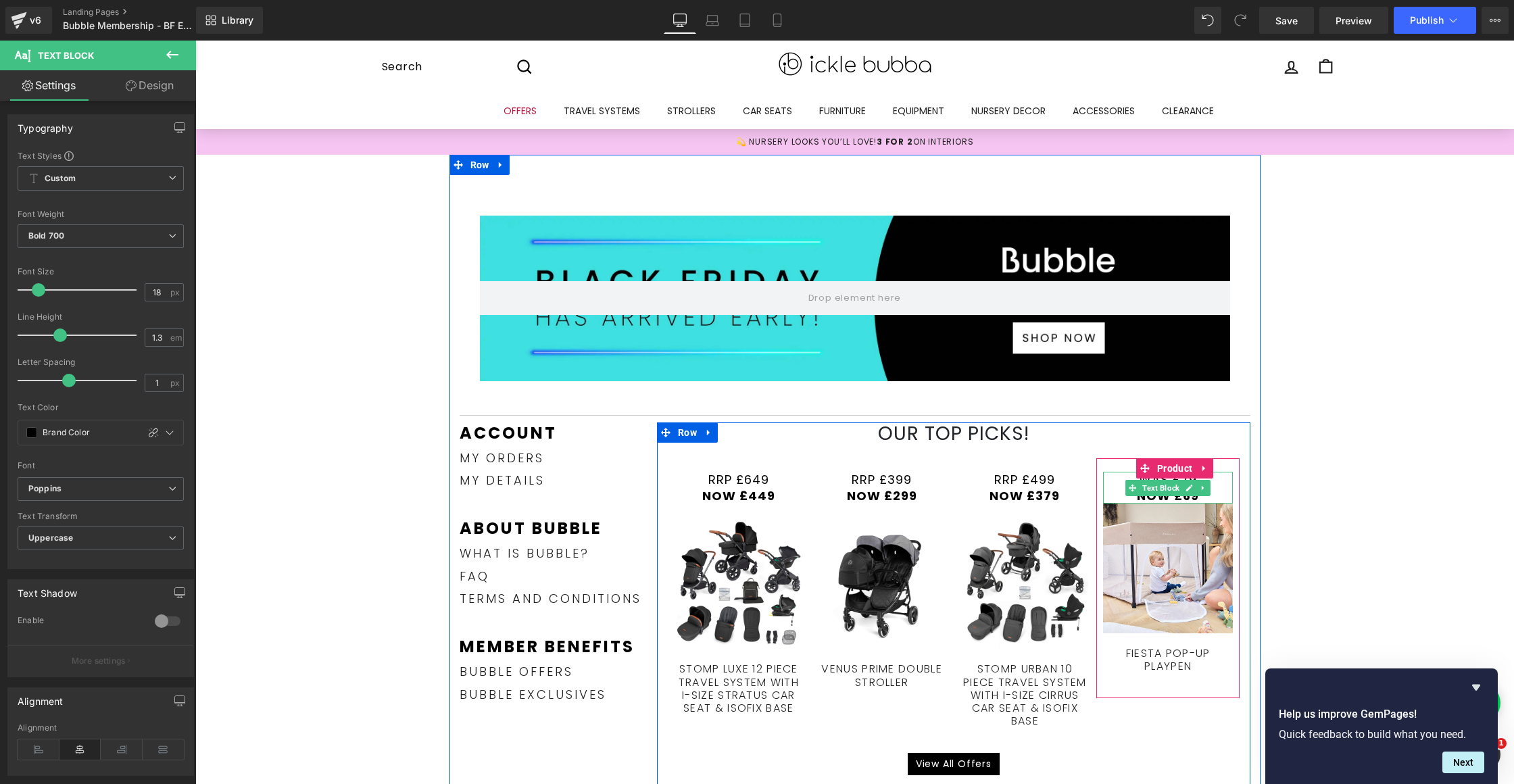
click at [1204, 495] on p "NOW £69" at bounding box center [1167, 495] width 130 height 15
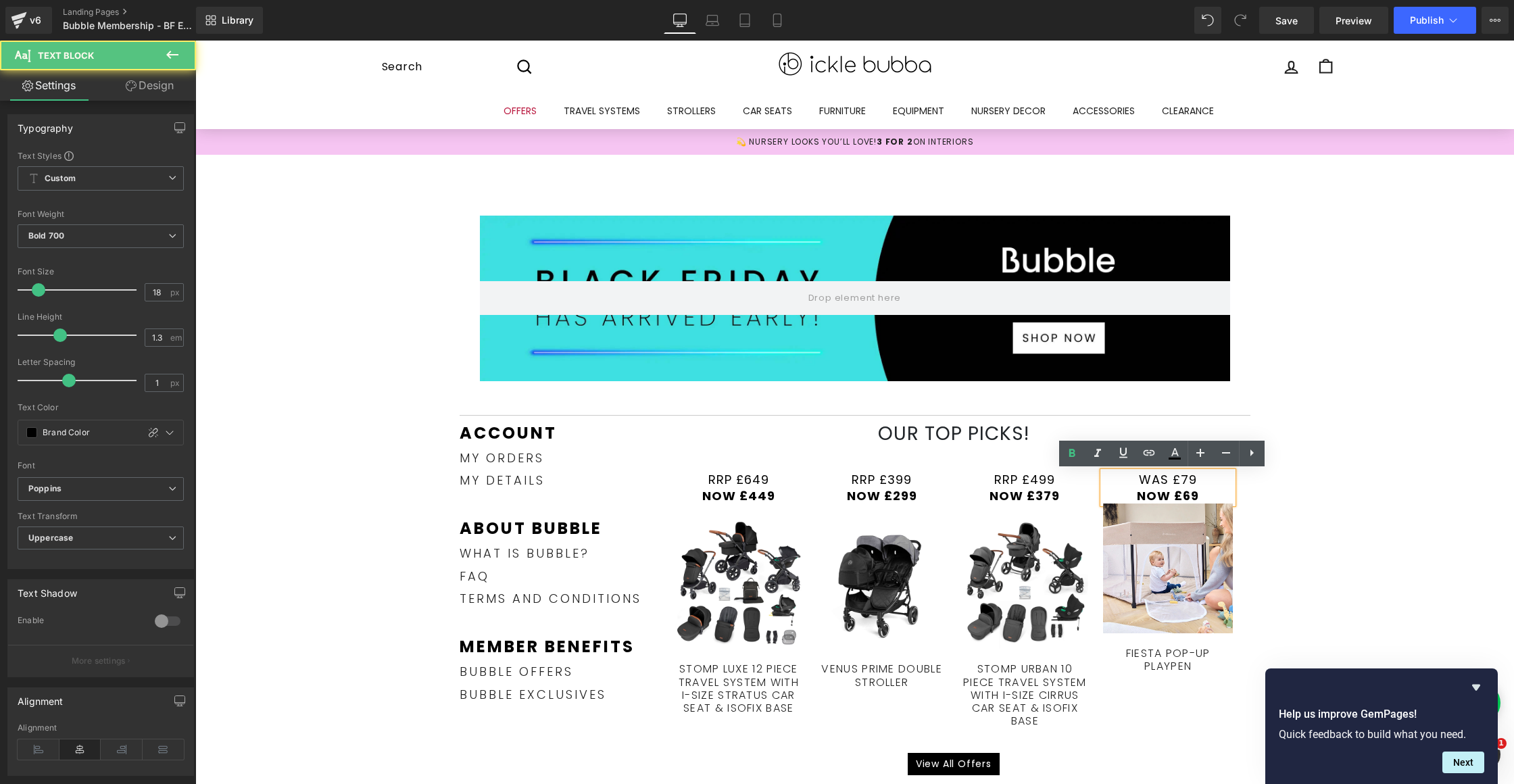
click at [1190, 493] on p "NOW £69" at bounding box center [1167, 495] width 130 height 15
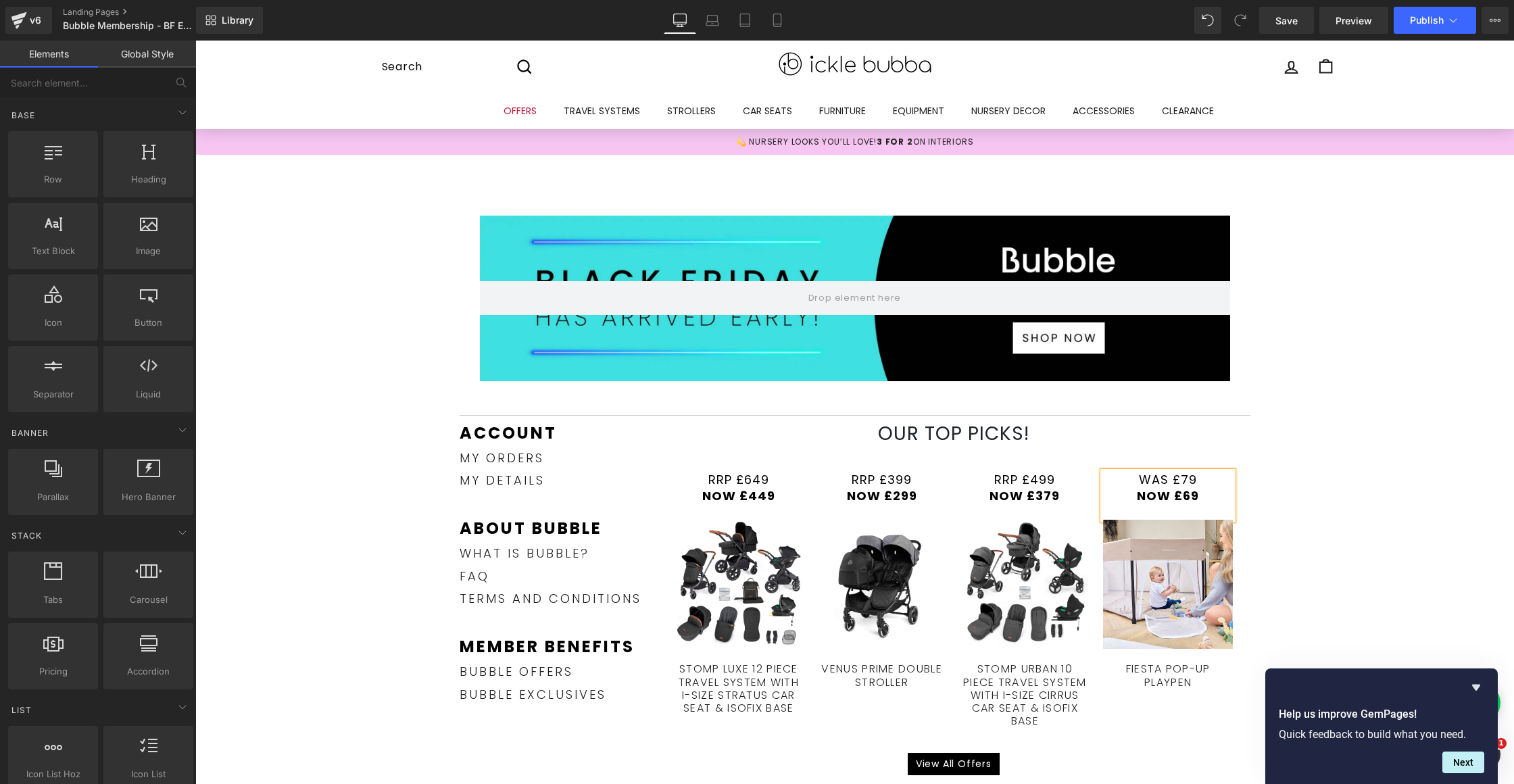
click at [1299, 447] on div "Hero Banner Row Row Separator Account Text Block my orders Text Block my detail…" at bounding box center [854, 687] width 1319 height 1065
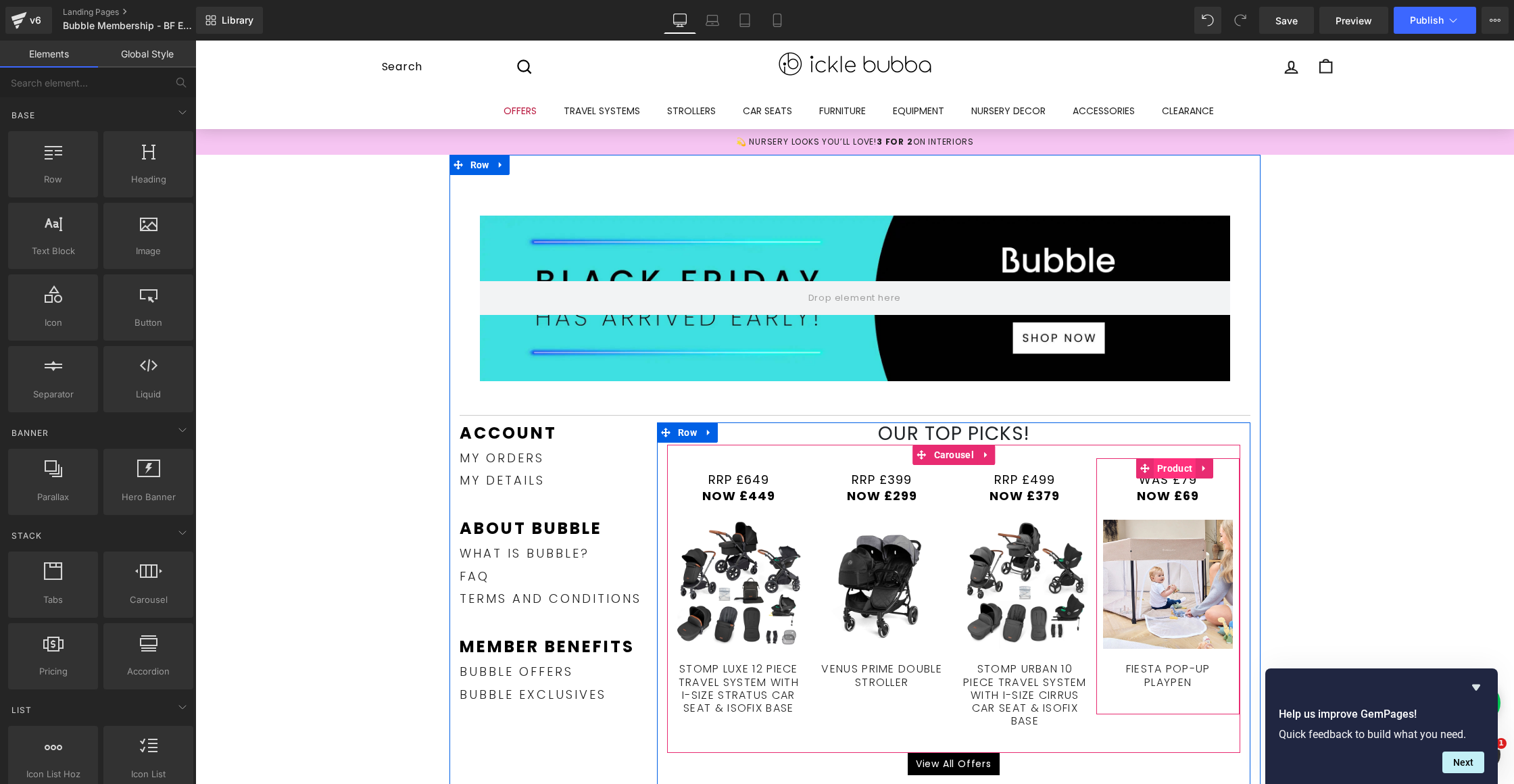
click at [1168, 475] on span "Product" at bounding box center [1175, 468] width 42 height 20
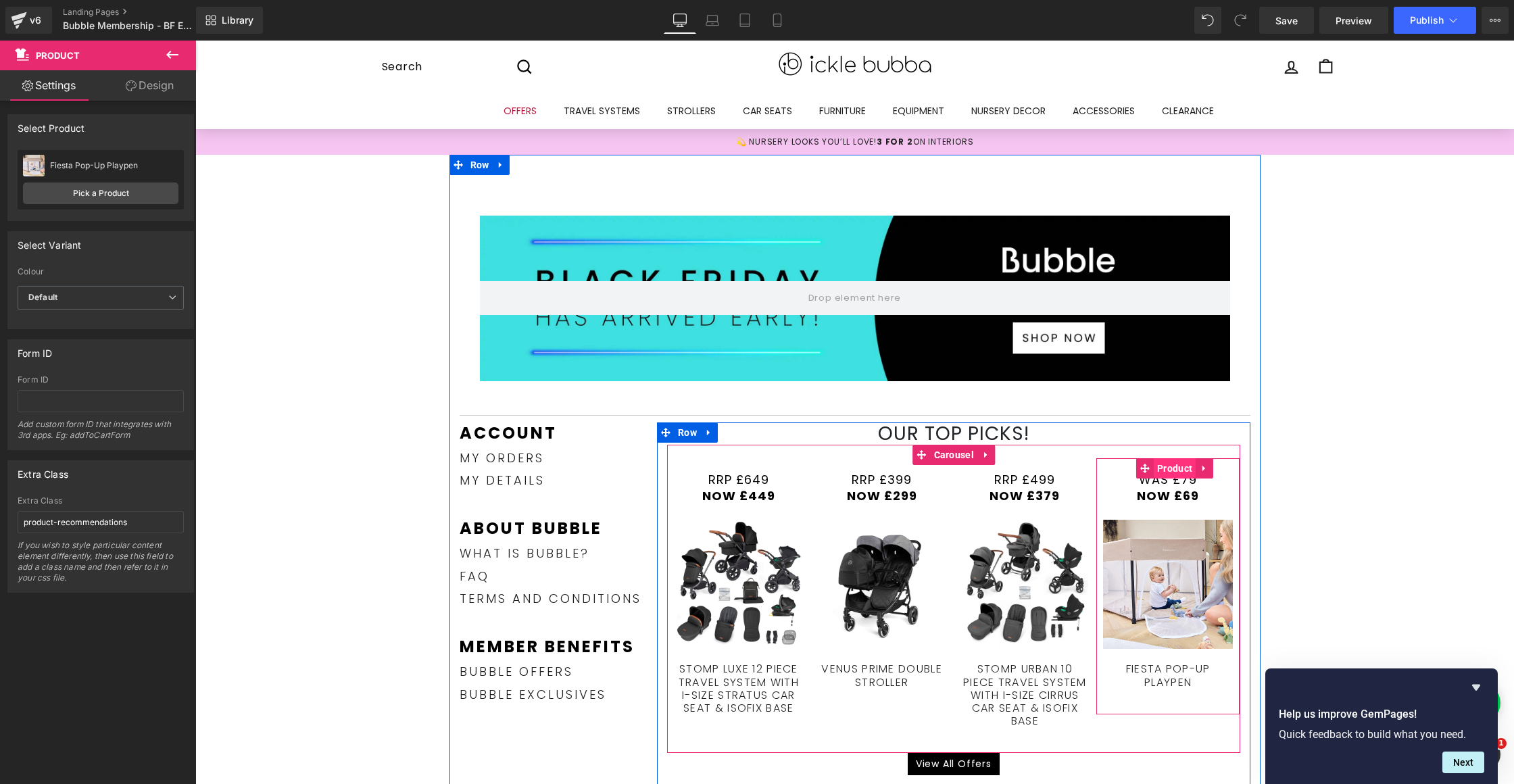
click at [1160, 470] on span "Product" at bounding box center [1175, 468] width 42 height 20
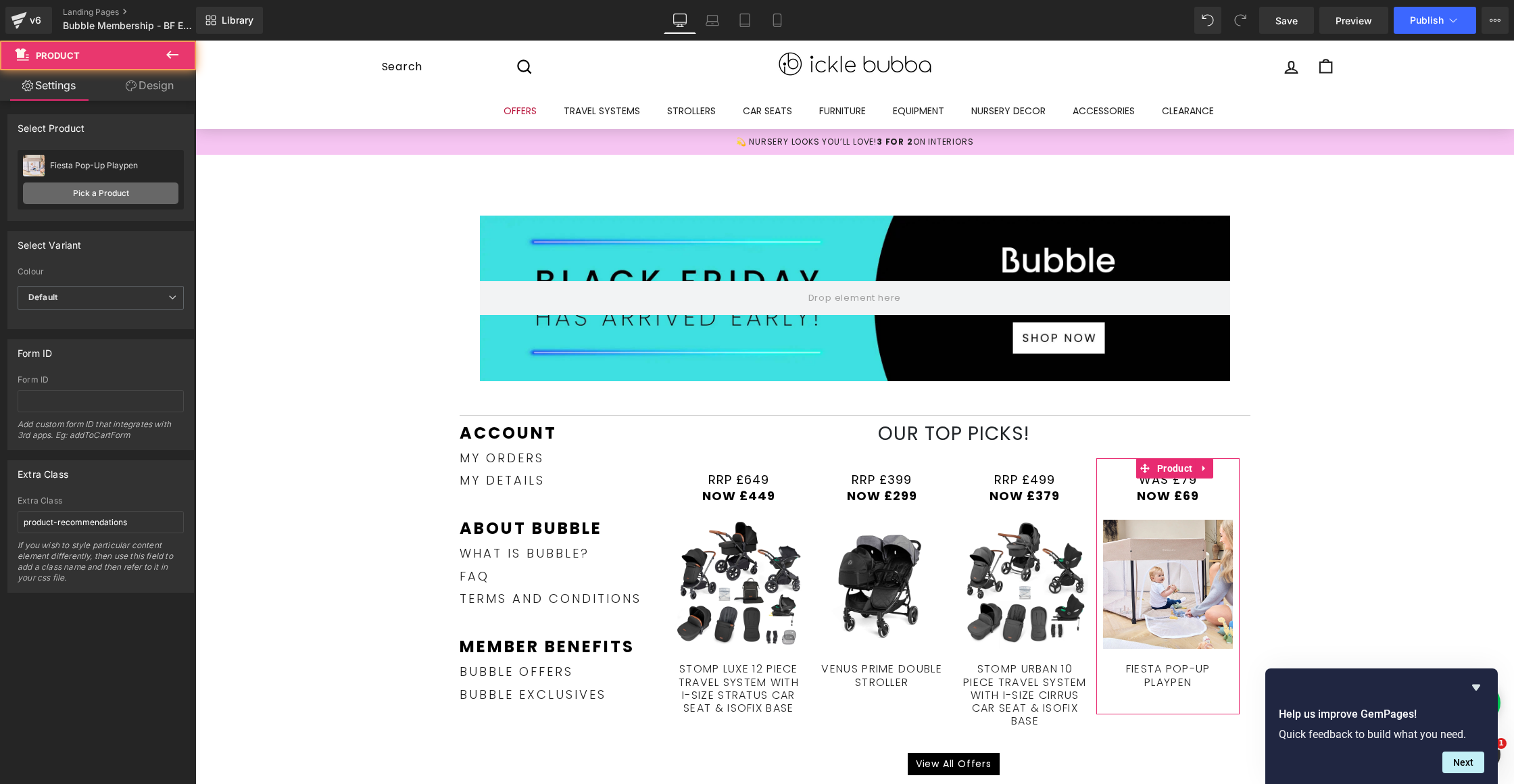
click at [106, 191] on link "Pick a Product" at bounding box center [100, 193] width 155 height 22
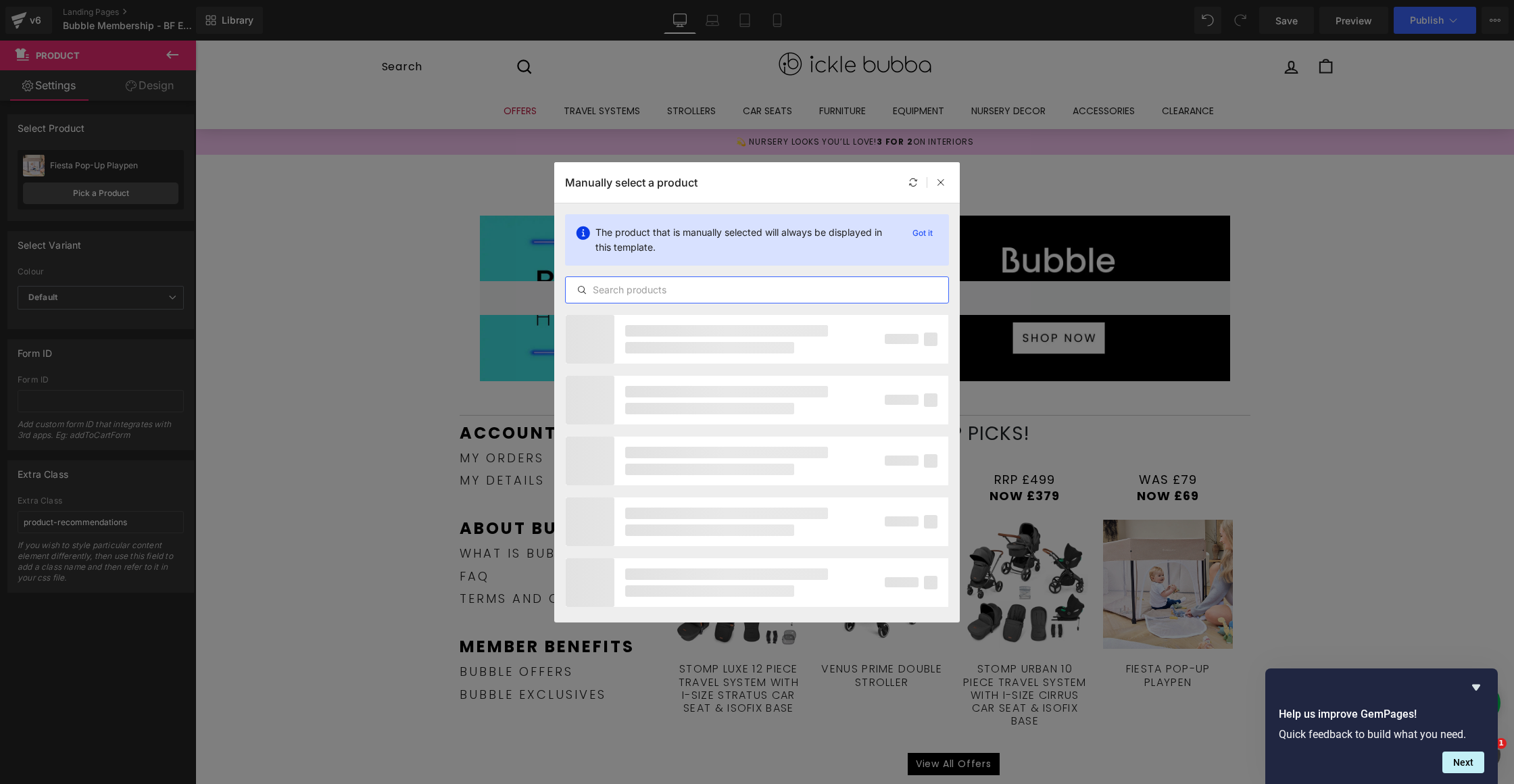
click at [703, 291] on input "text" at bounding box center [756, 289] width 382 height 16
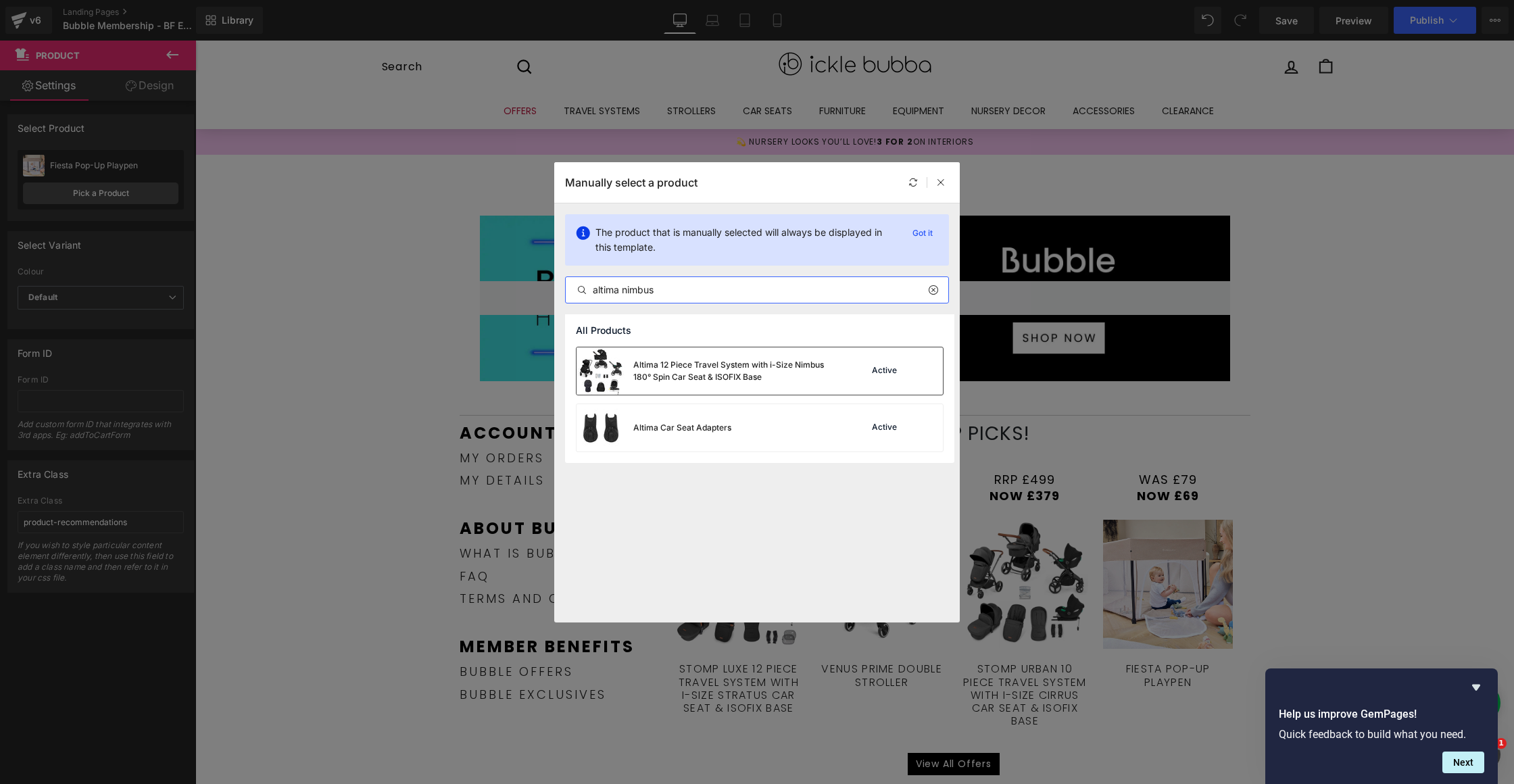
type input "altima nimbus"
click at [760, 379] on div "Altima 12 Piece Travel System with i-Size Nimbus 180° Spin Car Seat & ISOFIX Ba…" at bounding box center [734, 370] width 202 height 24
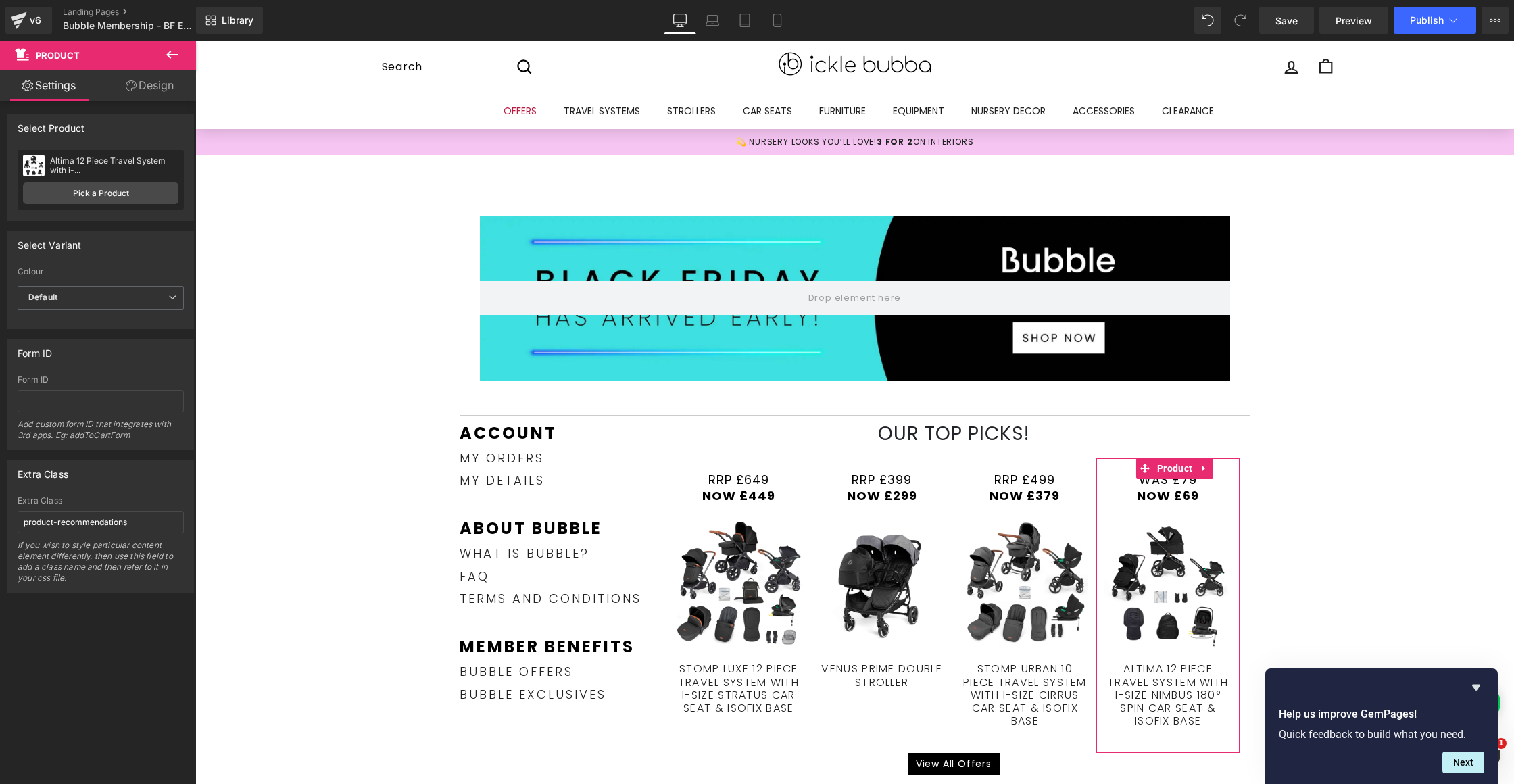
click at [104, 210] on div "Select manually Select manually Select manually Fiesta Pop-Up Playpen No produc…" at bounding box center [101, 184] width 185 height 70
click at [107, 193] on link "Pick a Product" at bounding box center [100, 193] width 155 height 22
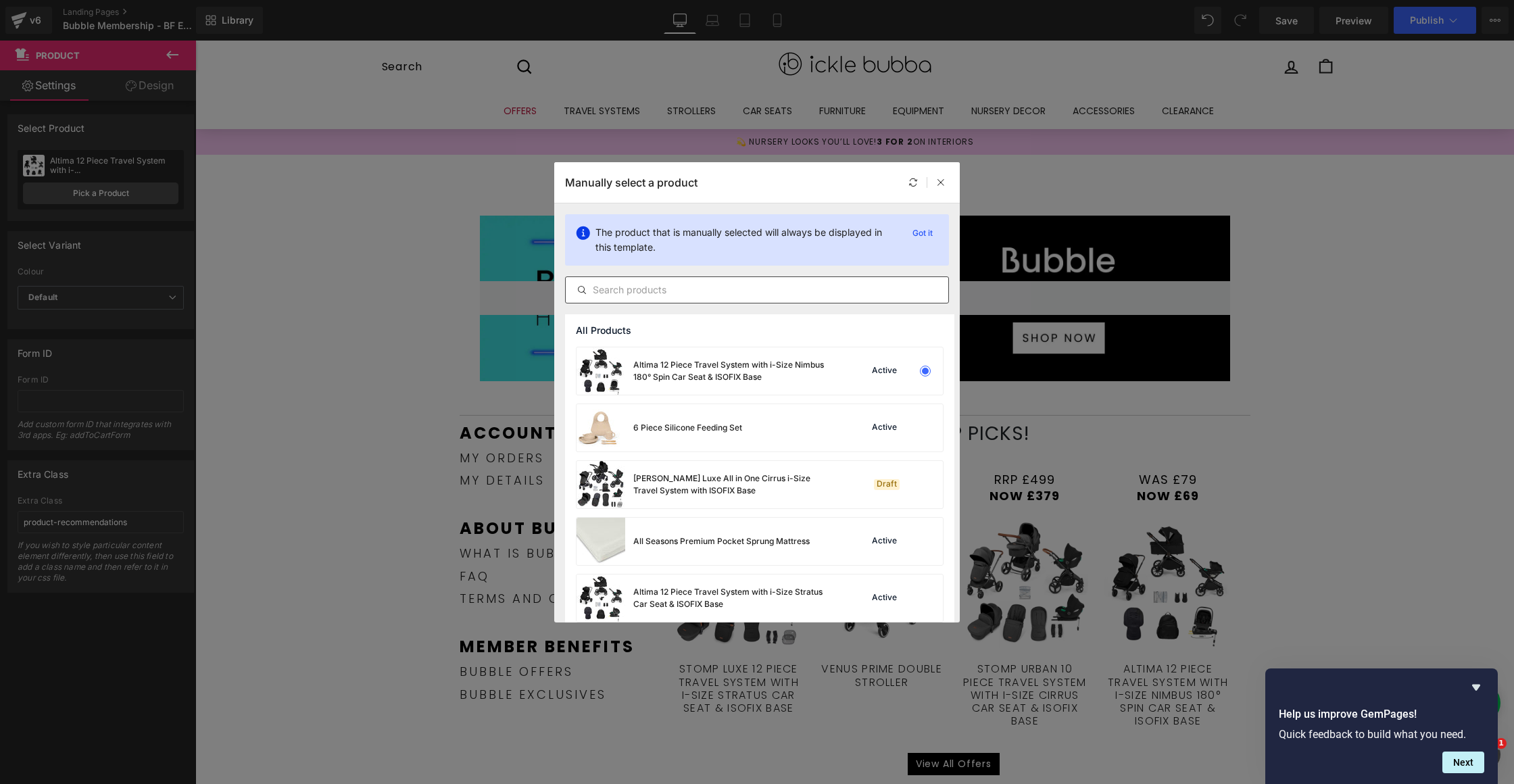
click at [612, 286] on input "text" at bounding box center [756, 289] width 382 height 16
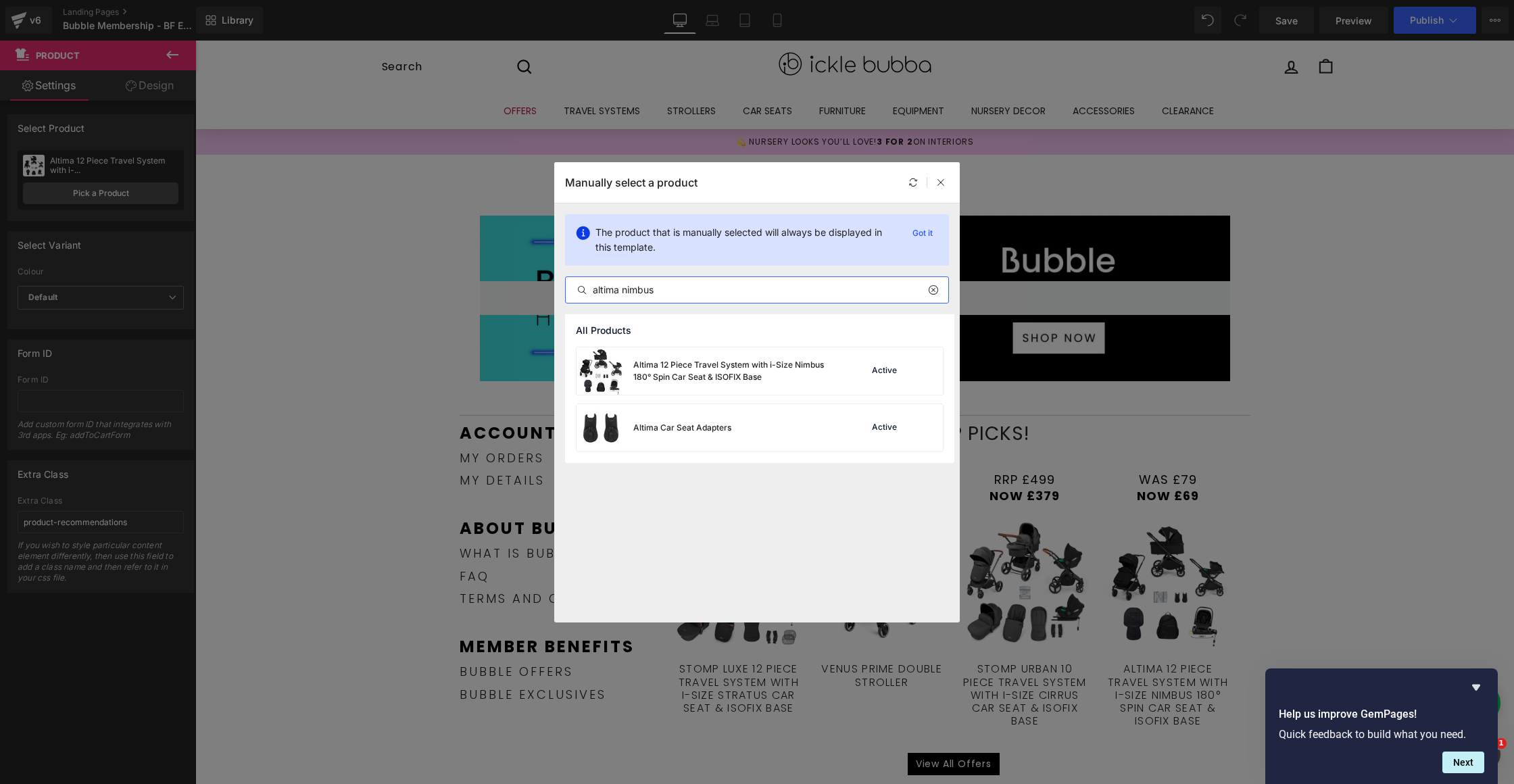
type input "altima nimbus"
click at [740, 373] on div "Altima 12 Piece Travel System with i-Size Nimbus 180° Spin Car Seat & ISOFIX Ba…" at bounding box center [734, 370] width 202 height 24
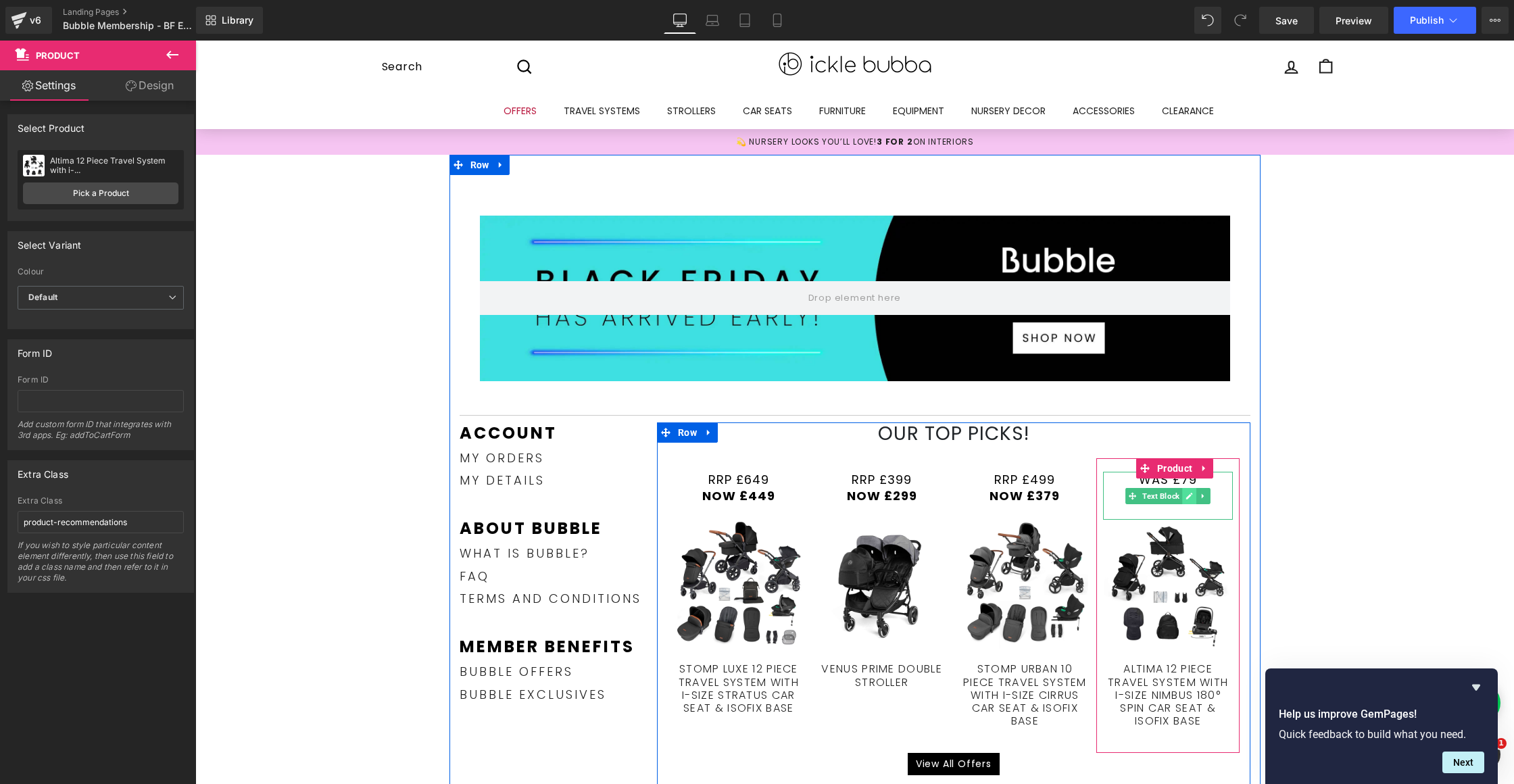
click at [1182, 495] on link at bounding box center [1189, 496] width 15 height 16
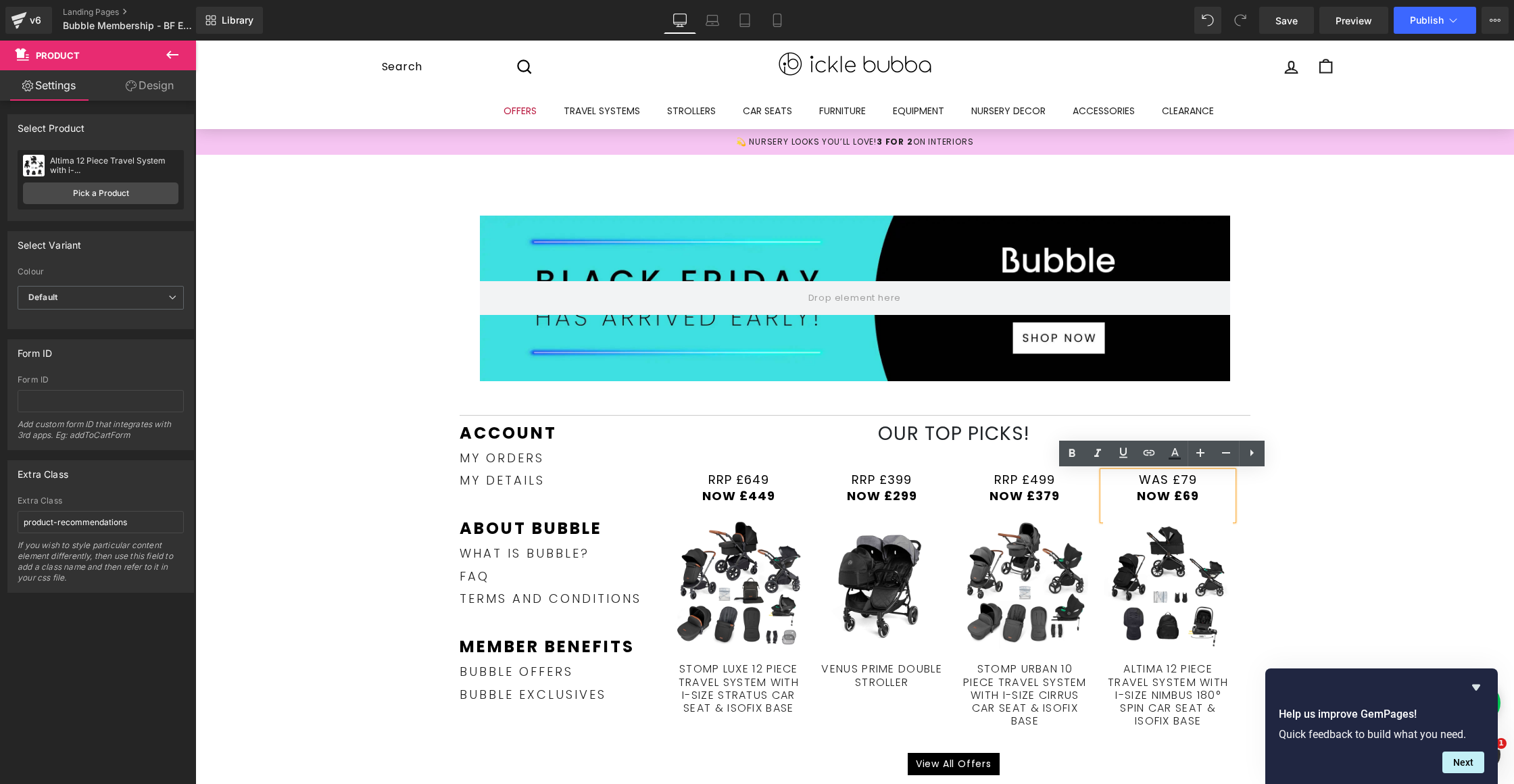
click at [1180, 479] on span "Was £79" at bounding box center [1167, 479] width 58 height 17
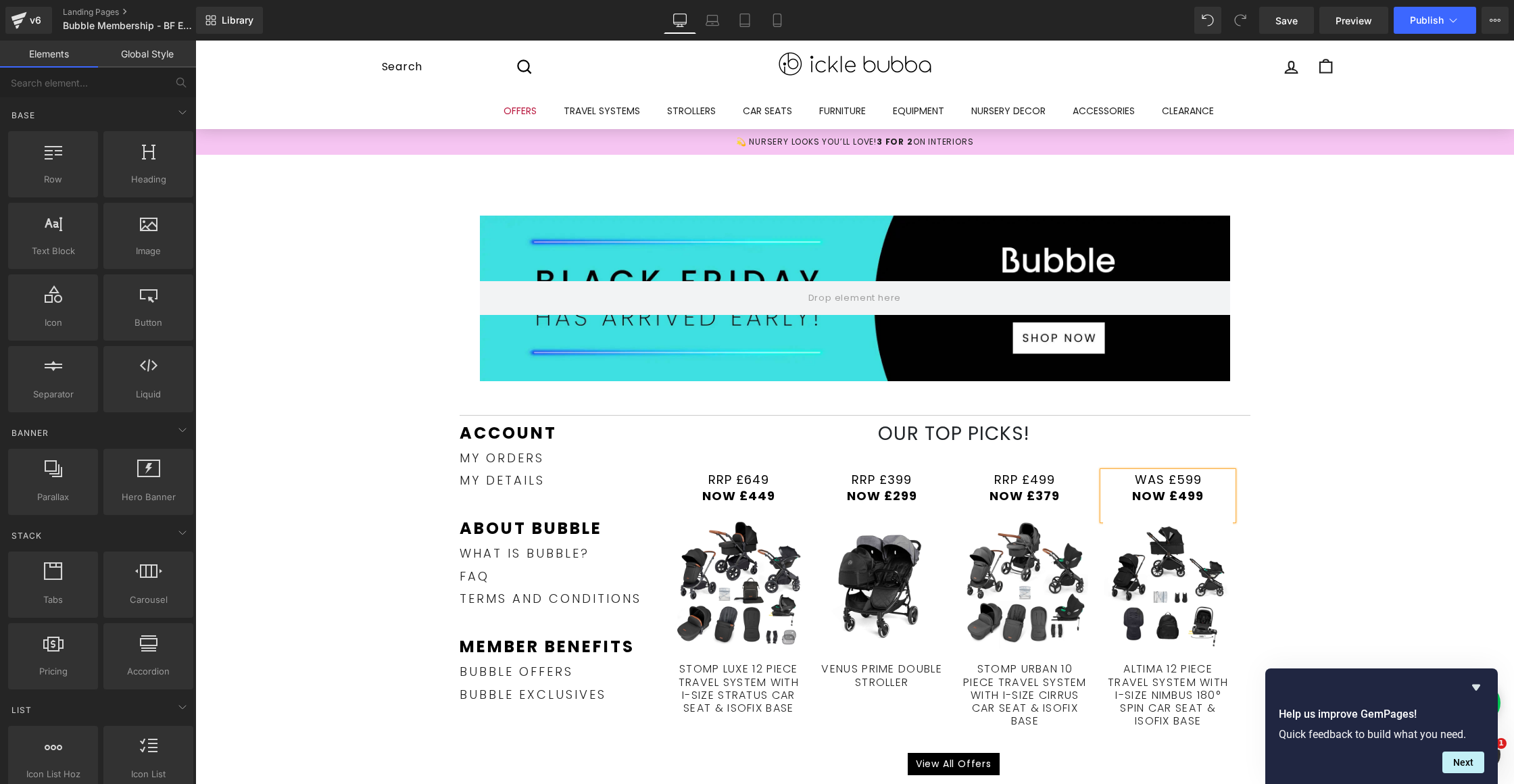
click at [1328, 490] on div "Hero Banner Row Row Separator Account Text Block my orders Text Block my detail…" at bounding box center [854, 687] width 1319 height 1065
click at [771, 23] on icon at bounding box center [777, 20] width 14 height 14
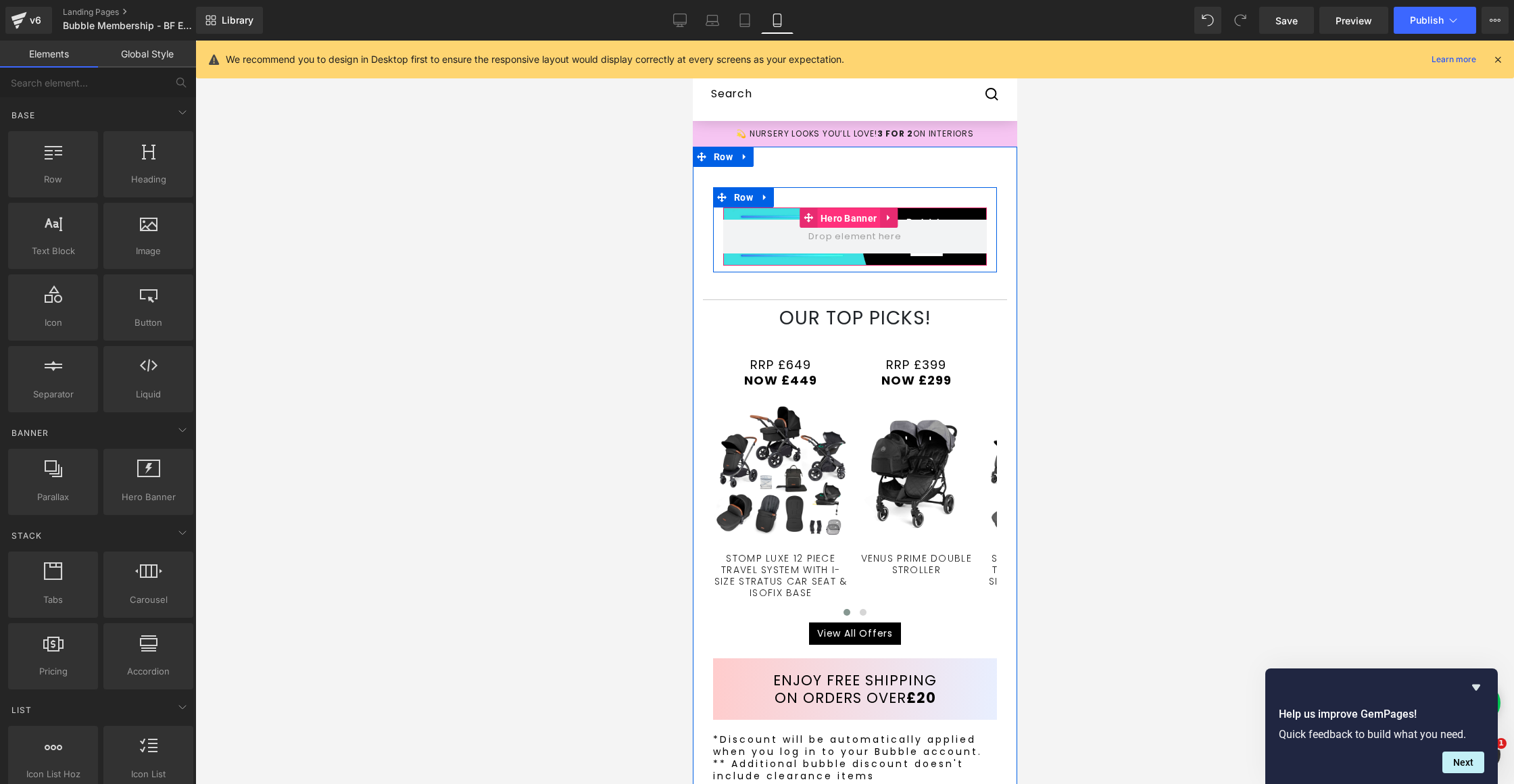
click at [860, 216] on span "Hero Banner" at bounding box center [847, 218] width 63 height 20
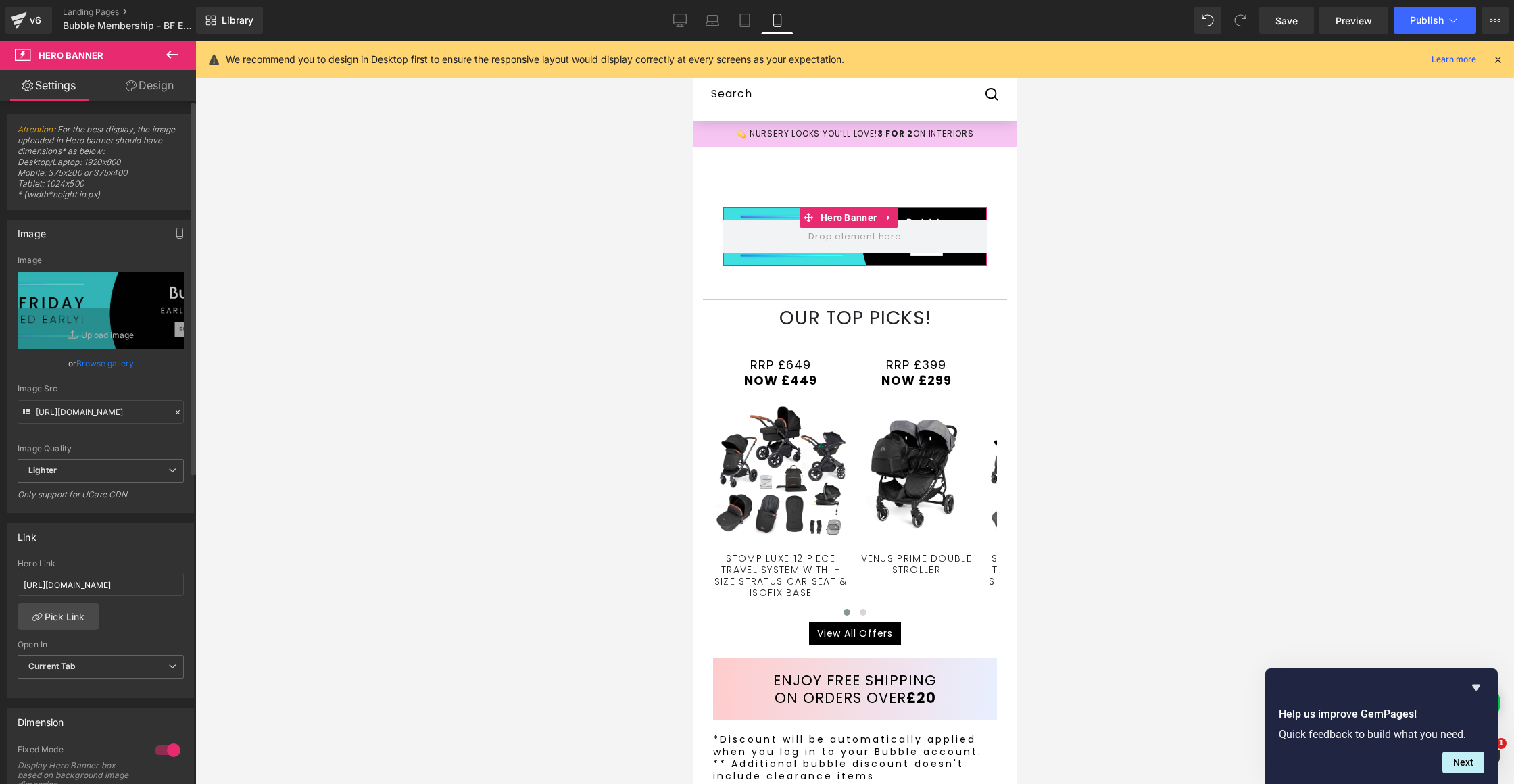
click at [121, 368] on link "Browse gallery" at bounding box center [104, 363] width 57 height 24
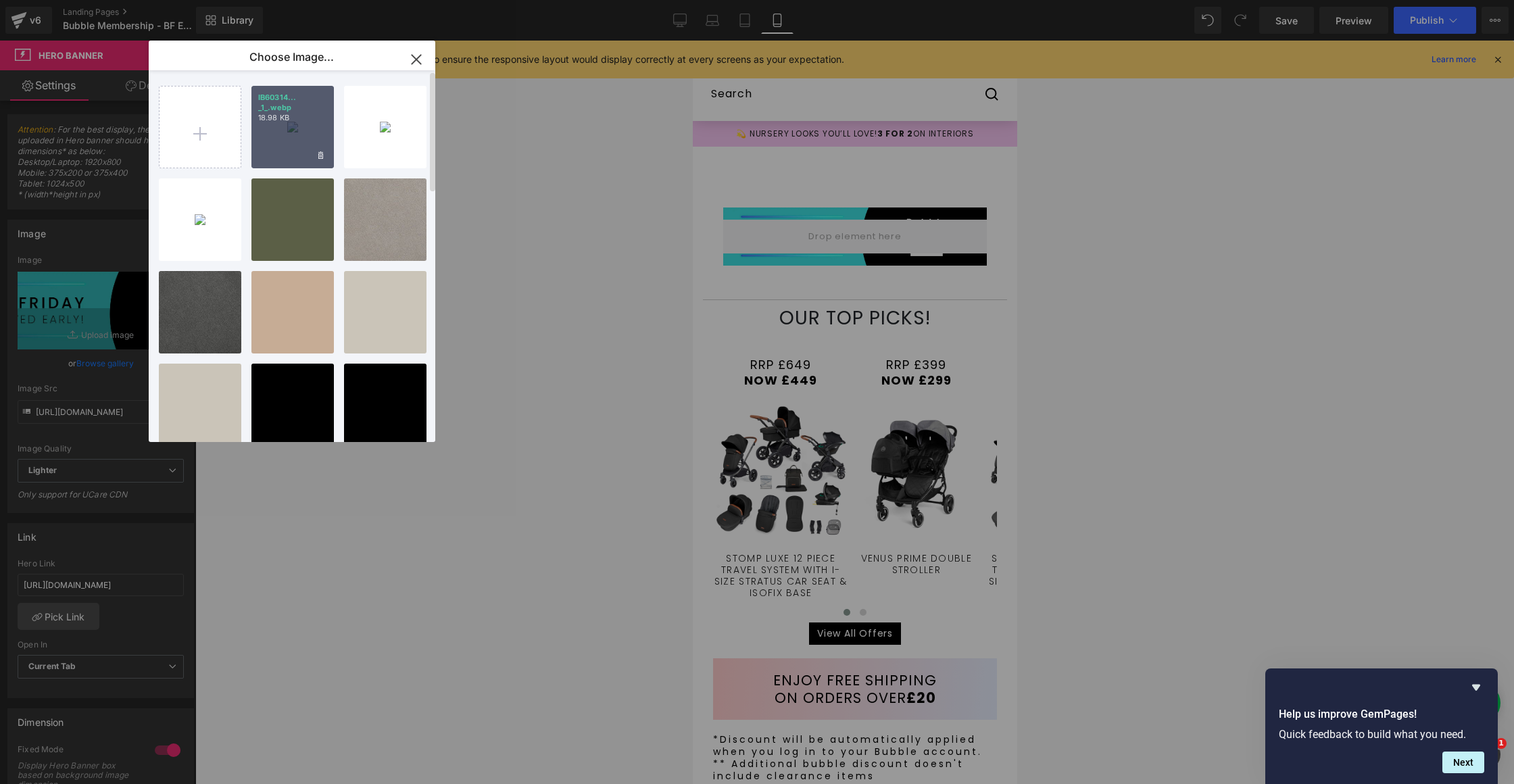
click at [274, 123] on div "IB60314... _1_.webp 18.98 KB" at bounding box center [292, 127] width 83 height 83
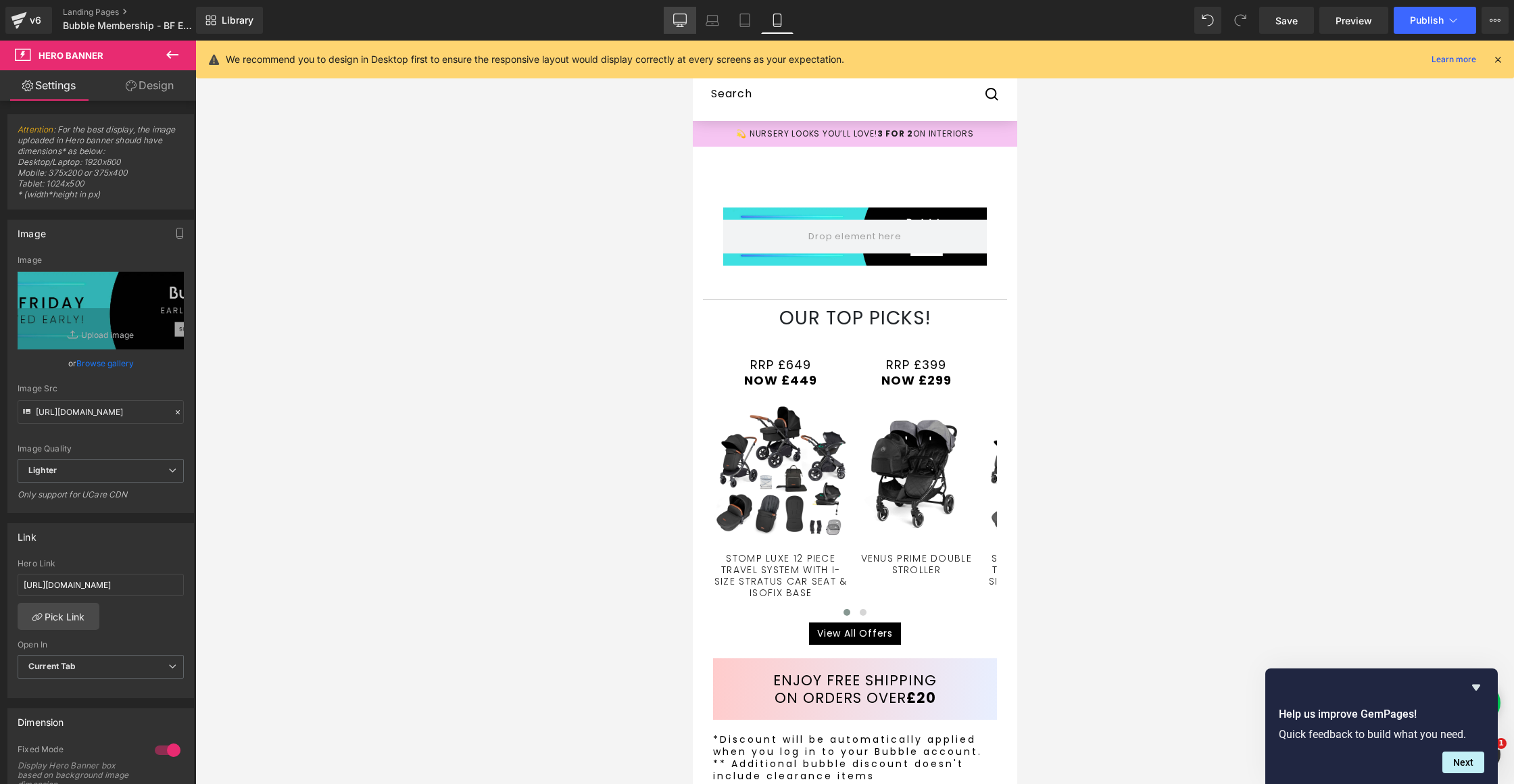
click at [682, 12] on link "Desktop" at bounding box center [680, 20] width 33 height 27
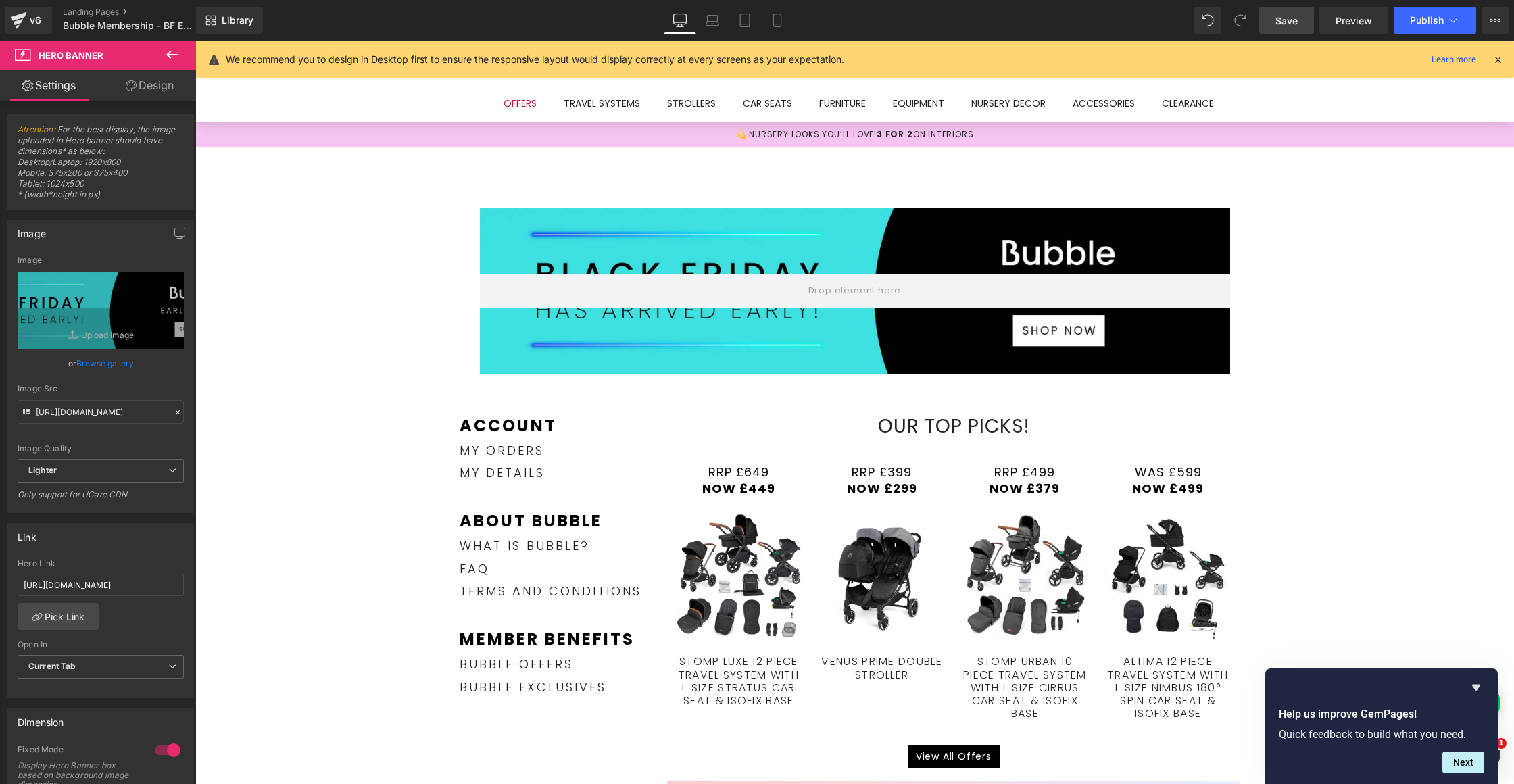
click at [1293, 23] on span "Save" at bounding box center [1286, 21] width 23 height 15
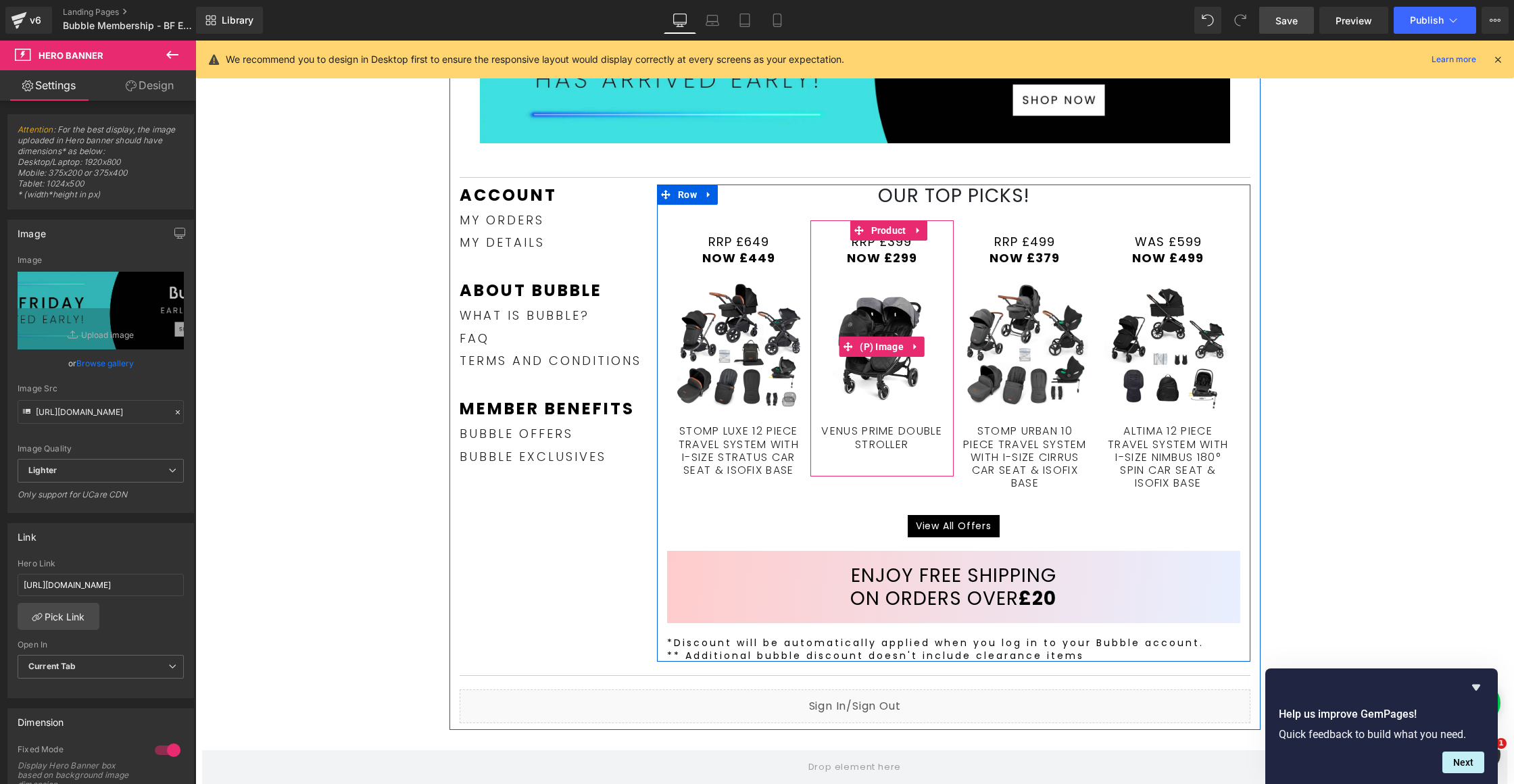
scroll to position [0, 0]
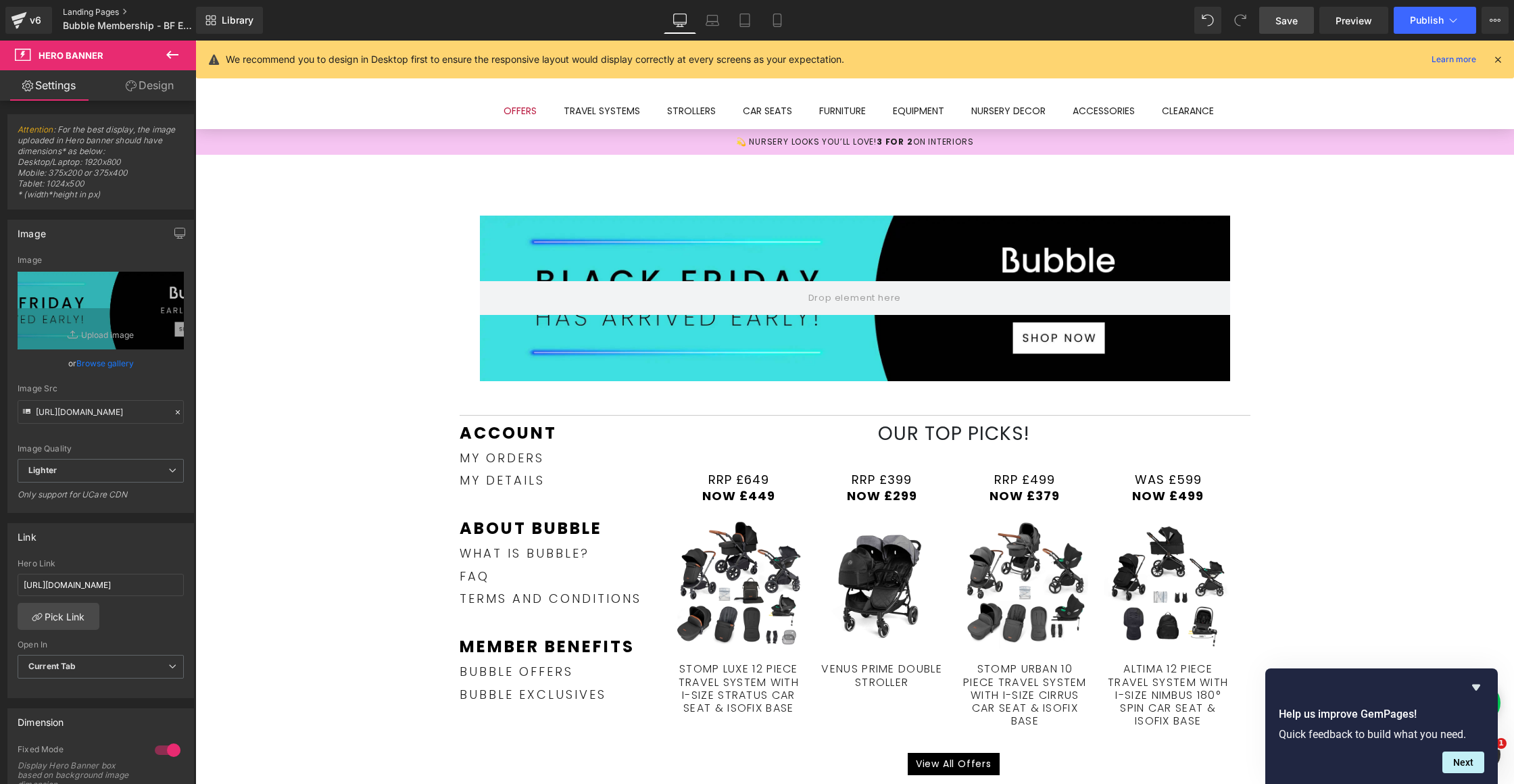
click at [89, 13] on link "Landing Pages" at bounding box center [140, 12] width 155 height 11
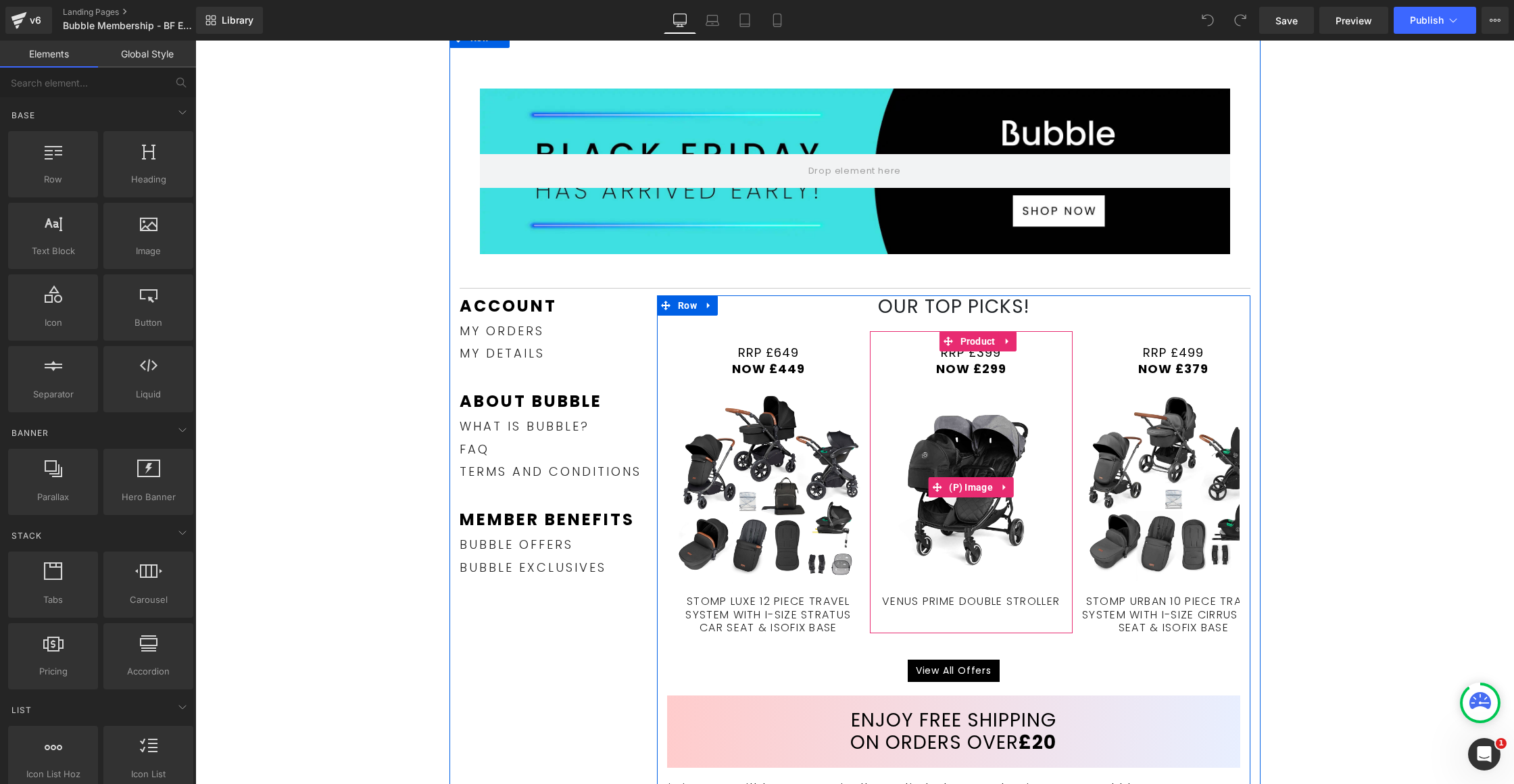
scroll to position [126, 0]
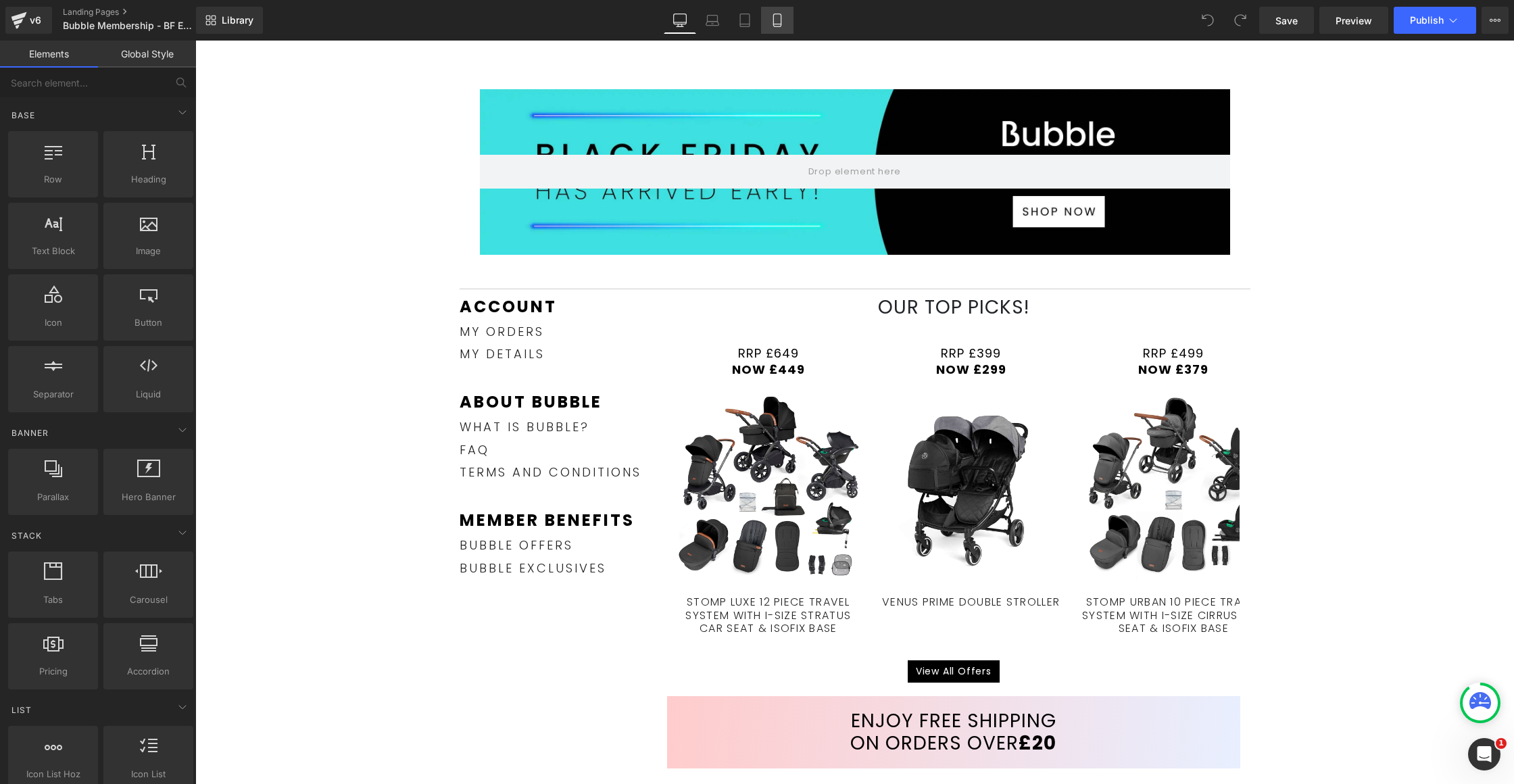
click at [776, 23] on icon at bounding box center [777, 20] width 14 height 14
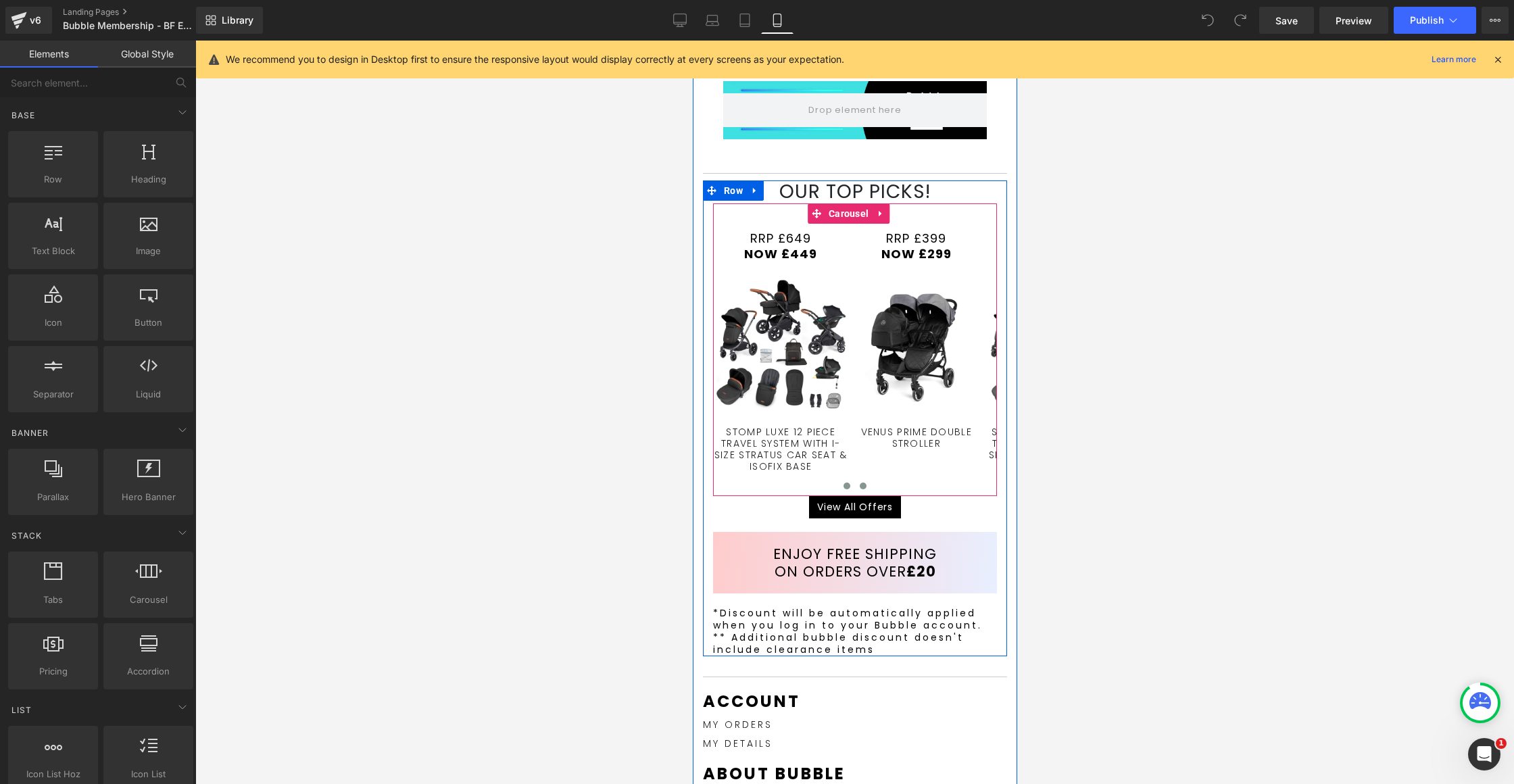
click at [859, 483] on span at bounding box center [861, 485] width 6 height 6
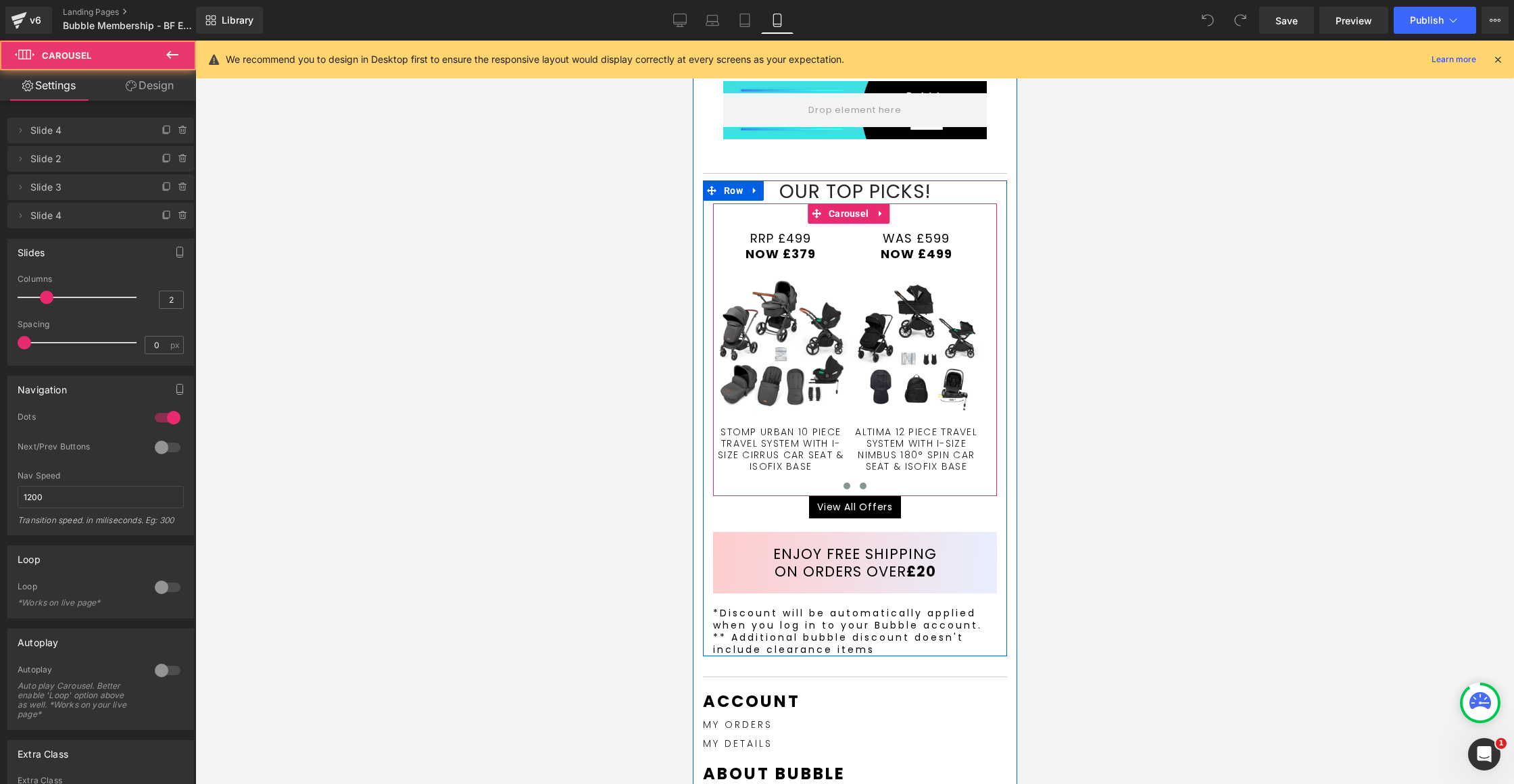
click at [842, 483] on span at bounding box center [845, 485] width 6 height 6
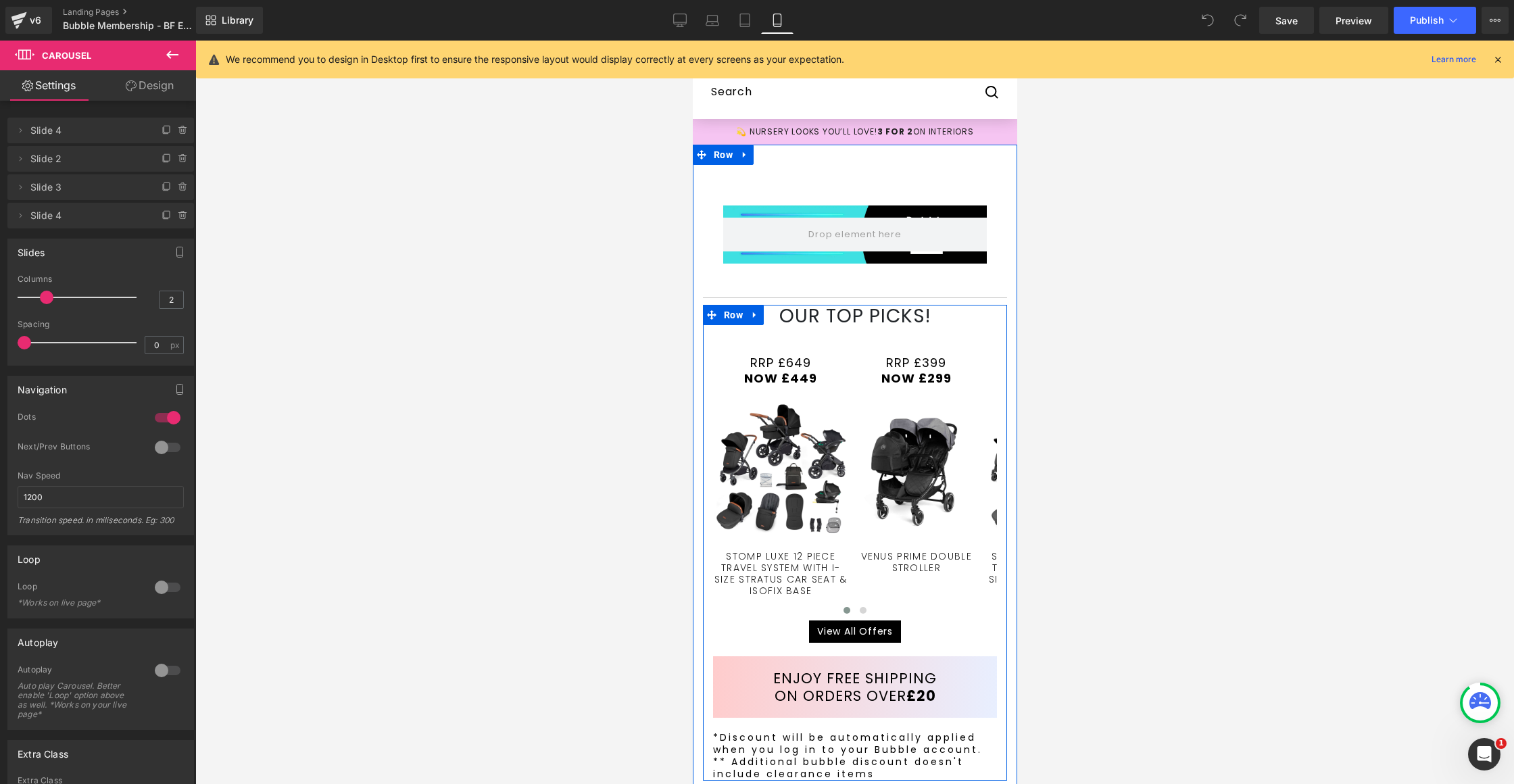
scroll to position [0, 0]
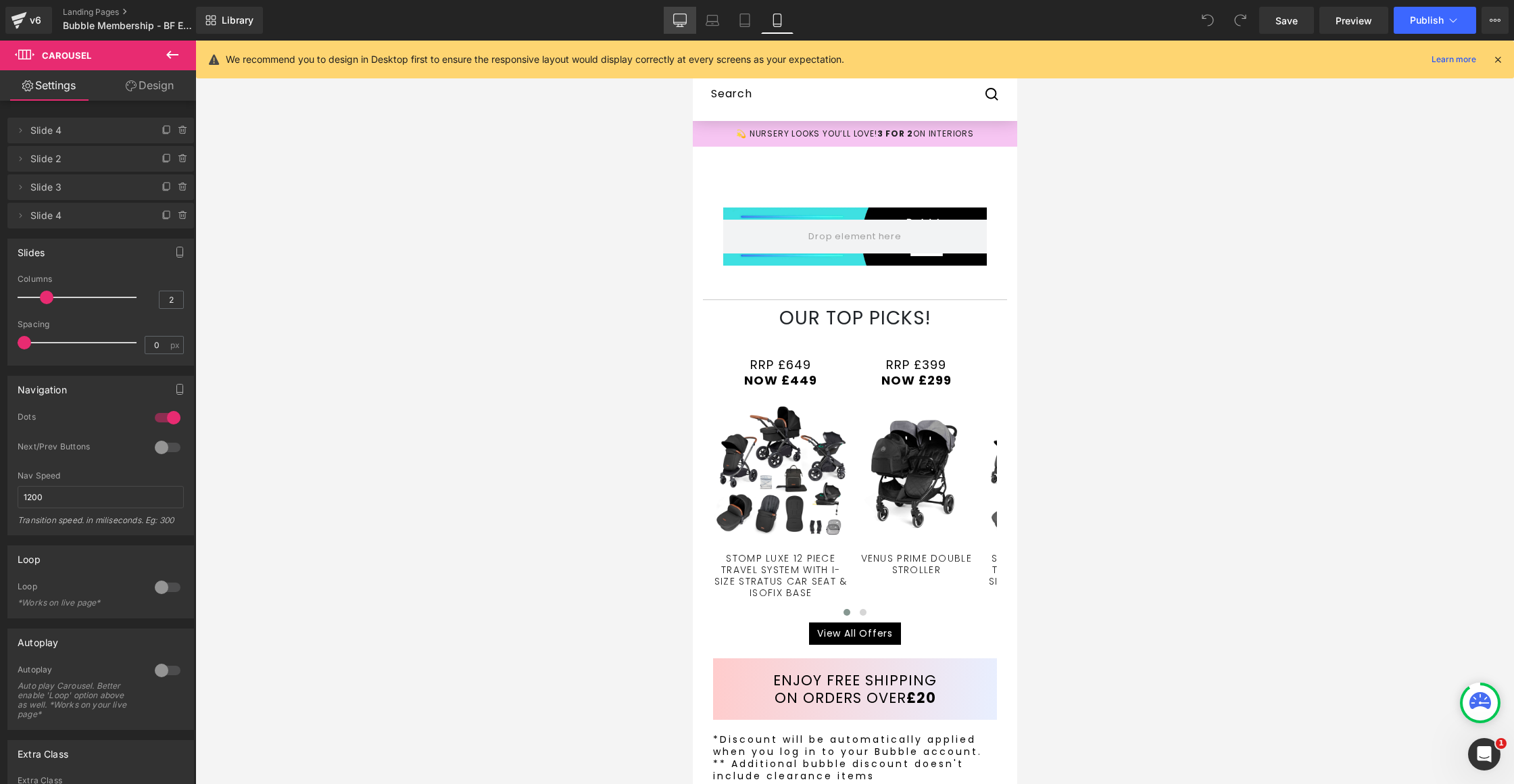
click at [683, 16] on icon at bounding box center [680, 20] width 14 height 14
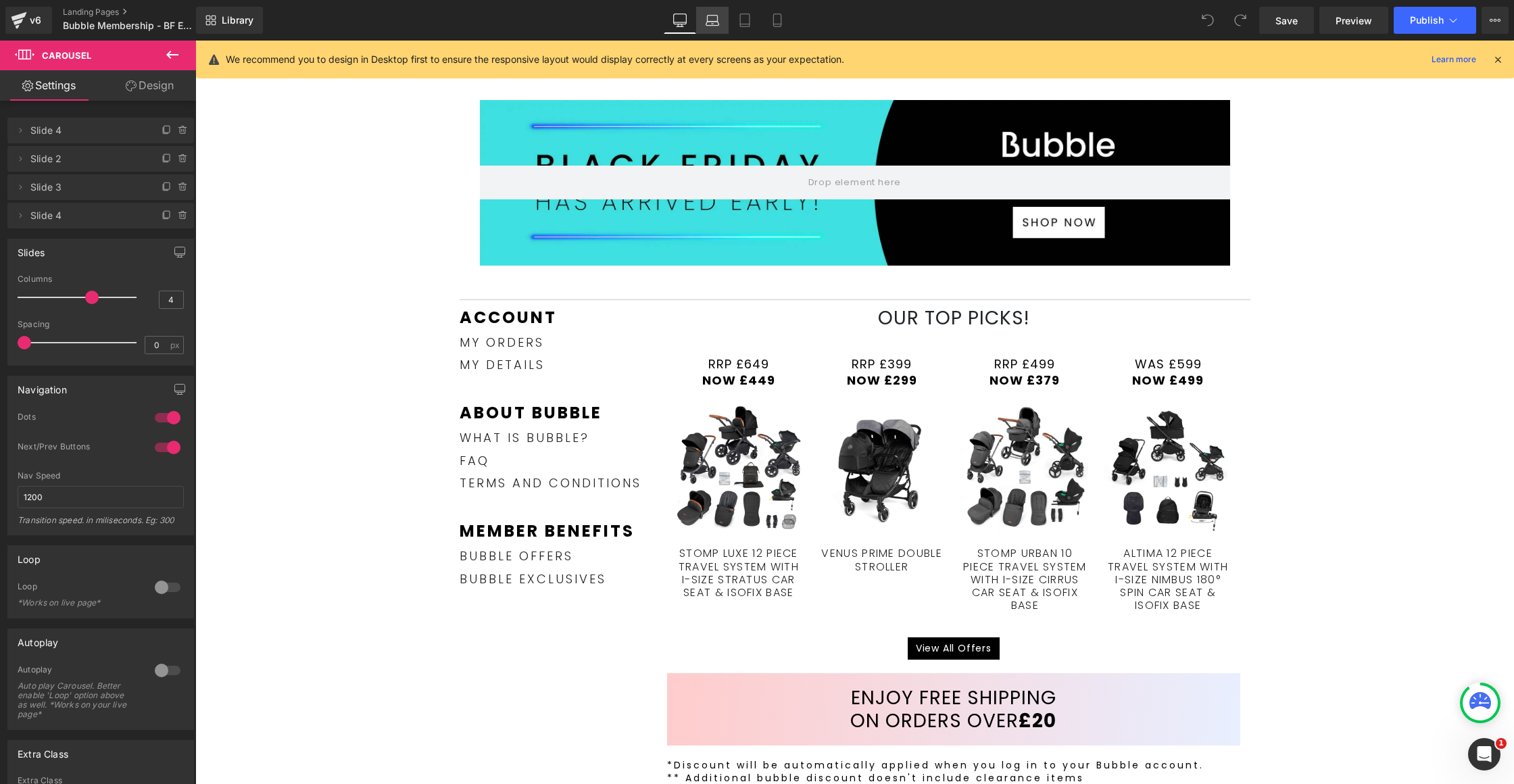
scroll to position [118, 0]
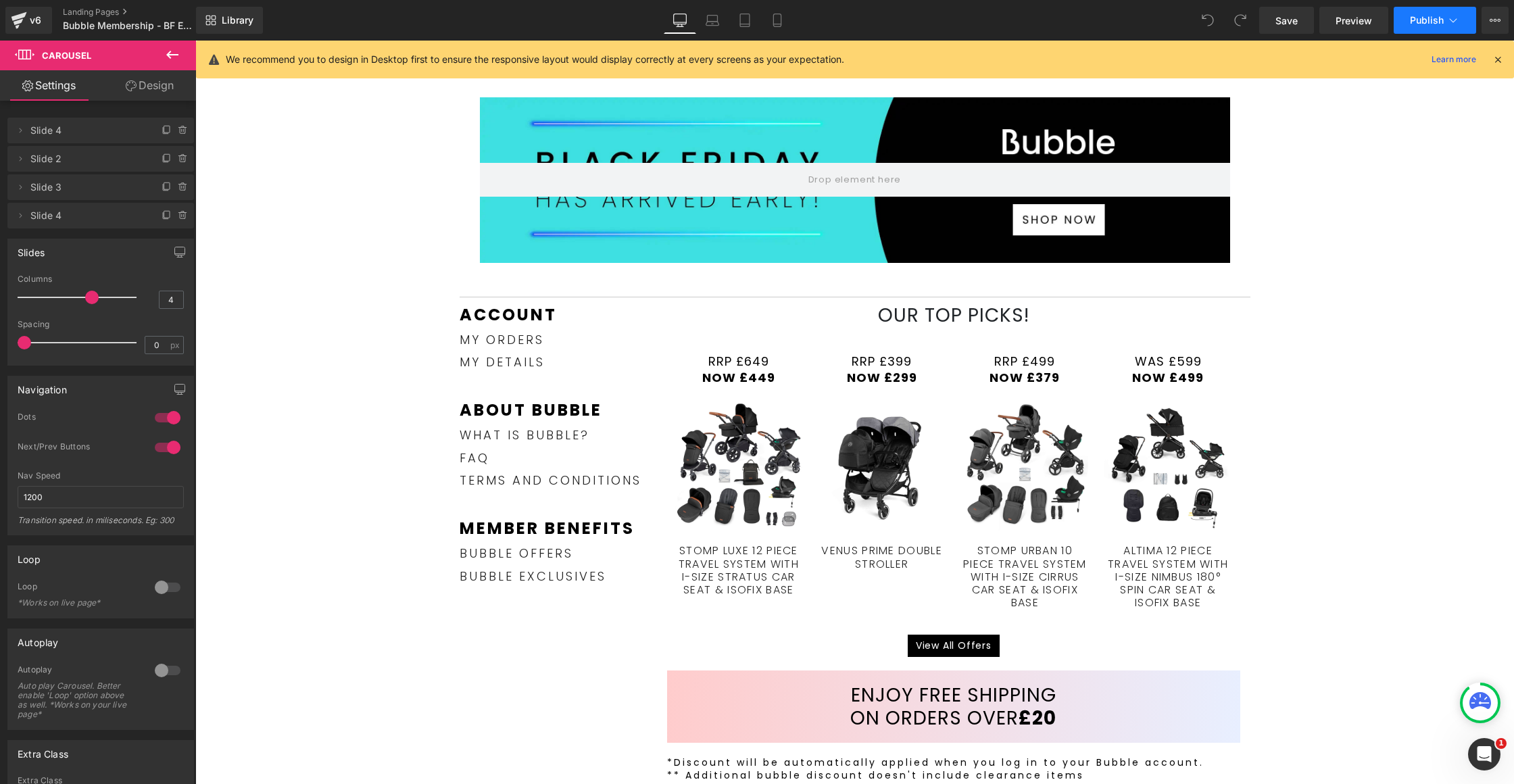
click at [1442, 28] on button "Publish" at bounding box center [1434, 20] width 83 height 27
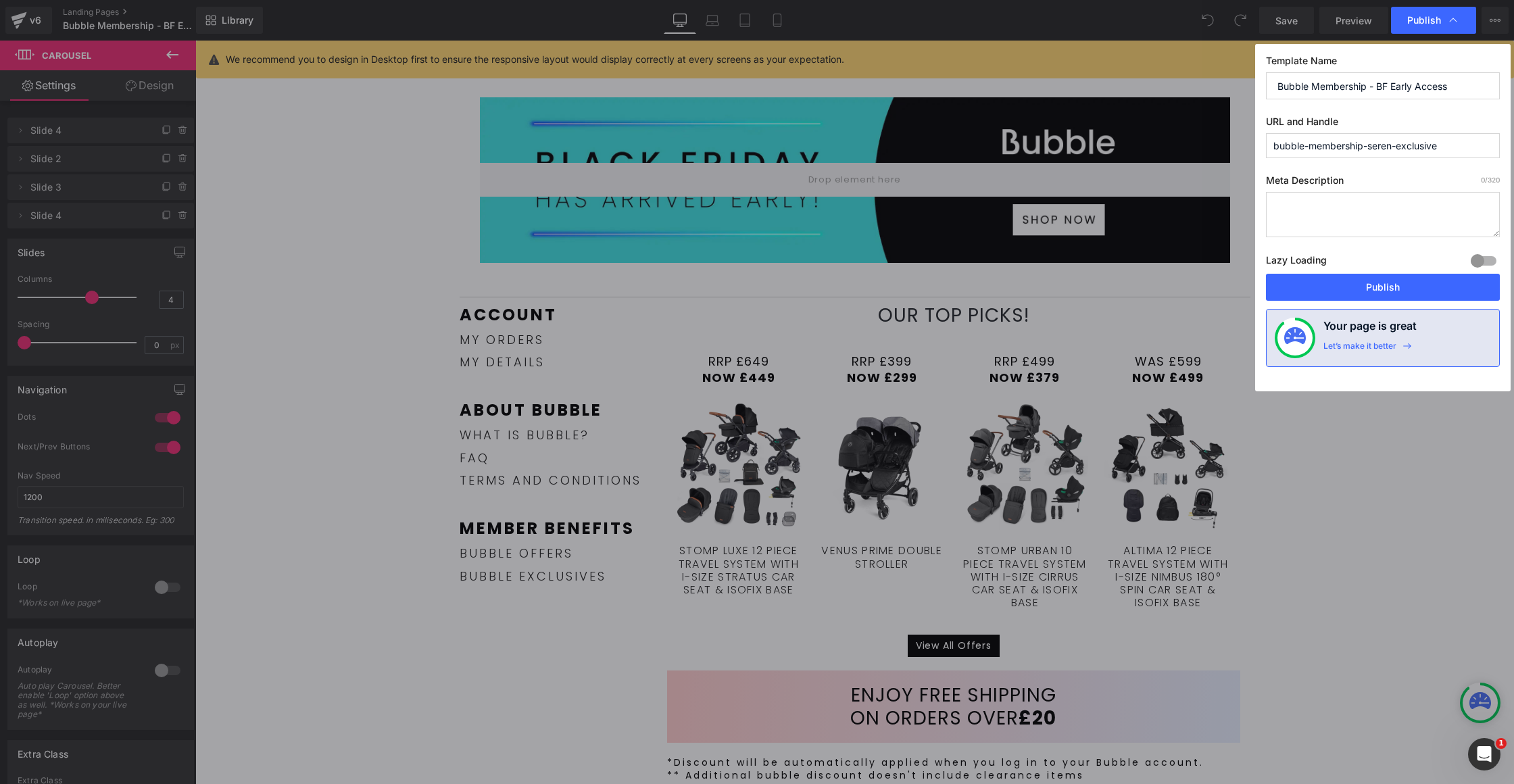
click at [1385, 144] on input "bubble-membership-seren-exclusive" at bounding box center [1382, 146] width 234 height 25
type input "bubble-membership-early-access"
click at [1424, 278] on button "Publish" at bounding box center [1382, 288] width 234 height 27
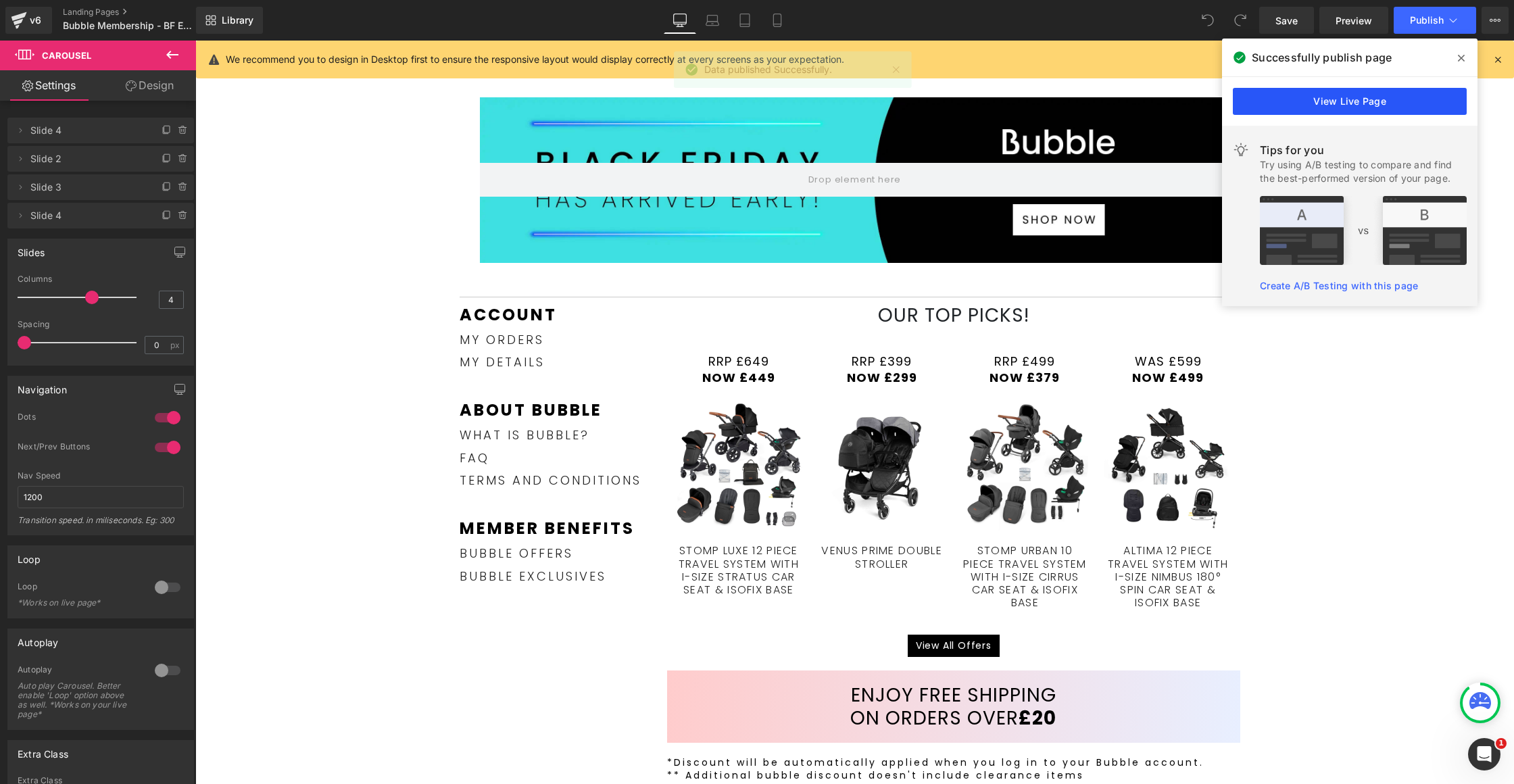
click at [1341, 107] on link "View Live Page" at bounding box center [1350, 102] width 234 height 27
